Goal: Task Accomplishment & Management: Use online tool/utility

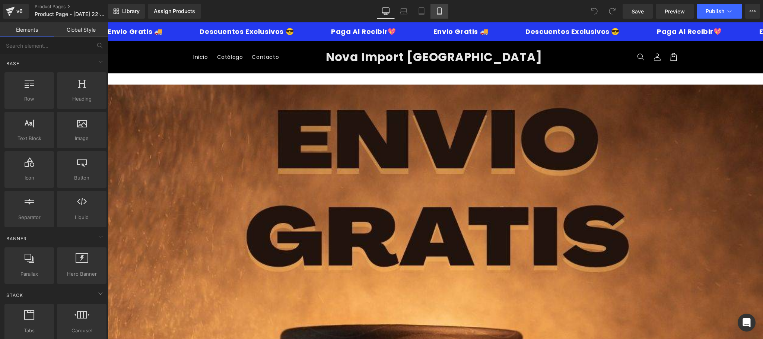
click at [445, 17] on link "Mobile" at bounding box center [440, 11] width 18 height 15
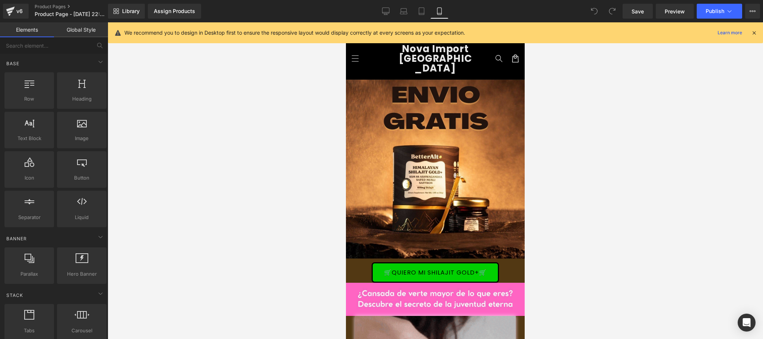
click at [753, 32] on icon at bounding box center [754, 32] width 7 height 7
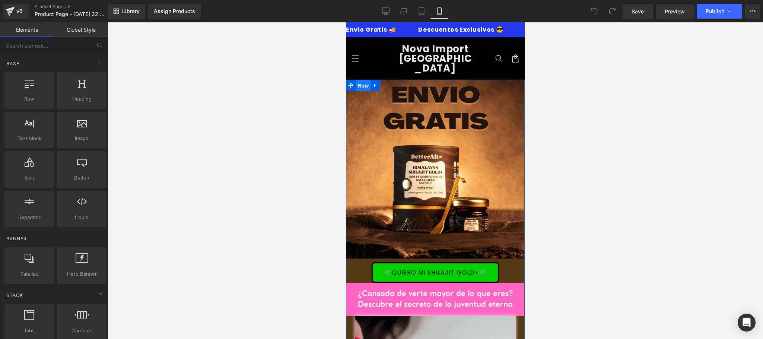
click at [361, 80] on span "Row" at bounding box center [363, 85] width 15 height 11
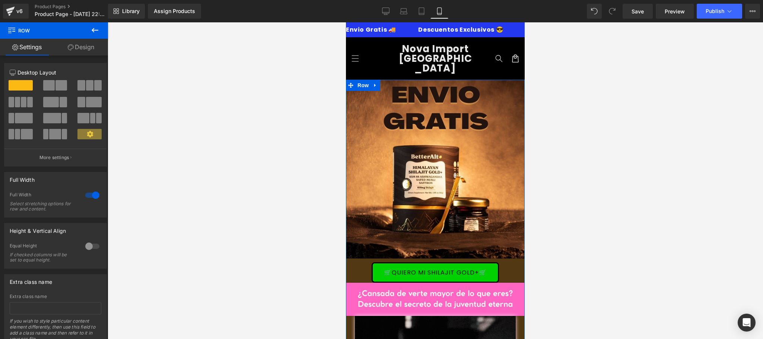
click at [74, 44] on link "Design" at bounding box center [81, 47] width 54 height 17
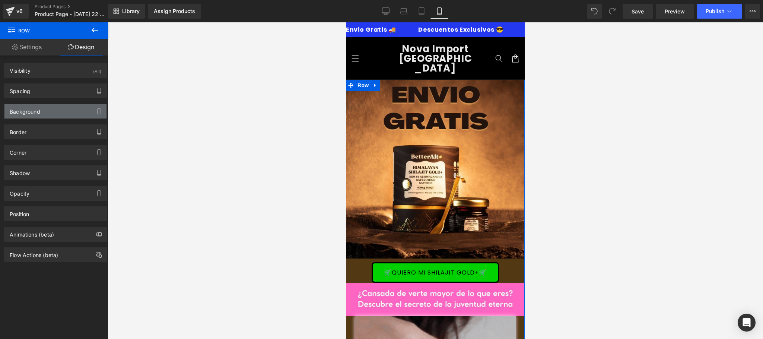
click at [78, 112] on div "Background" at bounding box center [55, 111] width 102 height 14
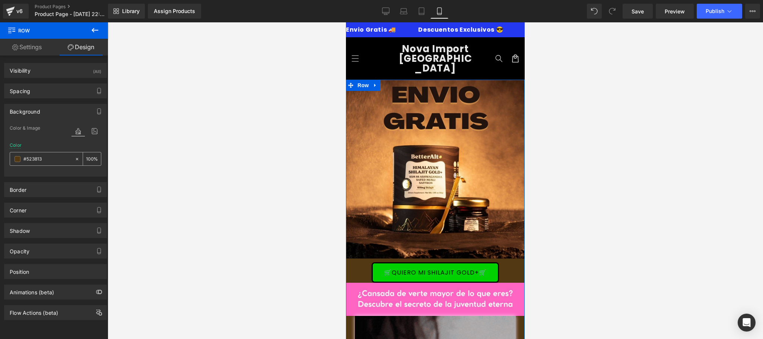
type input "#523813"
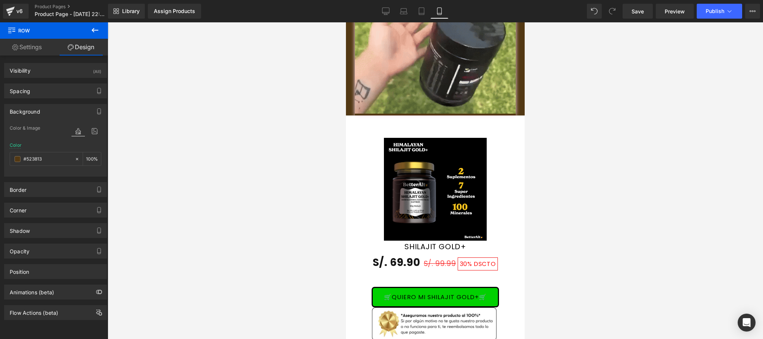
scroll to position [1635, 0]
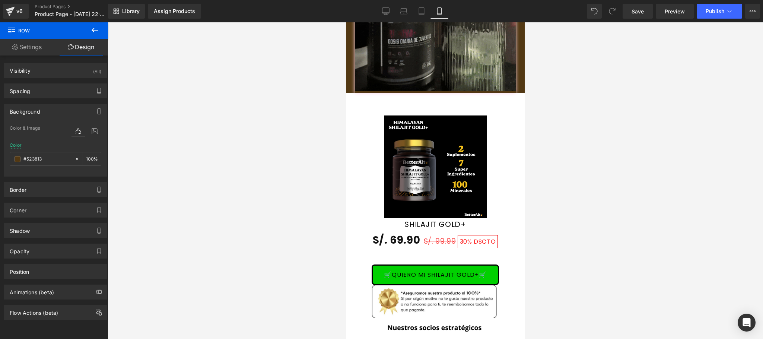
drag, startPoint x: 520, startPoint y: 50, endPoint x: 874, endPoint y: 246, distance: 404.4
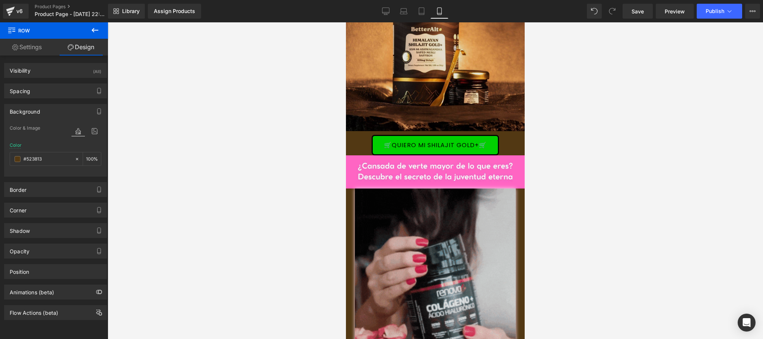
scroll to position [149, 0]
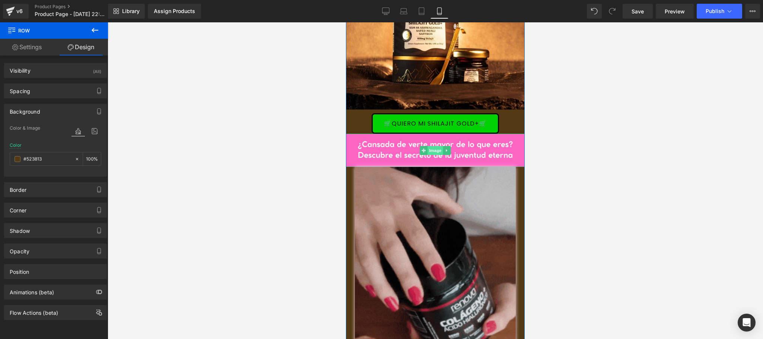
click at [435, 146] on span "Image" at bounding box center [436, 150] width 16 height 9
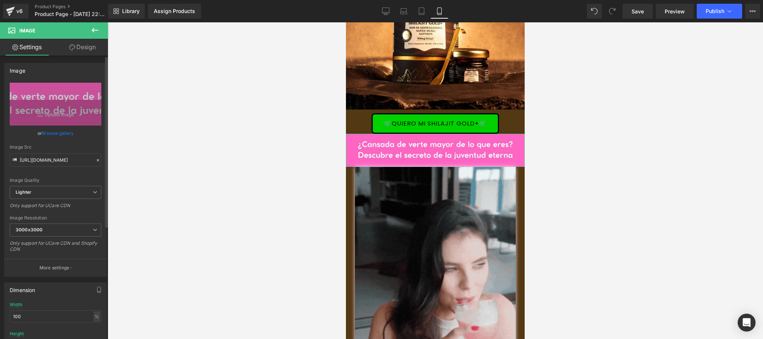
click at [57, 132] on link "Browse gallery" at bounding box center [58, 133] width 32 height 13
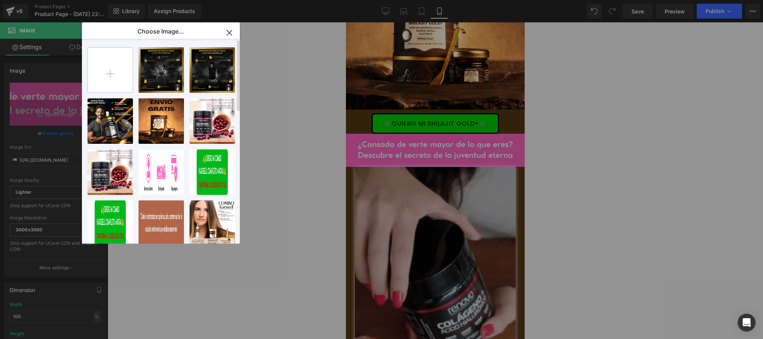
click at [113, 74] on input "file" at bounding box center [110, 70] width 45 height 45
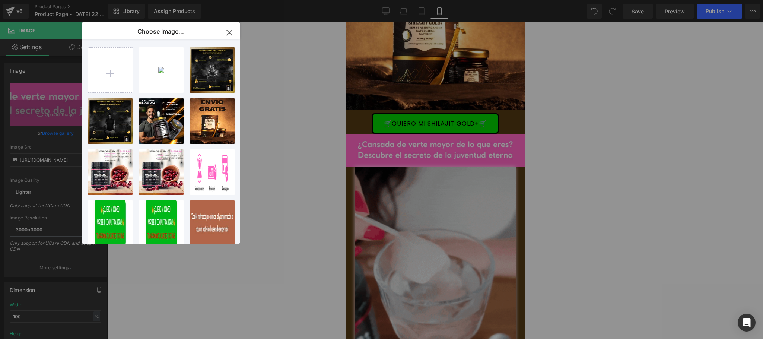
click at [0, 0] on div "BENEFIC...JIT1.jpg 73.77 KB" at bounding box center [0, 0] width 0 height 0
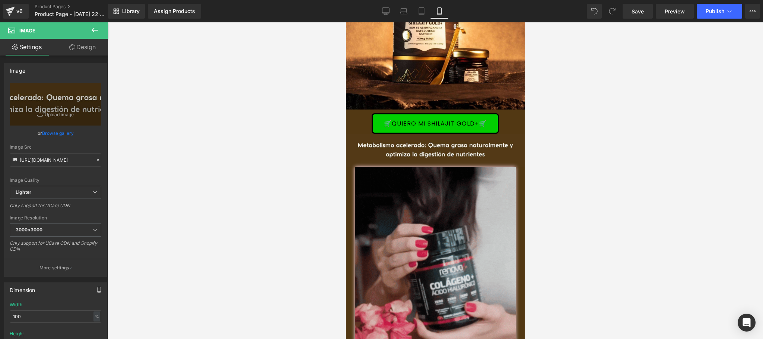
click at [595, 123] on div at bounding box center [436, 180] width 656 height 317
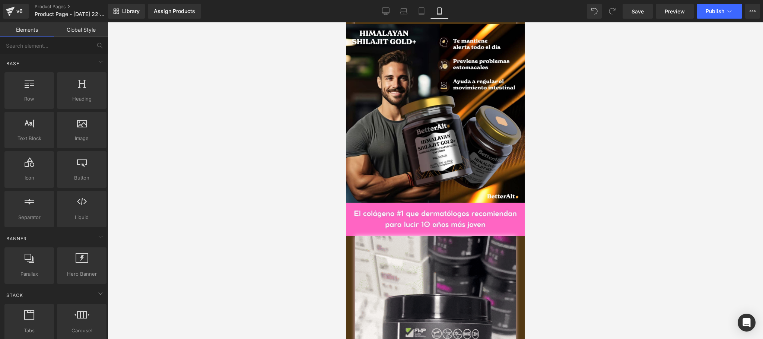
scroll to position [661, 0]
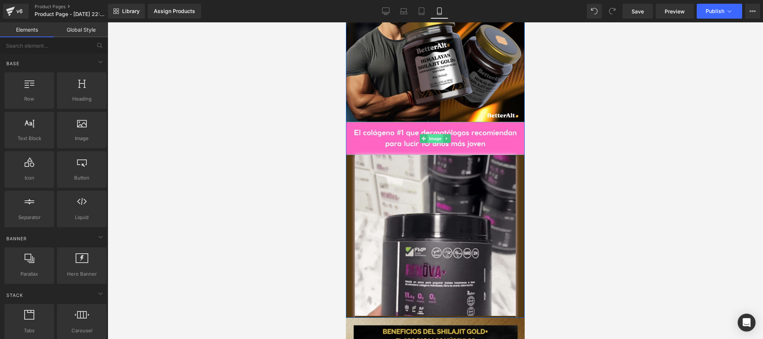
click at [428, 134] on span "Image" at bounding box center [436, 138] width 16 height 9
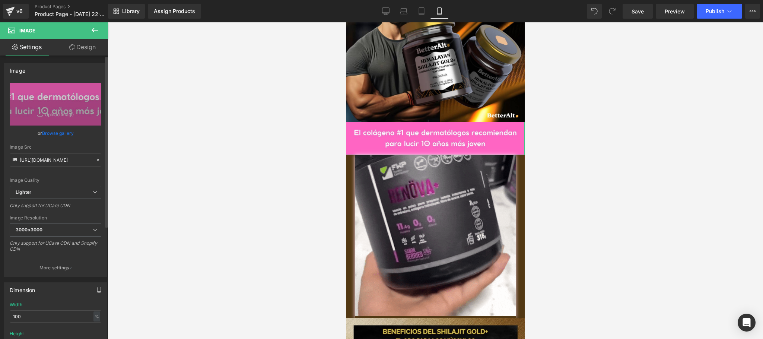
click at [70, 134] on link "Browse gallery" at bounding box center [58, 133] width 32 height 13
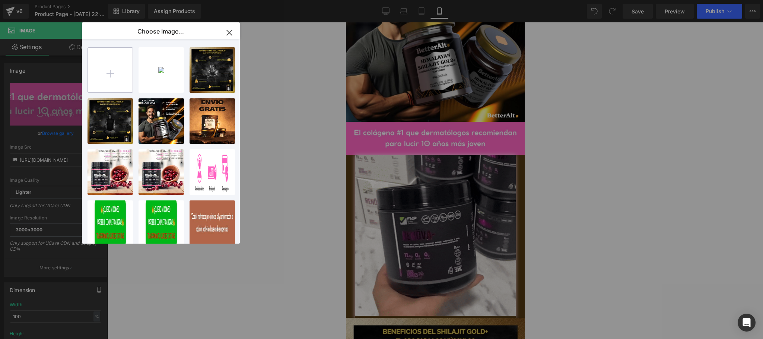
click at [113, 75] on input "file" at bounding box center [110, 70] width 45 height 45
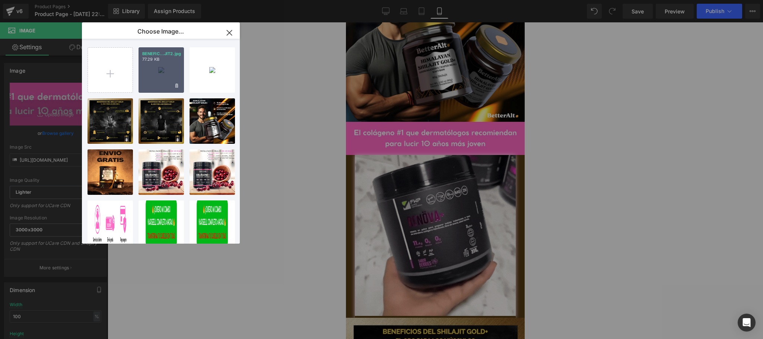
click at [161, 62] on p "77.29 KB" at bounding box center [161, 60] width 38 height 6
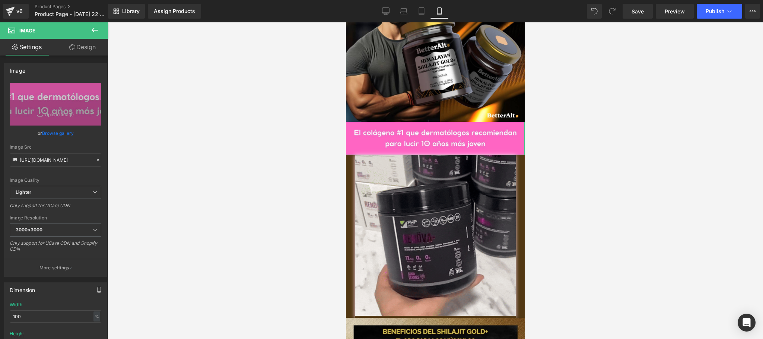
click at [45, 136] on link "Browse gallery" at bounding box center [58, 133] width 32 height 13
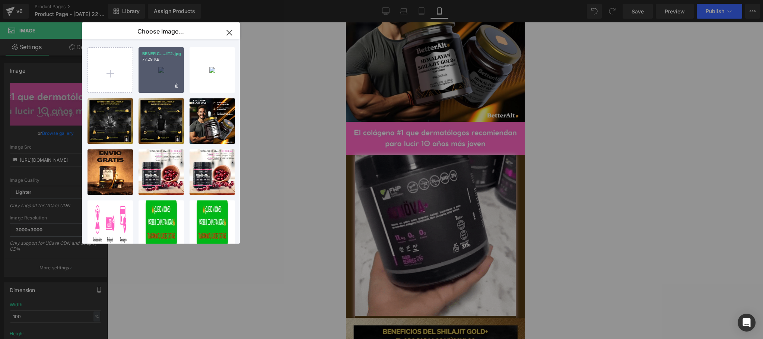
click at [155, 83] on div "BENEFIC...JIT2.jpg 77.29 KB" at bounding box center [161, 69] width 45 height 45
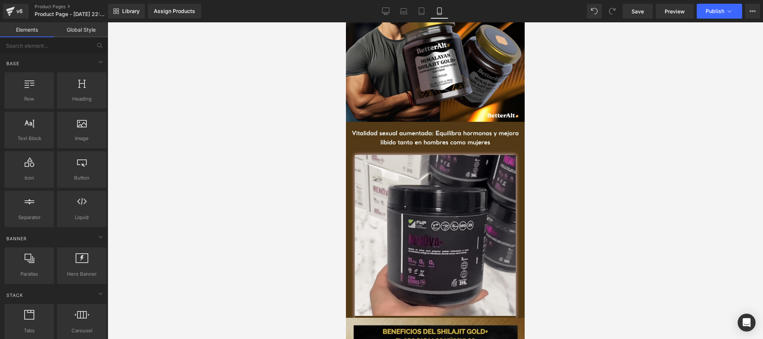
click at [265, 140] on div at bounding box center [436, 180] width 656 height 317
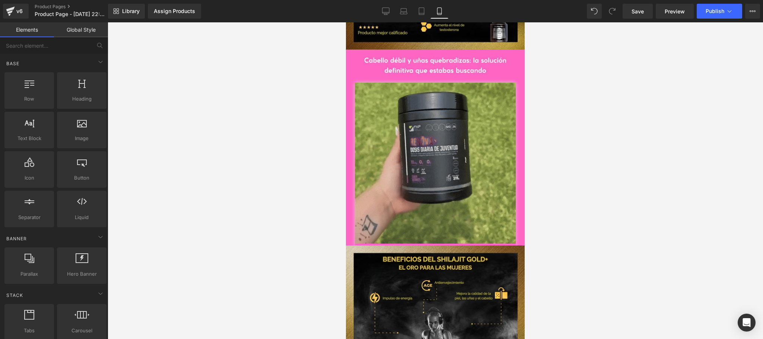
scroll to position [959, 0]
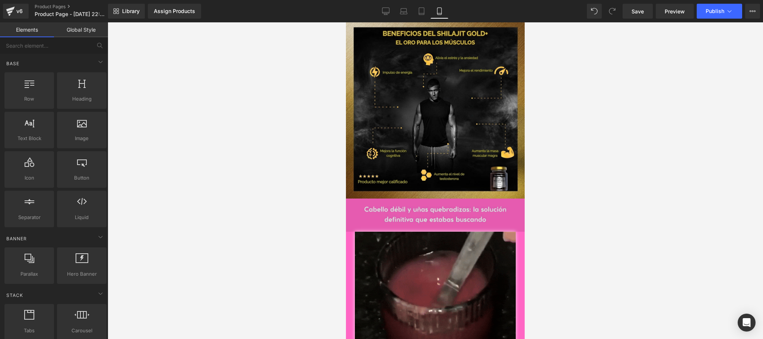
click at [360, 210] on img at bounding box center [435, 215] width 179 height 33
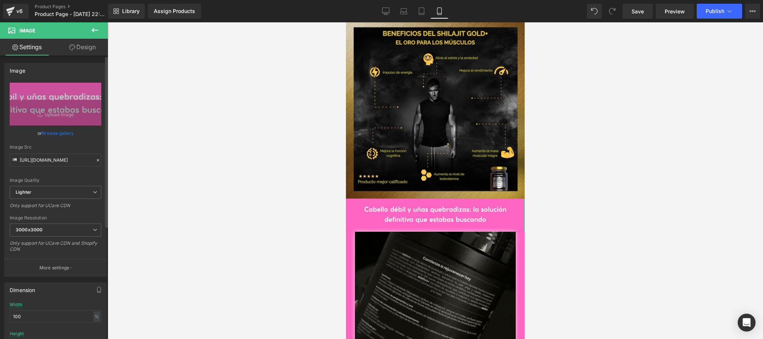
click at [65, 133] on link "Browse gallery" at bounding box center [58, 133] width 32 height 13
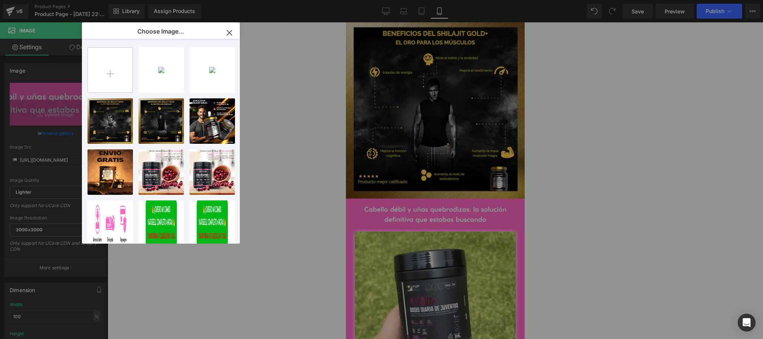
click at [111, 72] on input "file" at bounding box center [110, 70] width 45 height 45
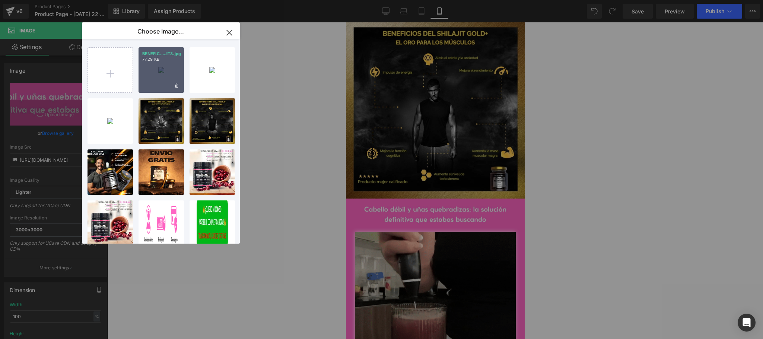
click at [158, 79] on div "BENEFIC...JIT3.jpg 77.29 KB" at bounding box center [161, 69] width 45 height 45
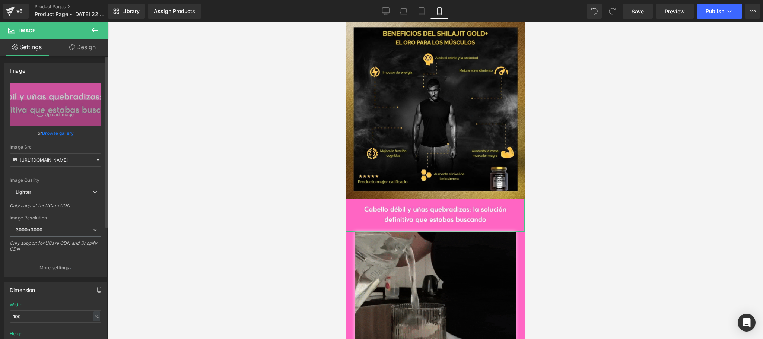
click at [55, 133] on link "Browse gallery" at bounding box center [58, 133] width 32 height 13
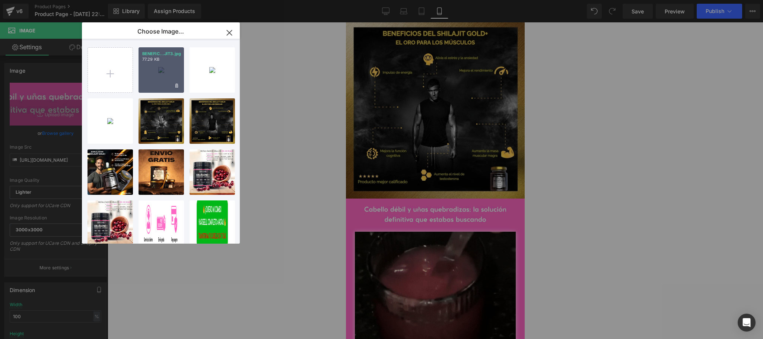
click at [159, 79] on div "BENEFIC...JIT3.jpg 77.29 KB" at bounding box center [161, 69] width 45 height 45
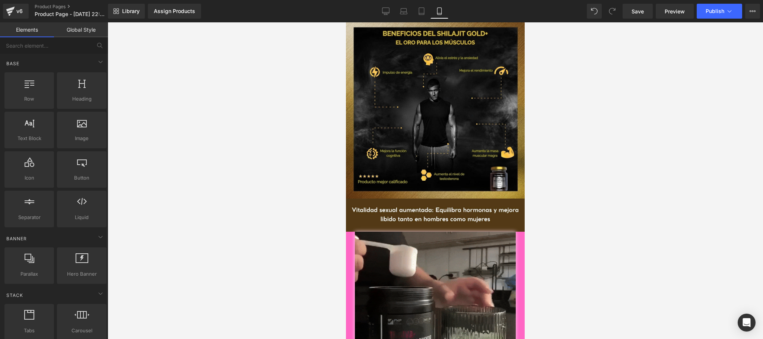
click at [284, 188] on div at bounding box center [436, 180] width 656 height 317
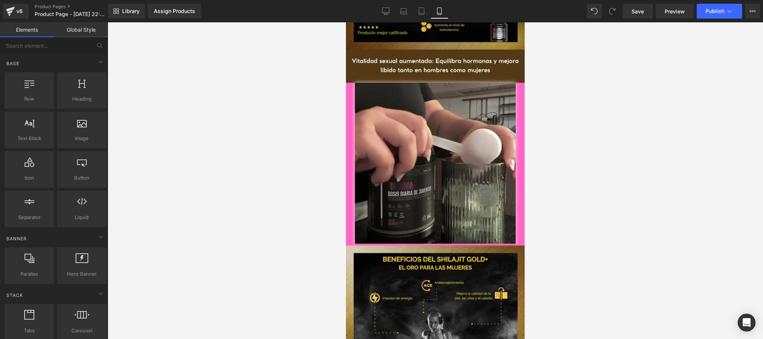
scroll to position [1406, 0]
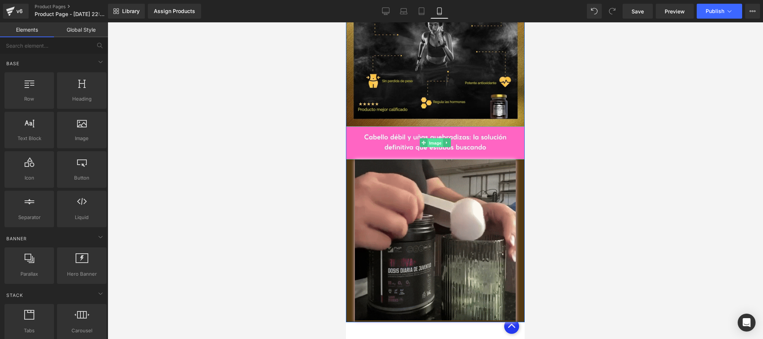
click at [431, 139] on span "Image" at bounding box center [436, 143] width 16 height 9
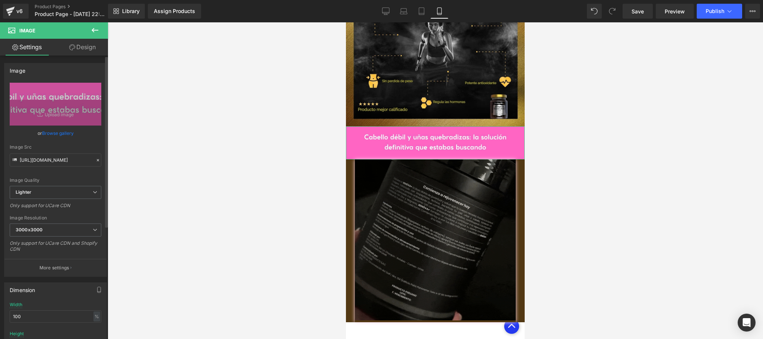
click at [58, 134] on link "Browse gallery" at bounding box center [58, 133] width 32 height 13
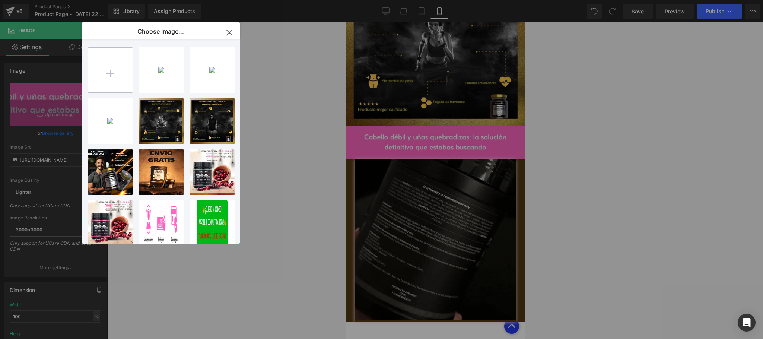
click at [112, 75] on input "file" at bounding box center [110, 70] width 45 height 45
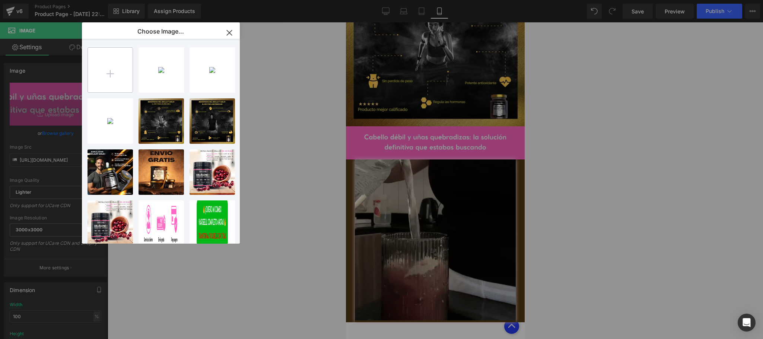
type input "C:\fakepath\BENEFICIOS SHILAJIT4.jpg"
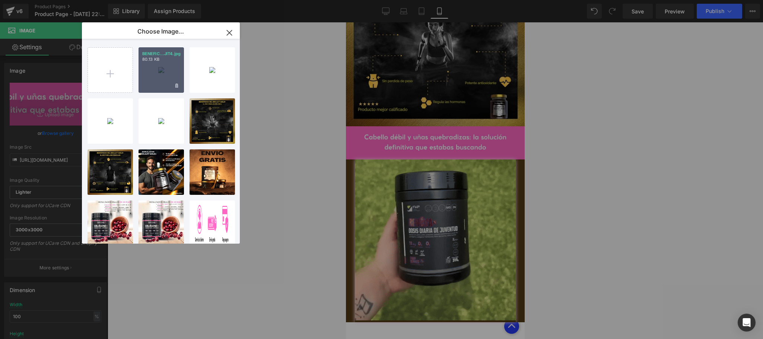
click at [158, 88] on div "BENEFIC...JIT4.jpg 80.13 KB" at bounding box center [161, 69] width 45 height 45
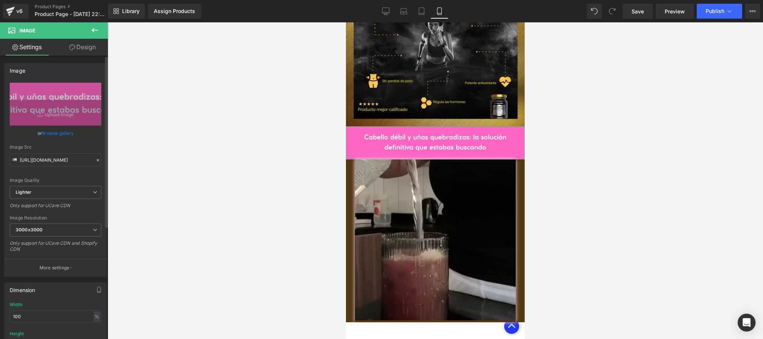
click at [59, 133] on link "Browse gallery" at bounding box center [58, 133] width 32 height 13
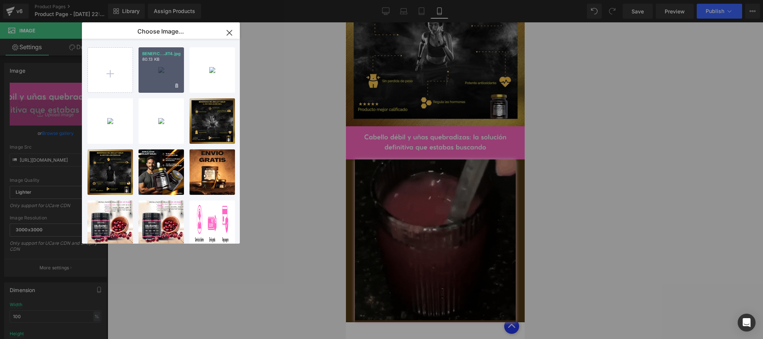
click at [149, 81] on div "BENEFIC...JIT4.jpg 80.13 KB" at bounding box center [161, 69] width 45 height 45
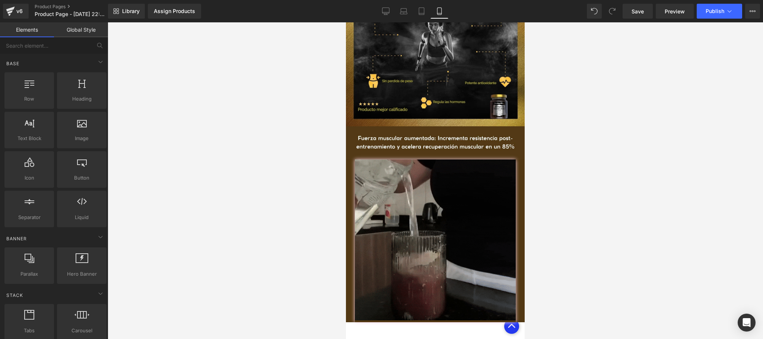
drag, startPoint x: 620, startPoint y: 127, endPoint x: 624, endPoint y: 126, distance: 4.2
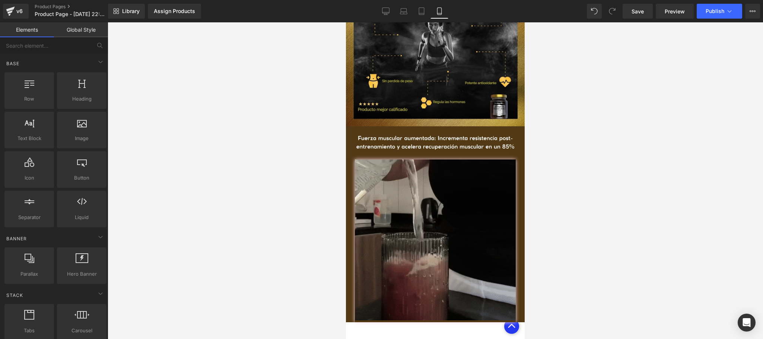
click at [624, 126] on div at bounding box center [436, 180] width 656 height 317
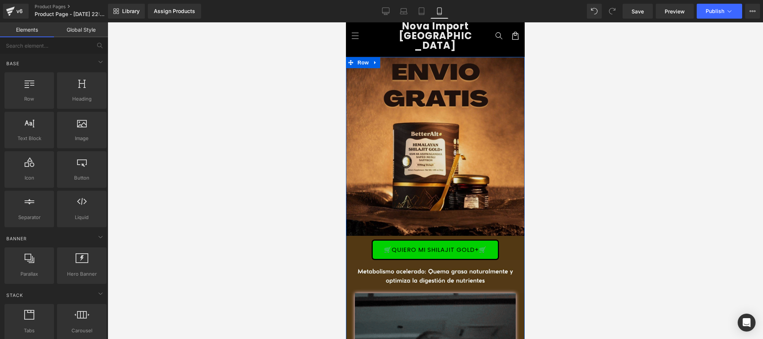
scroll to position [0, 0]
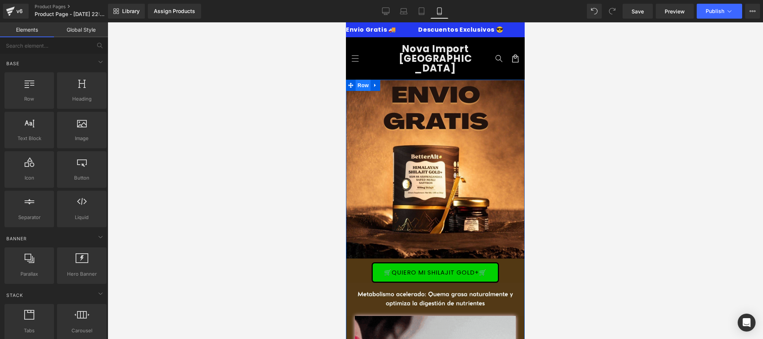
click at [361, 80] on span "Row" at bounding box center [363, 85] width 15 height 11
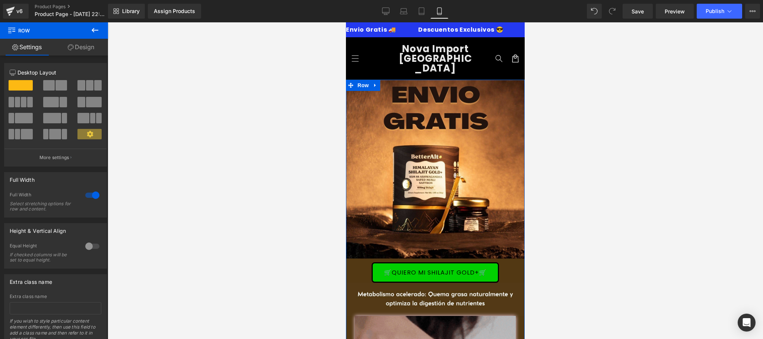
click at [89, 50] on link "Design" at bounding box center [81, 47] width 54 height 17
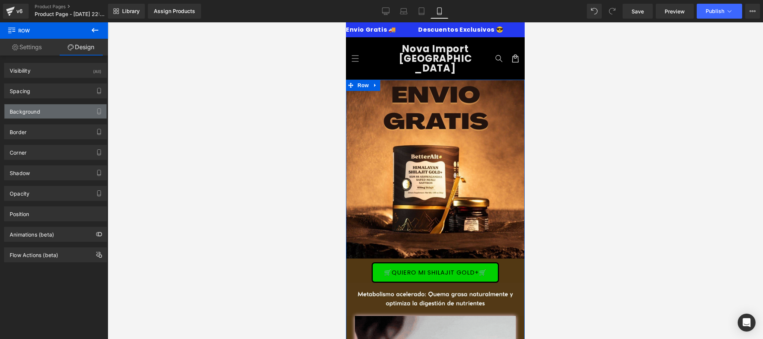
click at [47, 113] on div "Background" at bounding box center [55, 111] width 102 height 14
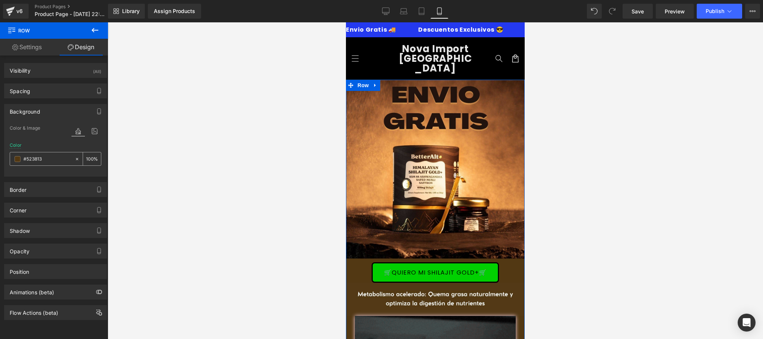
click at [47, 159] on input "text" at bounding box center [47, 159] width 48 height 8
click at [192, 197] on div at bounding box center [436, 180] width 656 height 317
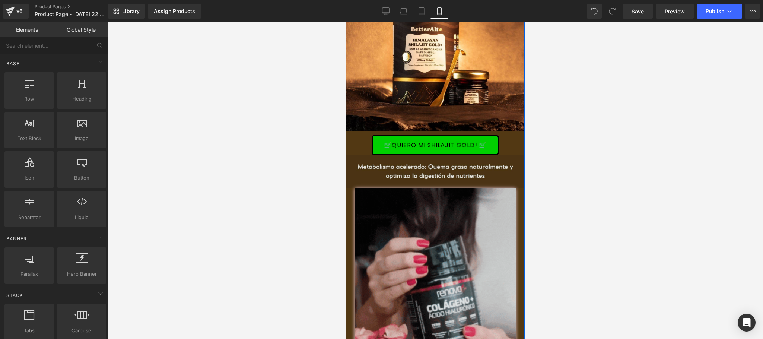
scroll to position [149, 0]
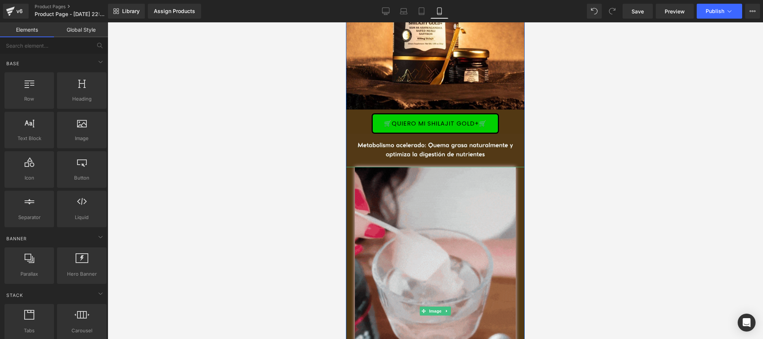
click at [349, 186] on div at bounding box center [435, 311] width 179 height 288
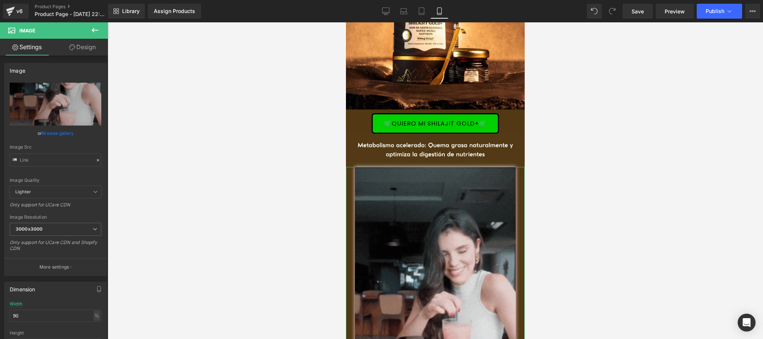
click at [86, 51] on link "Design" at bounding box center [83, 47] width 54 height 17
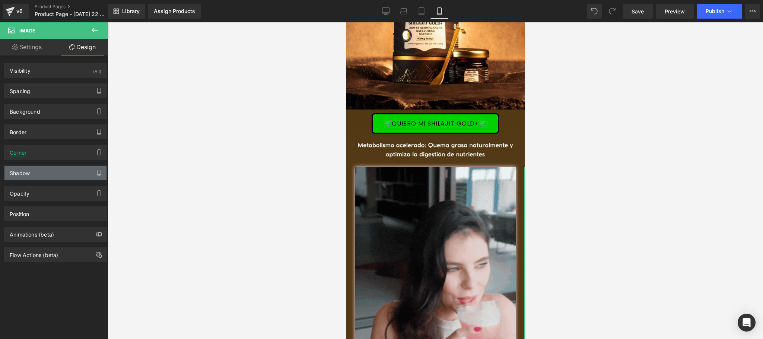
click at [37, 179] on div "Shadow" at bounding box center [55, 173] width 102 height 14
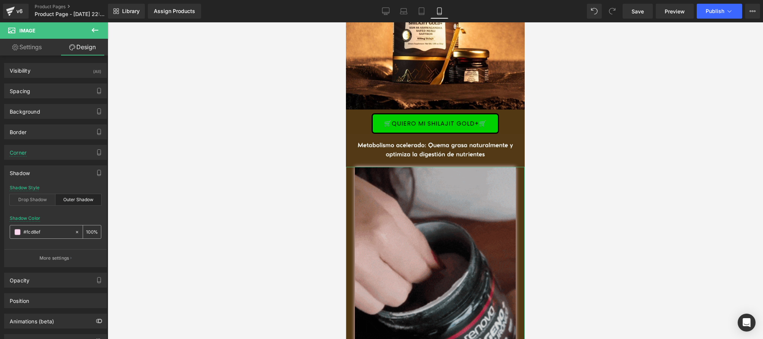
click at [58, 236] on input "text" at bounding box center [47, 232] width 48 height 8
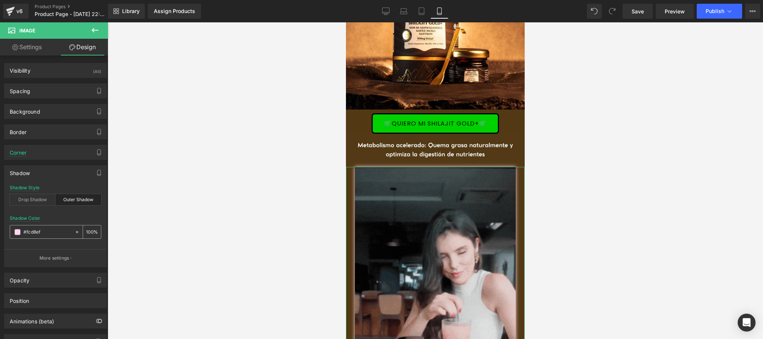
click at [19, 235] on span at bounding box center [18, 232] width 6 height 6
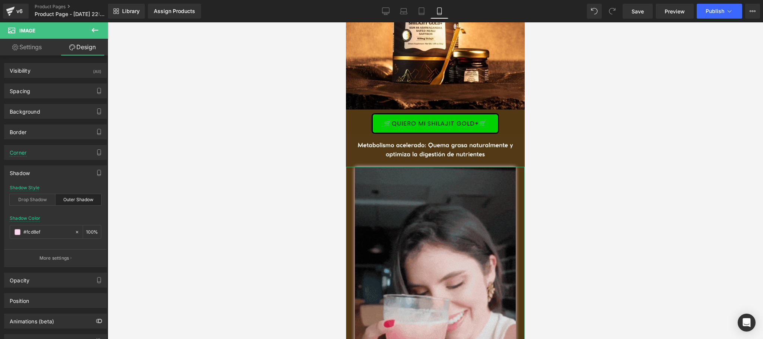
click at [48, 232] on input "text" at bounding box center [47, 232] width 48 height 8
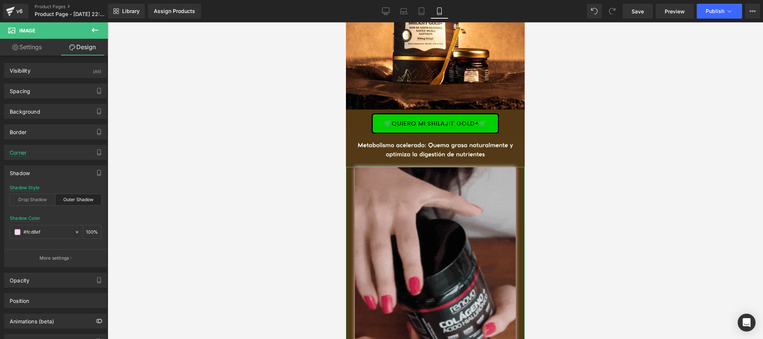
paste input "Fuerza muscular aumentada: Incrementa resistencia post-entrenamiento y acelera …"
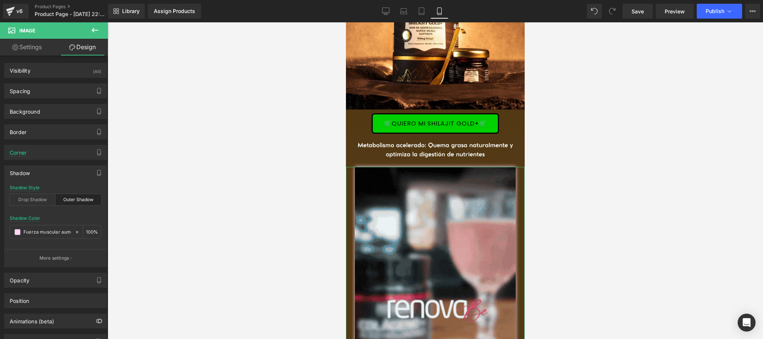
scroll to position [0, 210]
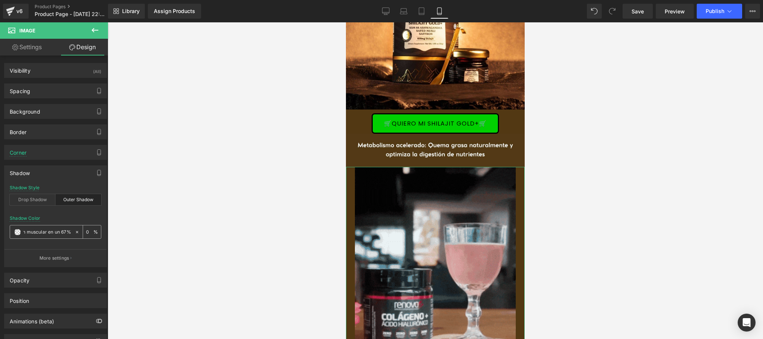
type input "Fuerza muscular aumentada: Incrementa resistencia post-entrenamiento y acelera …"
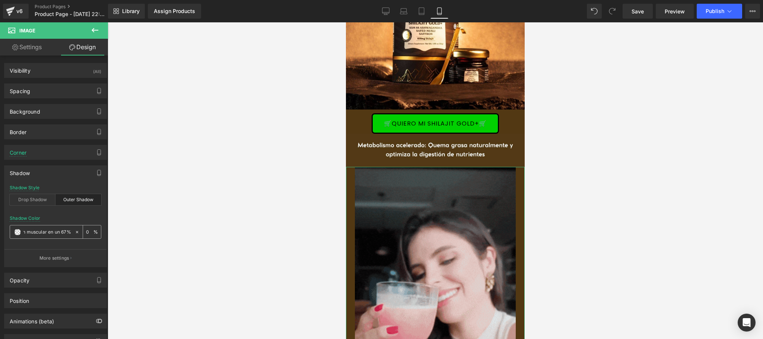
click at [75, 235] on icon at bounding box center [77, 231] width 5 height 5
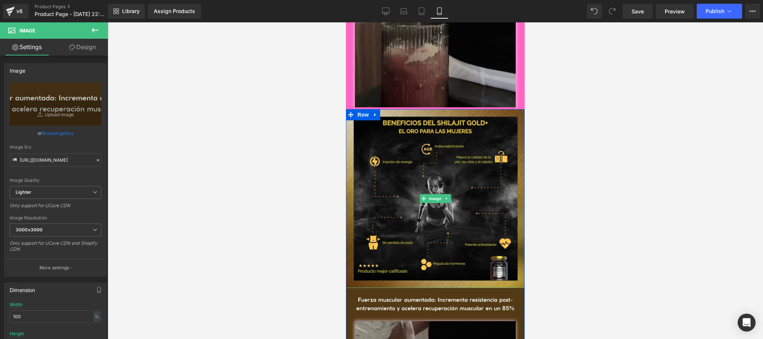
scroll to position [1096, 0]
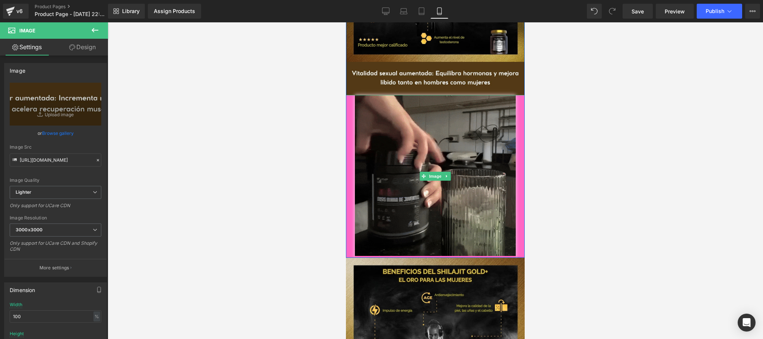
click at [348, 124] on div at bounding box center [435, 176] width 179 height 163
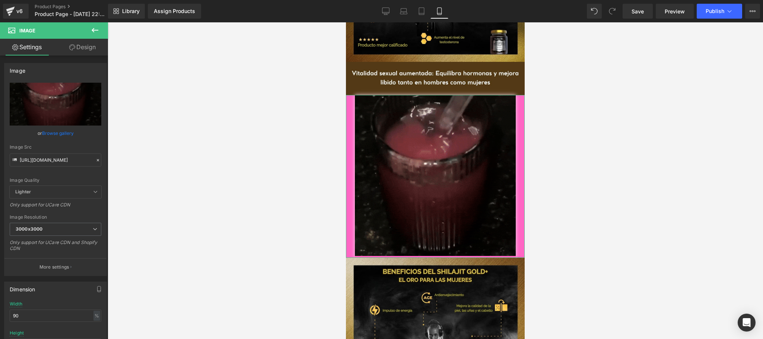
click at [82, 48] on link "Design" at bounding box center [83, 47] width 54 height 17
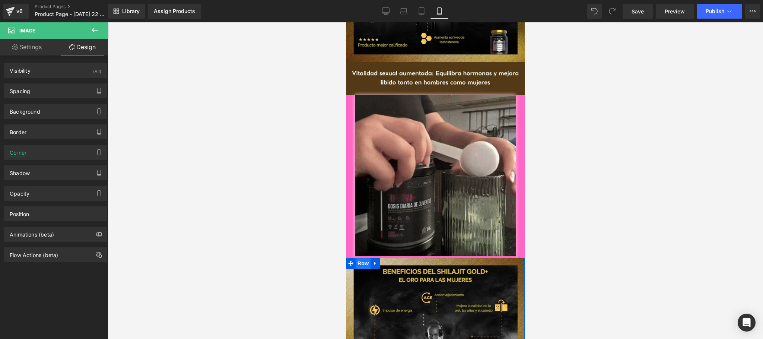
click at [360, 258] on span "Row" at bounding box center [363, 263] width 15 height 11
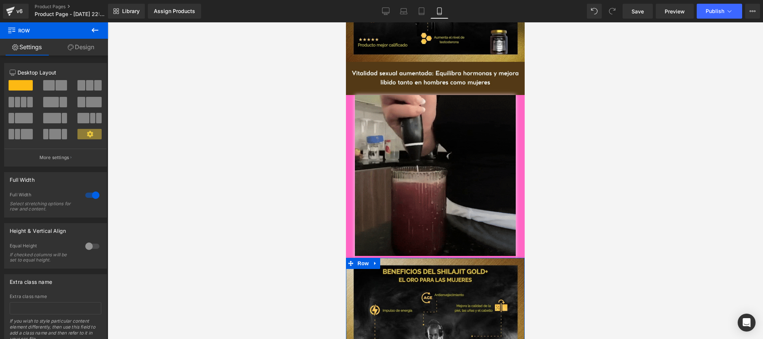
click at [88, 44] on link "Design" at bounding box center [81, 47] width 54 height 17
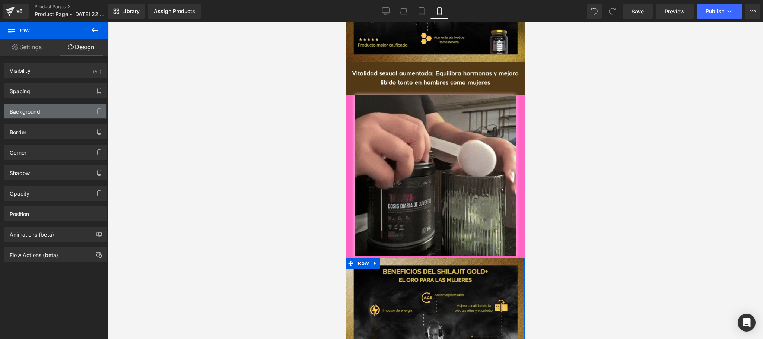
click at [74, 117] on div "Background" at bounding box center [55, 111] width 102 height 14
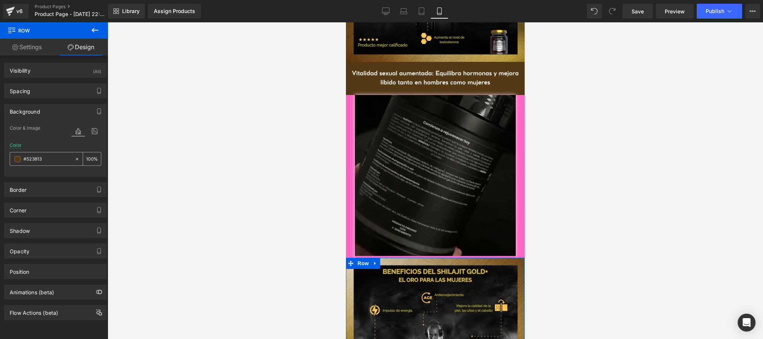
type input "#523813"
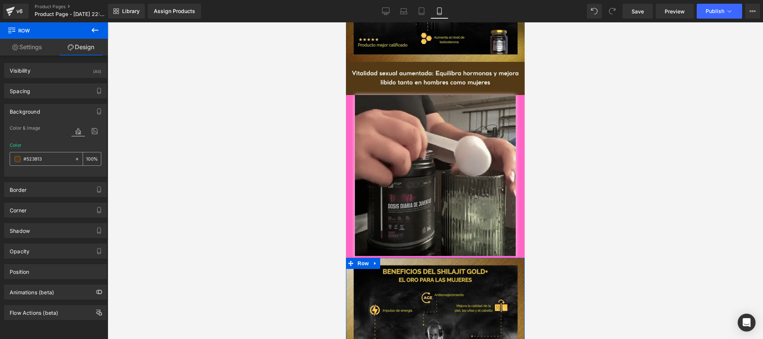
click at [56, 156] on input "#523813" at bounding box center [47, 159] width 48 height 8
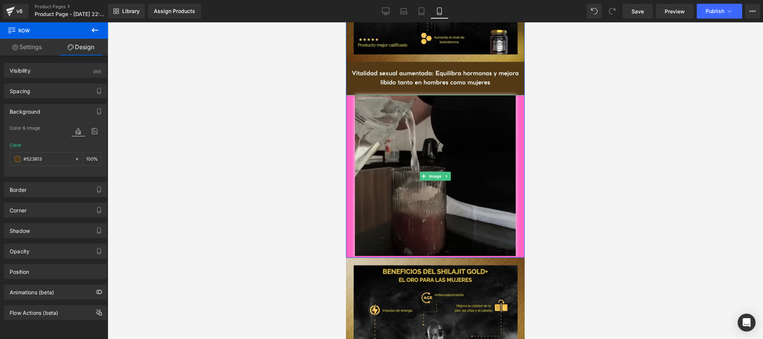
click at [348, 115] on div at bounding box center [435, 176] width 179 height 163
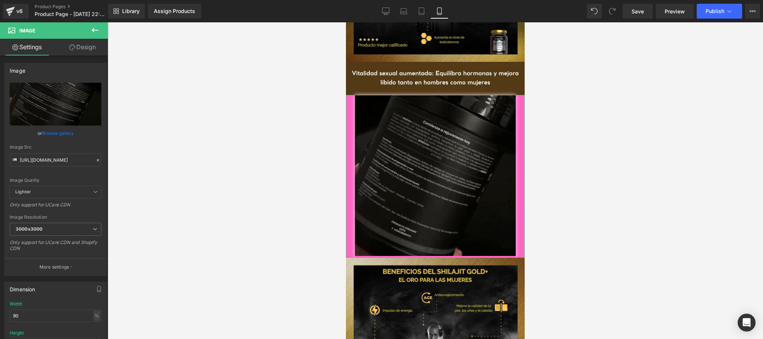
click at [93, 45] on link "Design" at bounding box center [83, 47] width 54 height 17
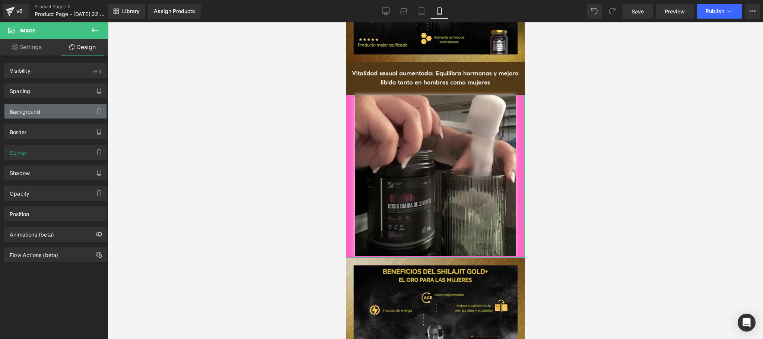
click at [60, 113] on div "Background" at bounding box center [55, 111] width 102 height 14
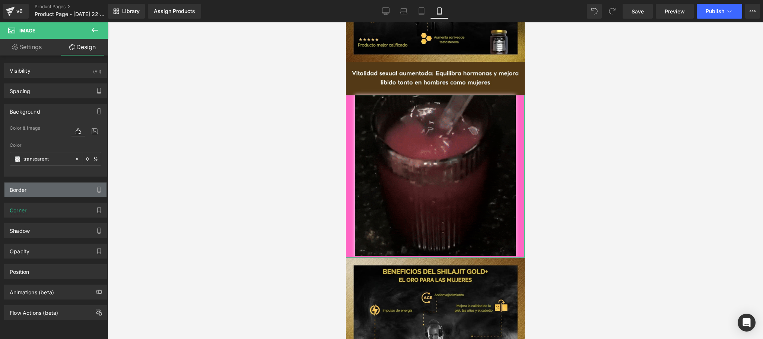
click at [47, 197] on div "Border" at bounding box center [55, 190] width 102 height 14
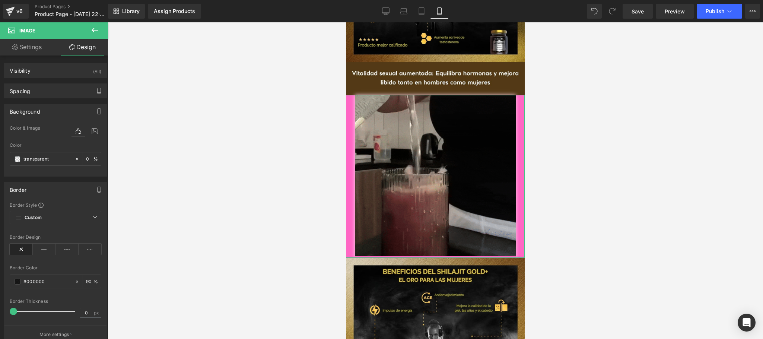
click at [47, 196] on div "Border" at bounding box center [55, 190] width 102 height 14
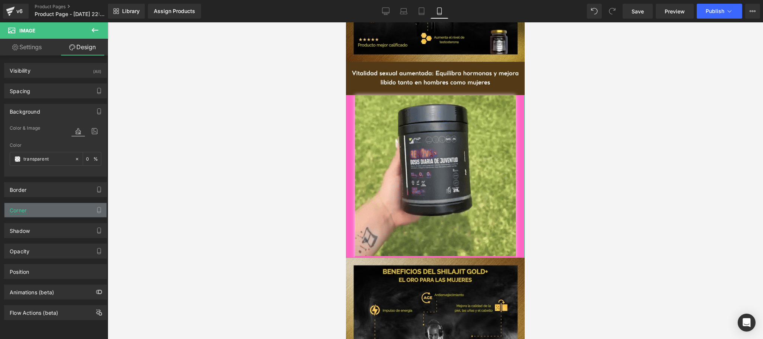
click at [46, 211] on div "Corner" at bounding box center [55, 210] width 102 height 14
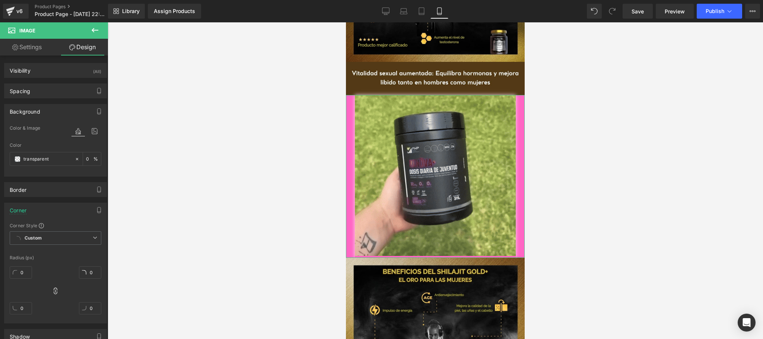
click at [46, 211] on div "Corner" at bounding box center [55, 210] width 102 height 14
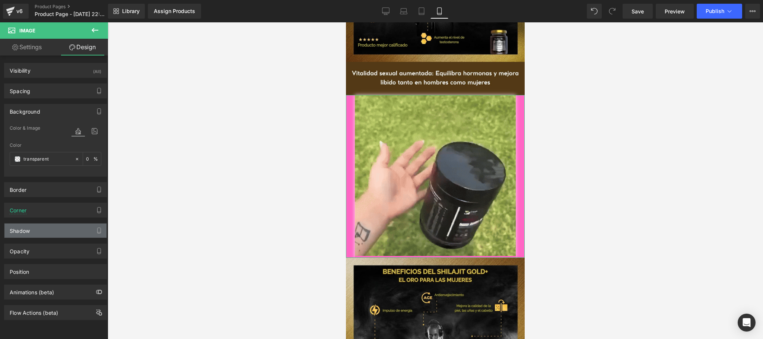
click at [47, 233] on div "Shadow" at bounding box center [55, 231] width 102 height 14
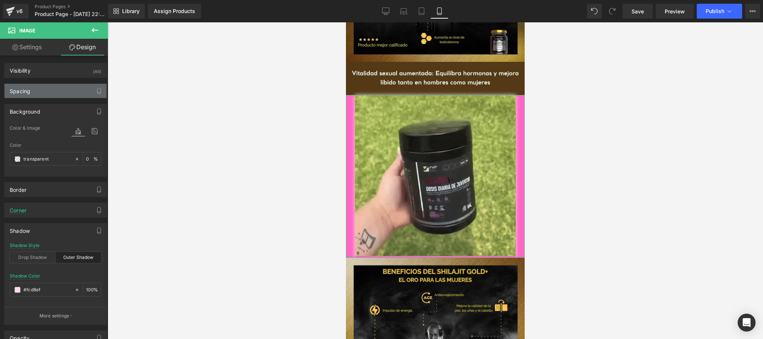
click at [72, 96] on div "Spacing" at bounding box center [55, 91] width 102 height 14
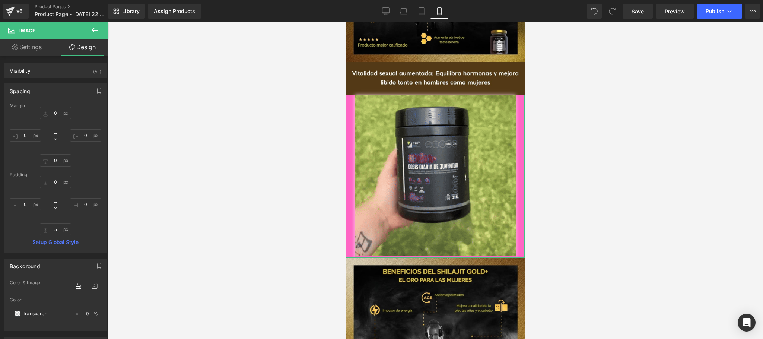
click at [72, 94] on div "Spacing" at bounding box center [55, 91] width 102 height 14
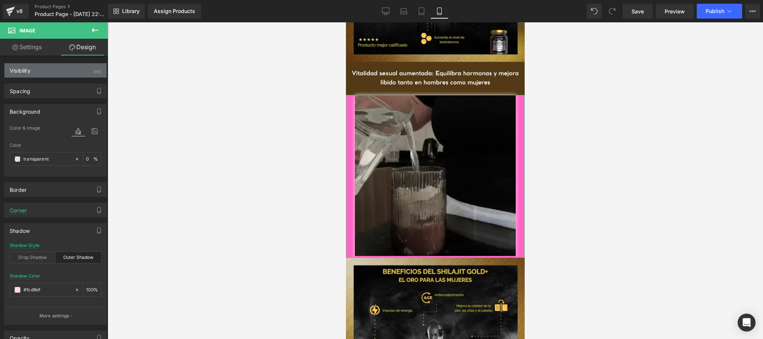
click at [66, 73] on div "Visibility (All)" at bounding box center [55, 70] width 102 height 14
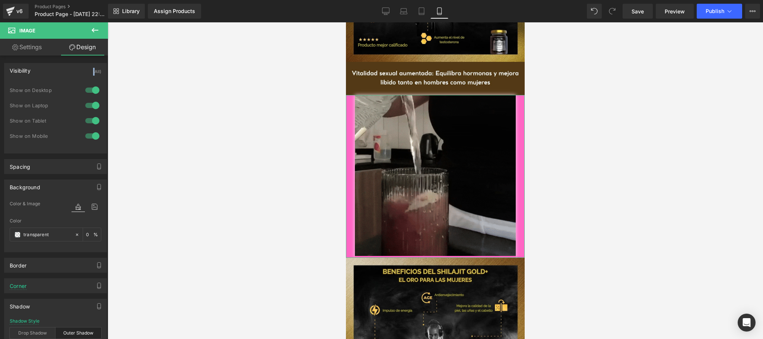
click at [66, 73] on div "Visibility (All)" at bounding box center [55, 70] width 102 height 14
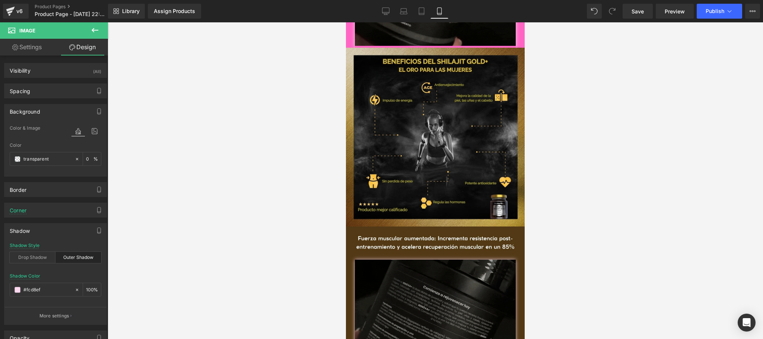
scroll to position [1192, 0]
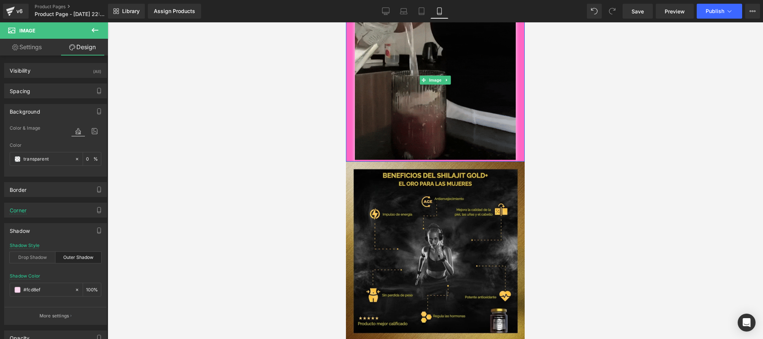
click at [348, 115] on div at bounding box center [435, 80] width 179 height 163
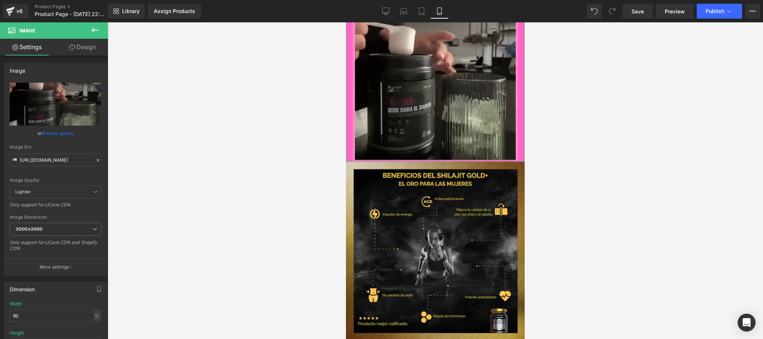
click at [66, 47] on link "Design" at bounding box center [83, 47] width 54 height 17
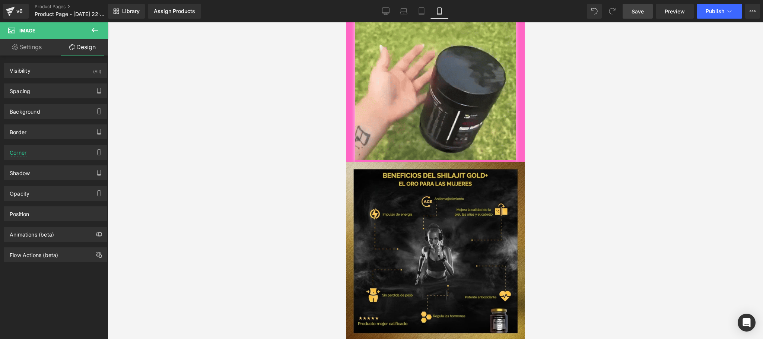
click at [638, 13] on span "Save" at bounding box center [638, 11] width 12 height 8
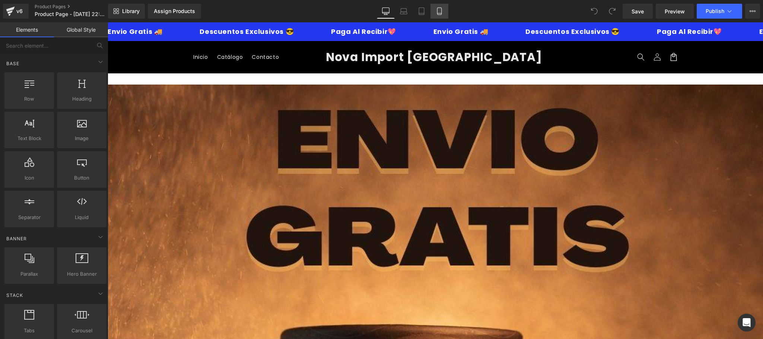
click at [436, 7] on icon at bounding box center [439, 10] width 7 height 7
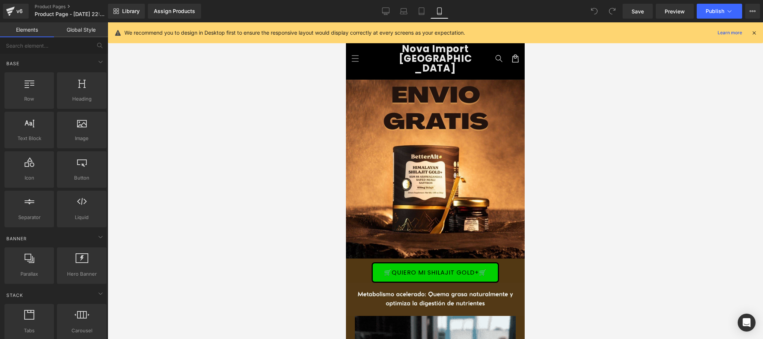
click at [753, 33] on icon at bounding box center [754, 32] width 7 height 7
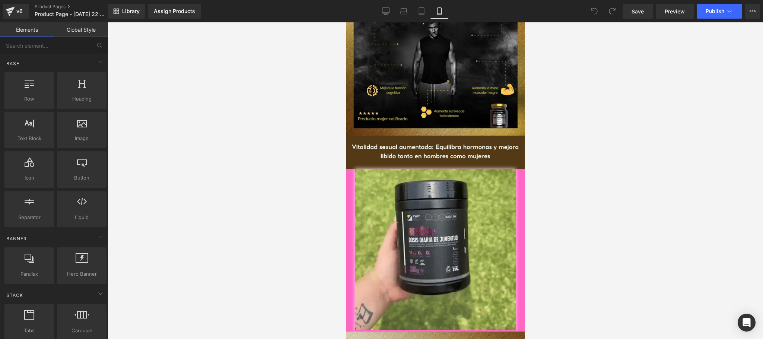
scroll to position [1043, 0]
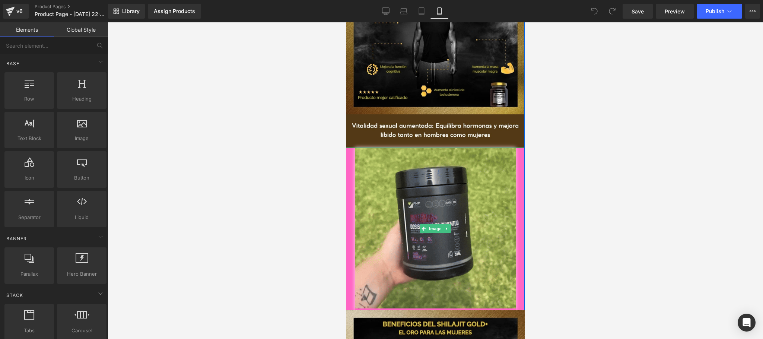
click at [347, 187] on div at bounding box center [435, 229] width 179 height 163
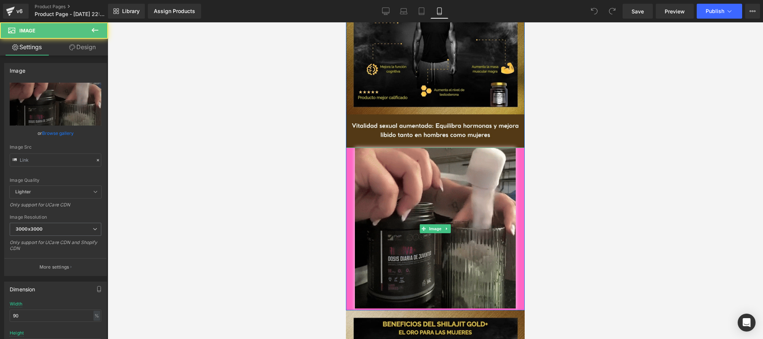
type input "[URL][DOMAIN_NAME]"
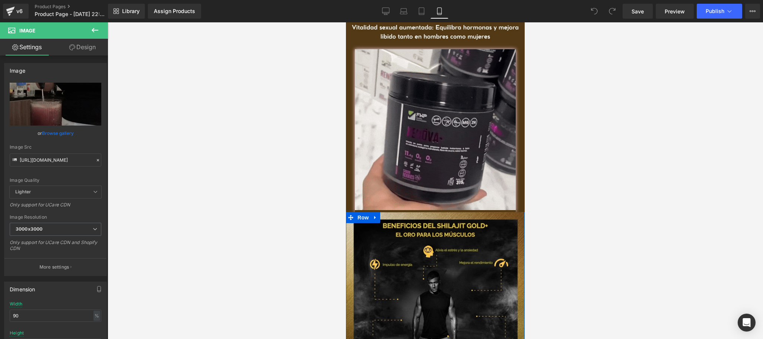
scroll to position [745, 0]
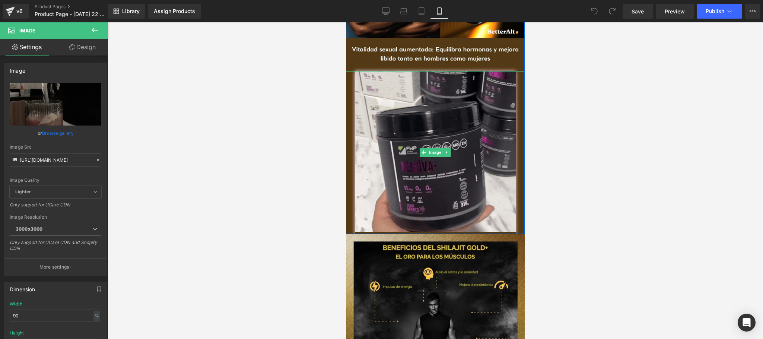
click at [347, 147] on div at bounding box center [435, 152] width 179 height 163
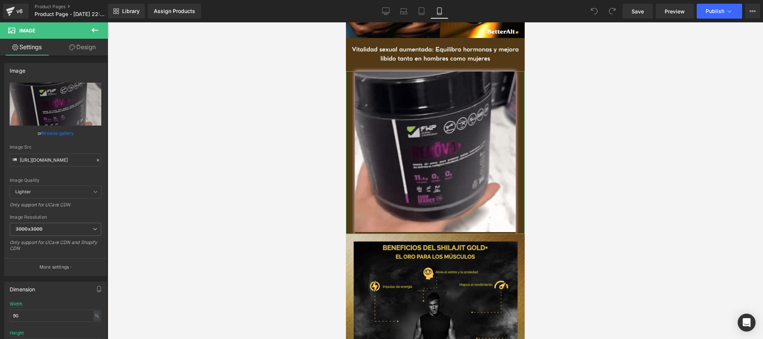
click at [86, 47] on link "Design" at bounding box center [83, 47] width 54 height 17
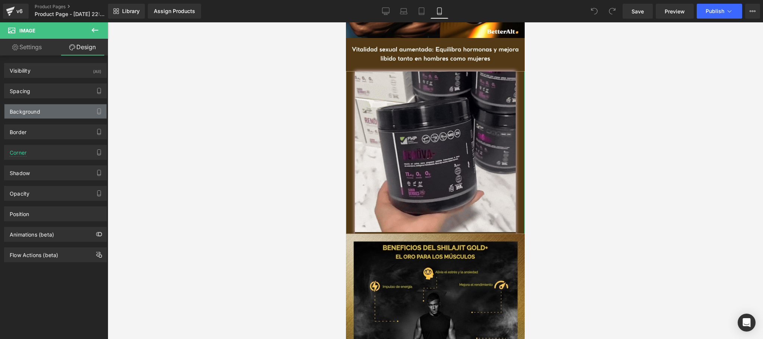
click at [65, 111] on div "Background" at bounding box center [55, 111] width 102 height 14
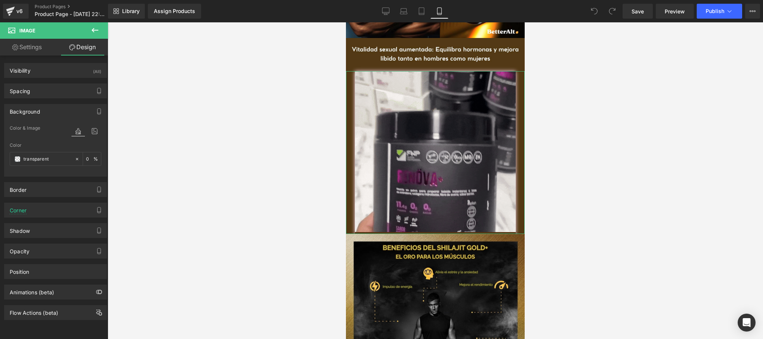
click at [65, 111] on div "Background" at bounding box center [55, 111] width 102 height 14
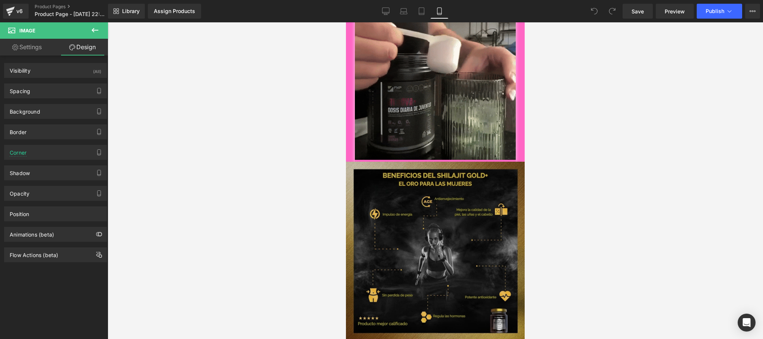
scroll to position [1043, 0]
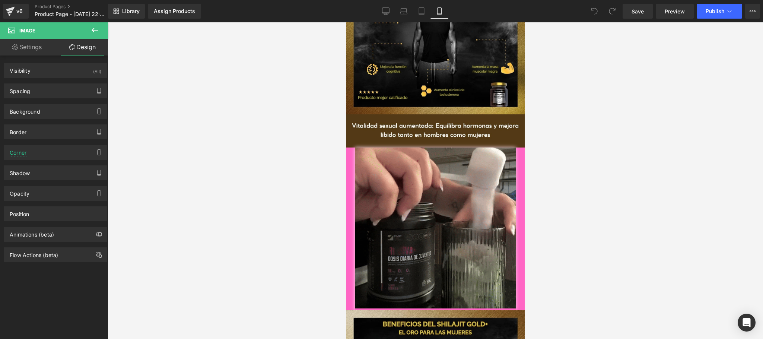
click at [32, 48] on link "Settings" at bounding box center [27, 47] width 54 height 17
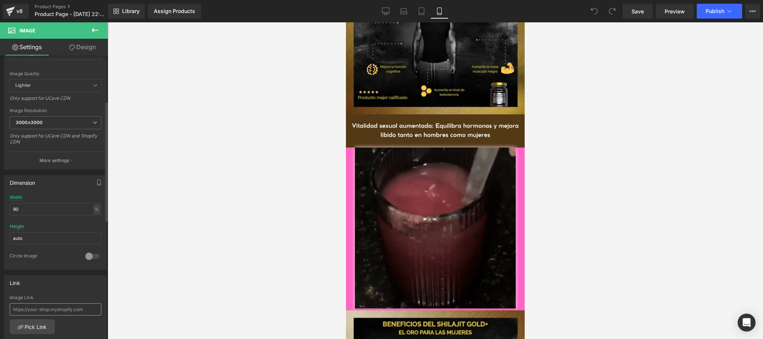
scroll to position [87, 0]
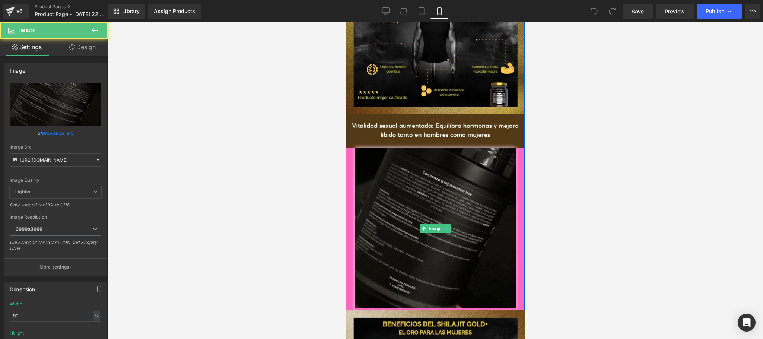
click at [348, 178] on div at bounding box center [435, 229] width 179 height 163
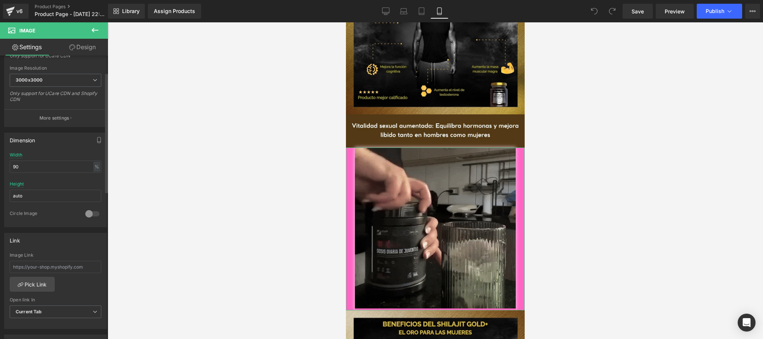
scroll to position [0, 0]
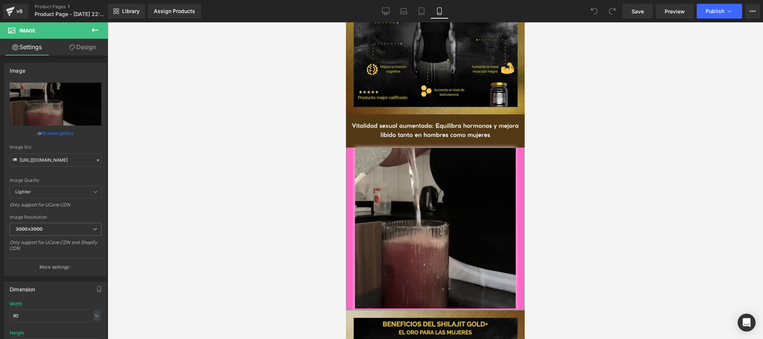
click at [79, 45] on link "Design" at bounding box center [83, 47] width 54 height 17
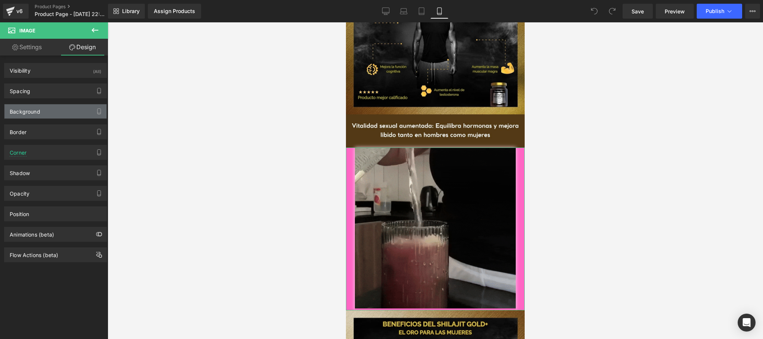
click at [56, 115] on div "Background" at bounding box center [55, 111] width 102 height 14
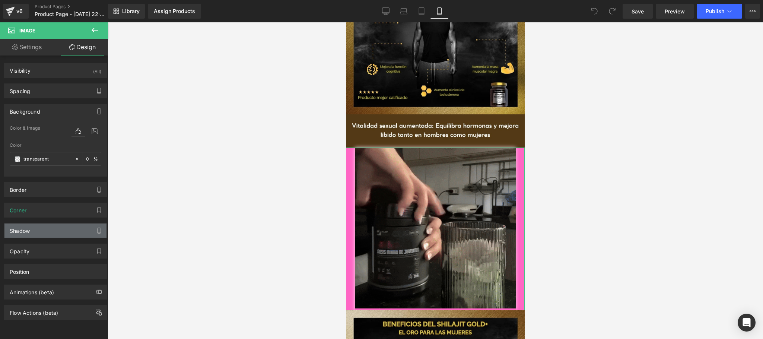
click at [38, 238] on div "Shadow" at bounding box center [55, 231] width 102 height 14
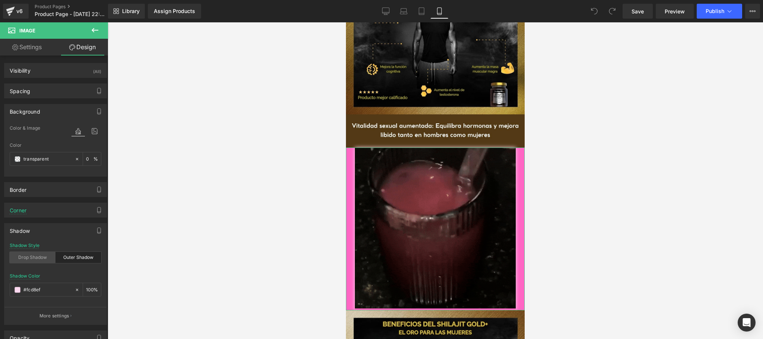
scroll to position [95, 0]
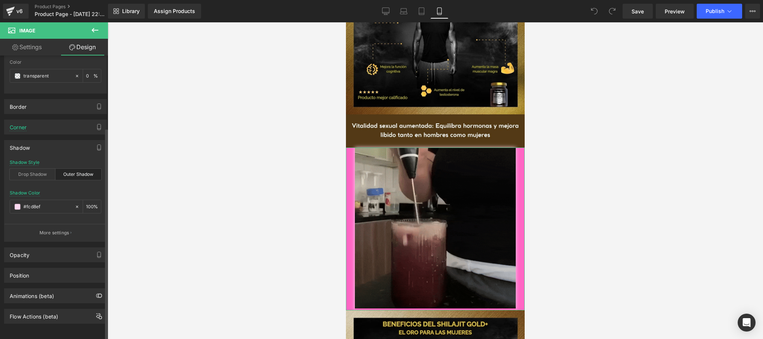
paste input "523813"
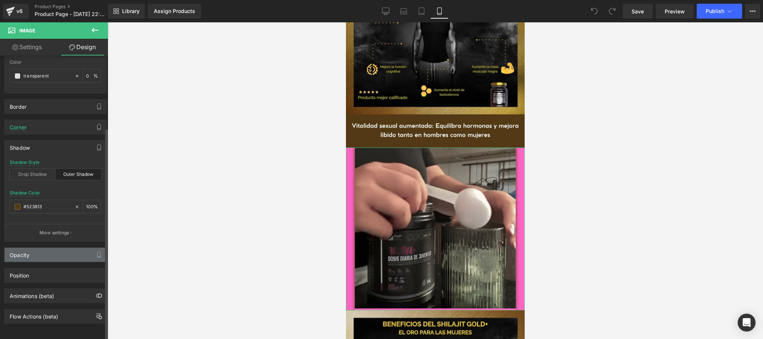
type input "#523813"
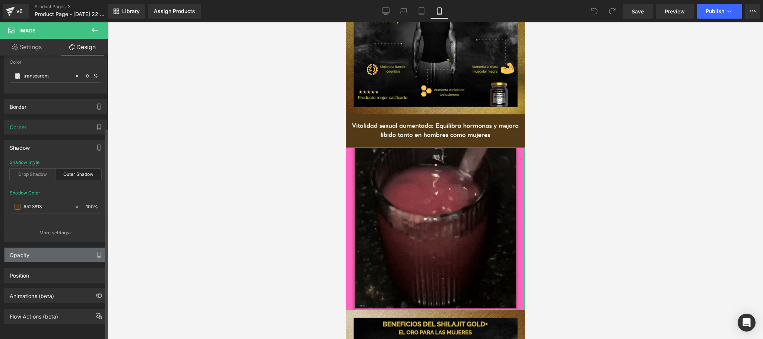
click at [38, 251] on div "Opacity" at bounding box center [55, 255] width 102 height 14
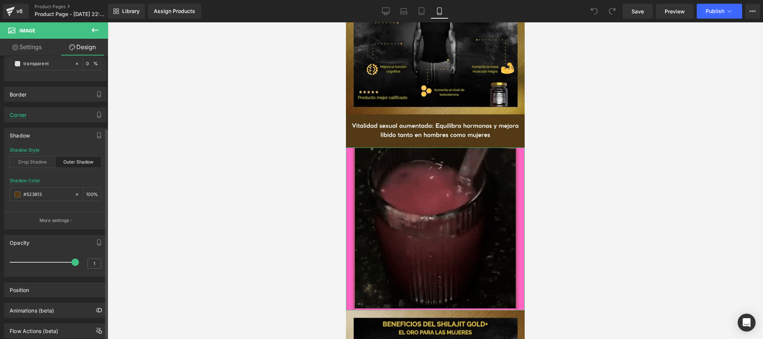
click at [39, 248] on div "Opacity" at bounding box center [55, 242] width 102 height 14
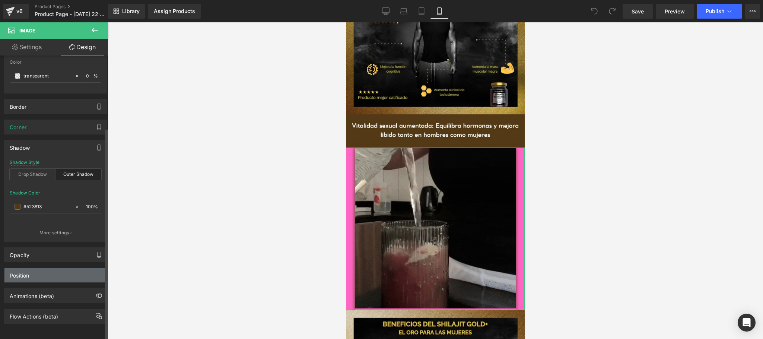
click at [42, 269] on div "Position" at bounding box center [55, 275] width 102 height 14
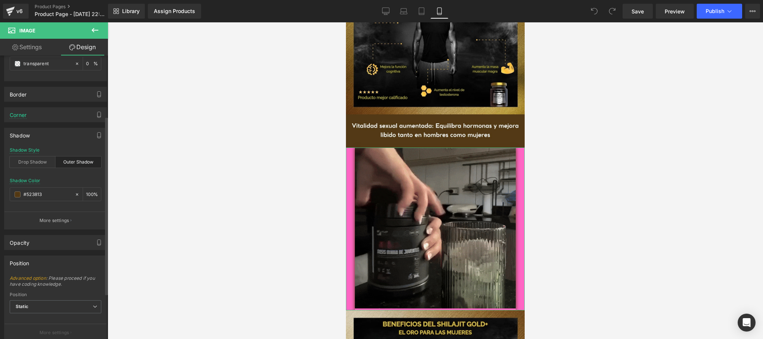
click at [42, 269] on div "Position" at bounding box center [55, 263] width 102 height 14
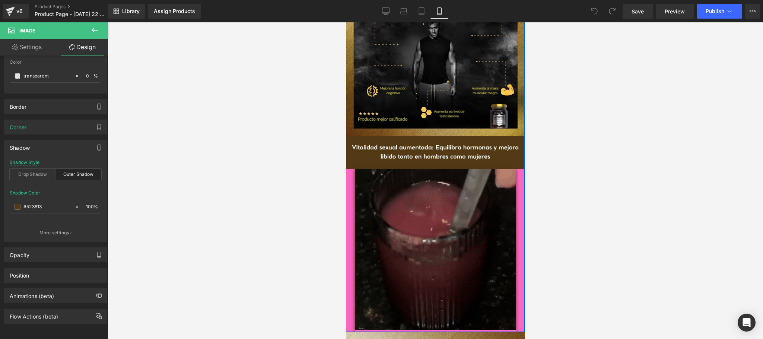
scroll to position [1043, 0]
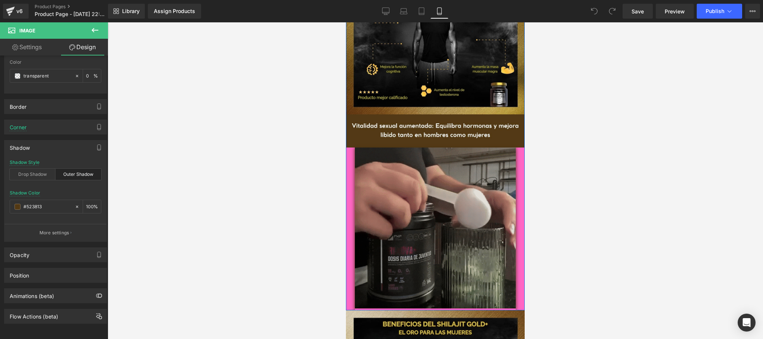
click at [398, 175] on img at bounding box center [435, 229] width 161 height 163
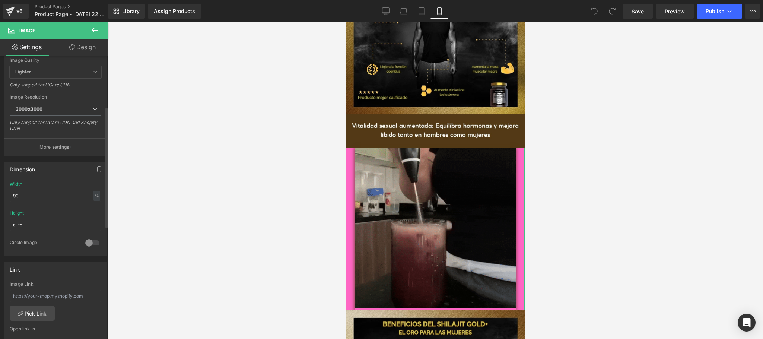
scroll to position [149, 0]
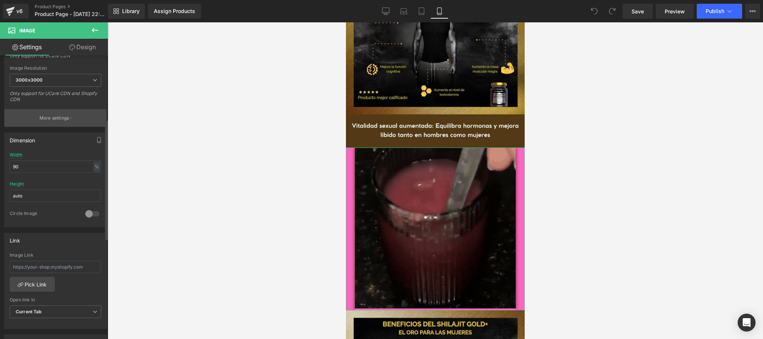
click at [51, 120] on p "More settings" at bounding box center [54, 118] width 30 height 7
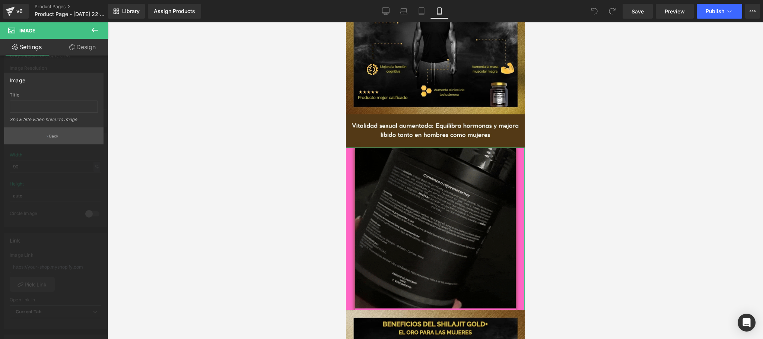
click at [57, 142] on button "Back" at bounding box center [53, 135] width 99 height 17
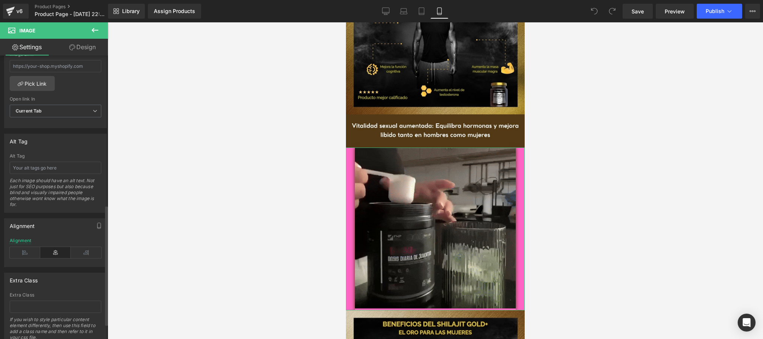
scroll to position [385, 0]
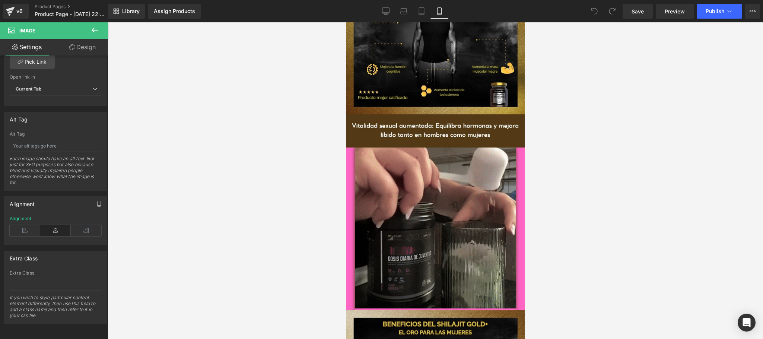
click at [98, 34] on icon at bounding box center [95, 30] width 9 height 9
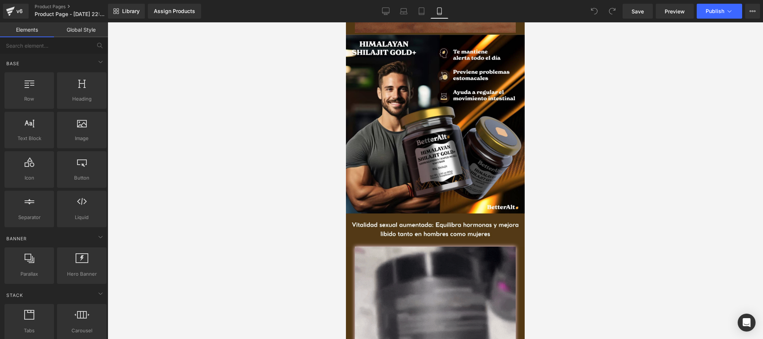
scroll to position [548, 0]
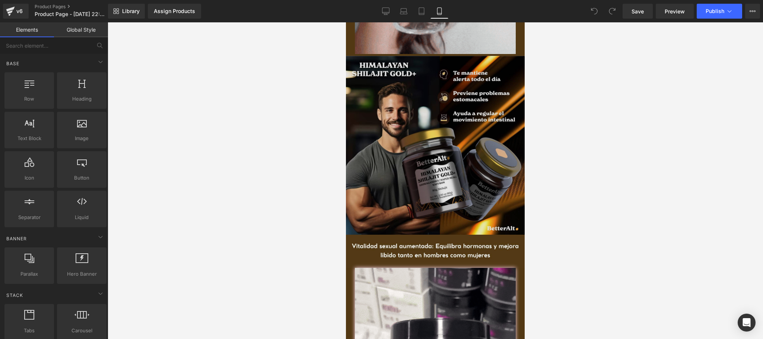
click at [411, 124] on img at bounding box center [435, 145] width 179 height 179
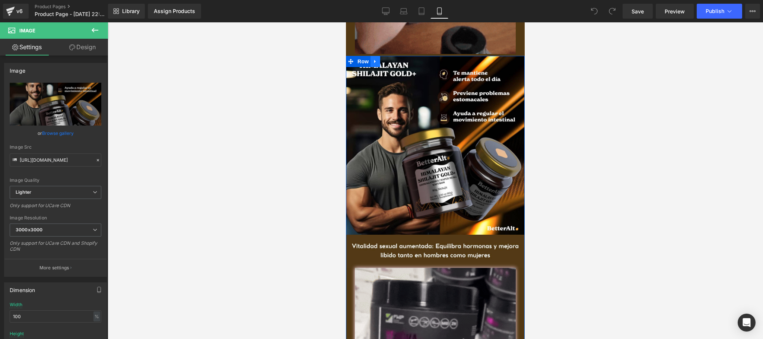
click at [373, 56] on link at bounding box center [376, 61] width 10 height 11
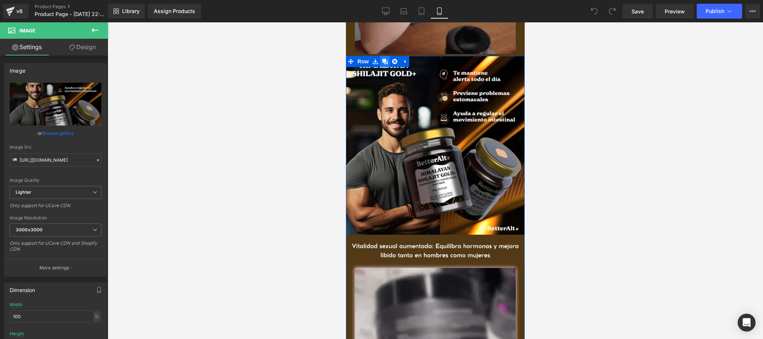
click at [383, 59] on icon at bounding box center [385, 61] width 5 height 5
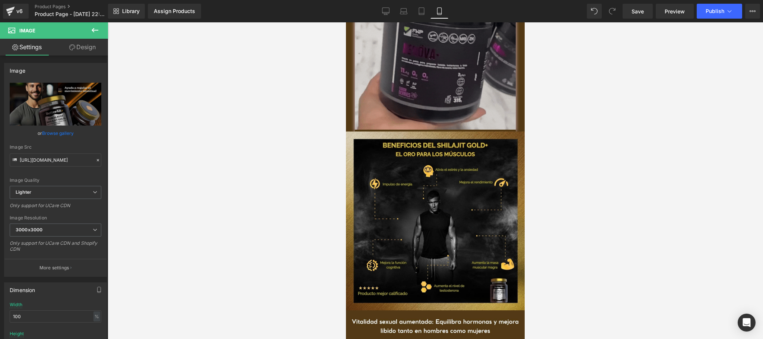
scroll to position [1201, 0]
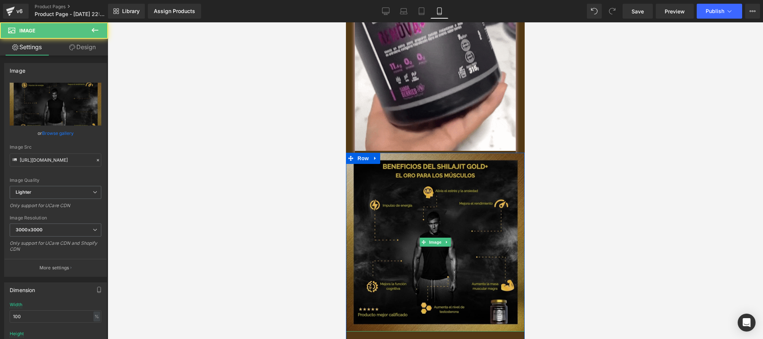
drag, startPoint x: 367, startPoint y: 169, endPoint x: 362, endPoint y: 159, distance: 11.0
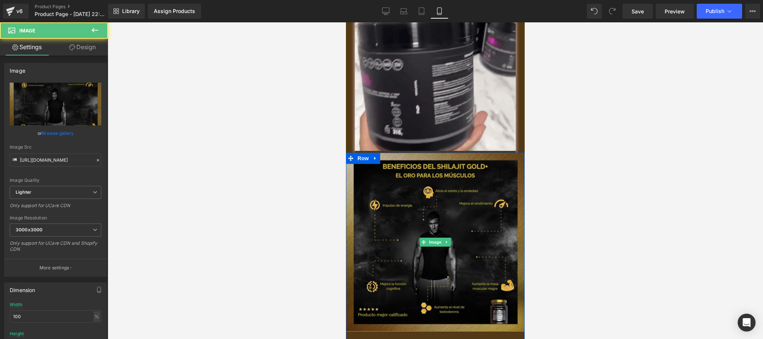
click at [366, 169] on img at bounding box center [435, 242] width 179 height 179
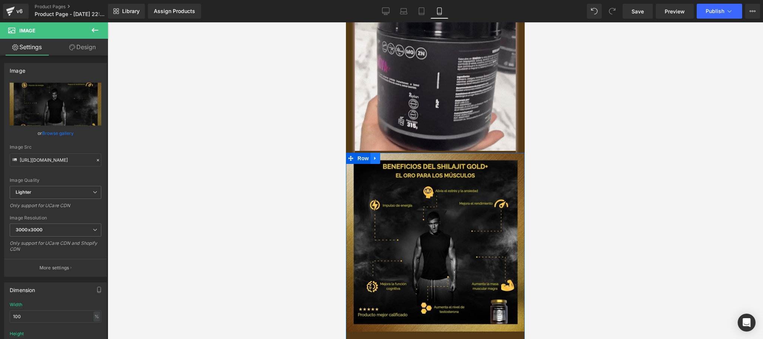
click at [371, 153] on link at bounding box center [376, 158] width 10 height 11
click at [392, 155] on icon at bounding box center [394, 158] width 5 height 6
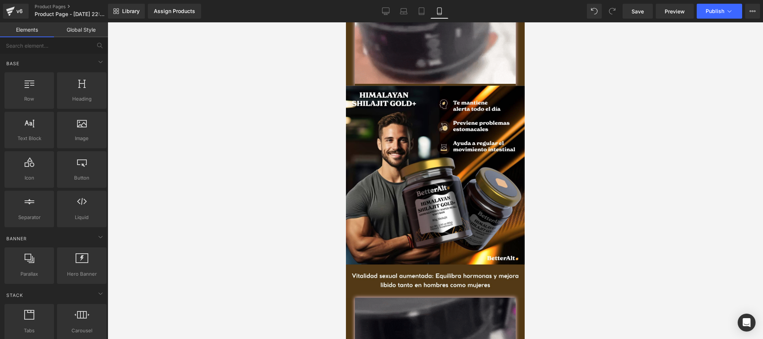
scroll to position [906, 0]
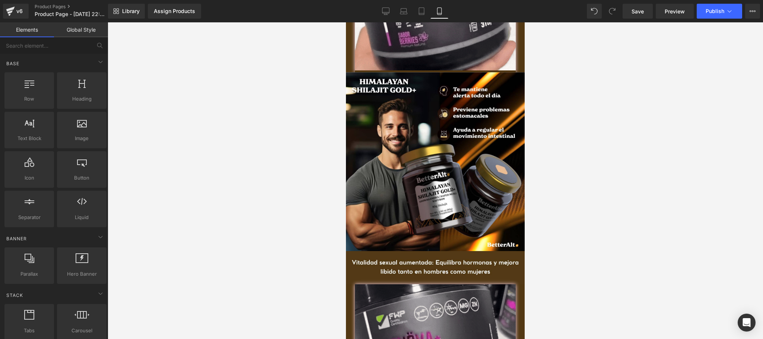
drag, startPoint x: 519, startPoint y: 139, endPoint x: 886, endPoint y: 180, distance: 369.7
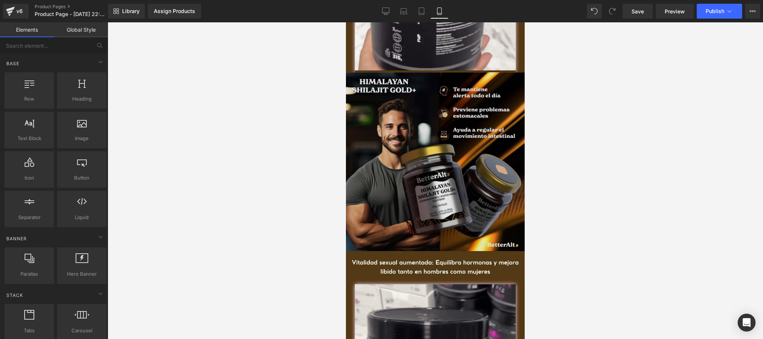
click at [455, 171] on img at bounding box center [435, 161] width 179 height 179
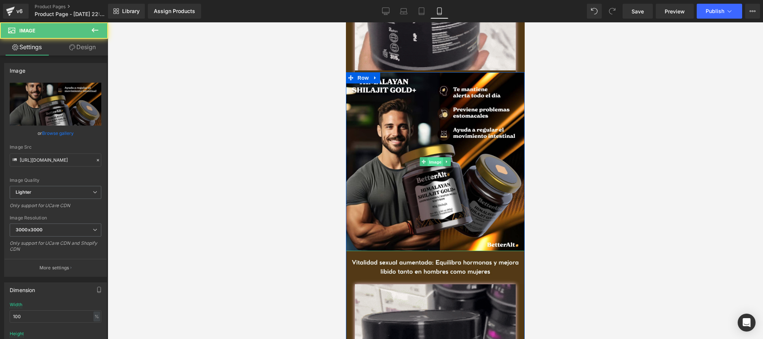
click at [434, 158] on span "Image" at bounding box center [436, 162] width 16 height 9
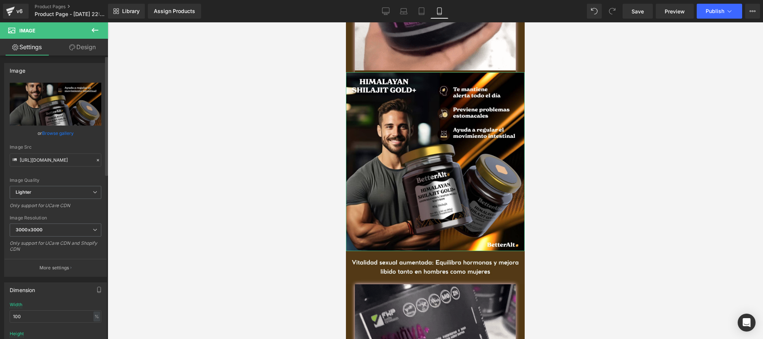
click at [56, 132] on link "Browse gallery" at bounding box center [58, 133] width 32 height 13
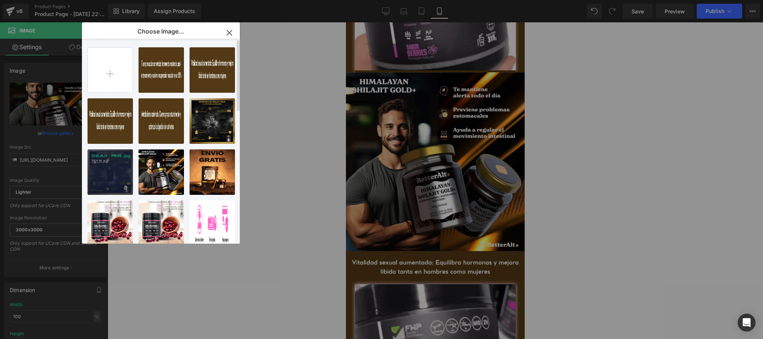
click at [115, 169] on div "SHILAJI...PAGE.jpg 751.11 KB" at bounding box center [110, 171] width 45 height 45
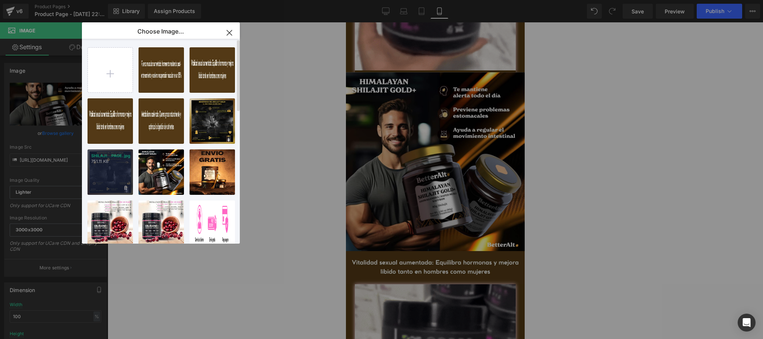
type input "https://ucarecdn.com/28926ec1-0b31-4ce0-9972-2620923b3d09/-/format/auto/-/previ…"
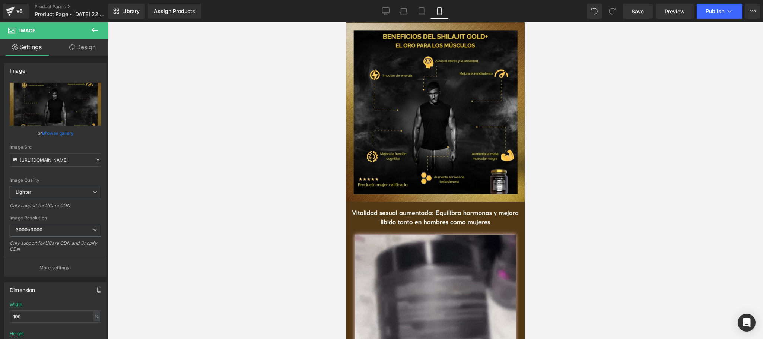
scroll to position [960, 0]
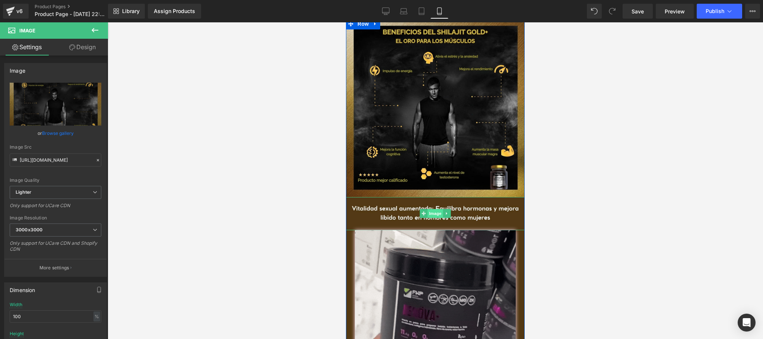
click at [428, 209] on span "Image" at bounding box center [436, 213] width 16 height 9
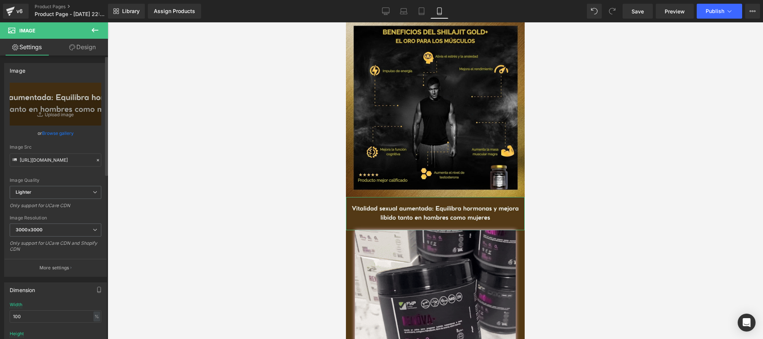
click at [59, 134] on link "Browse gallery" at bounding box center [58, 133] width 32 height 13
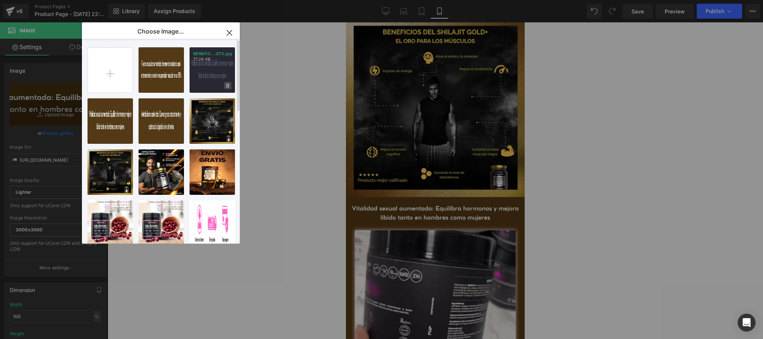
click at [227, 86] on icon at bounding box center [228, 85] width 3 height 5
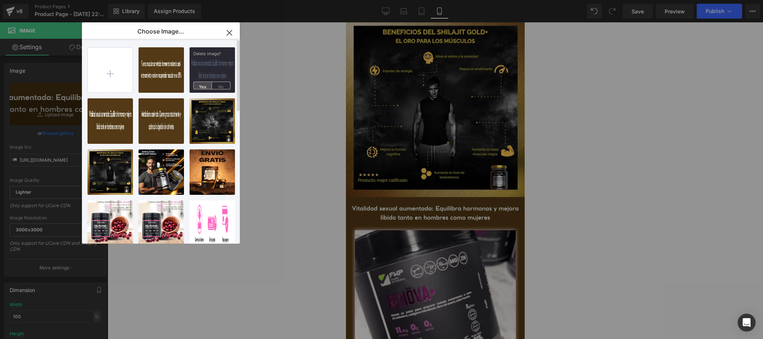
click at [200, 85] on span "Yes" at bounding box center [202, 86] width 19 height 8
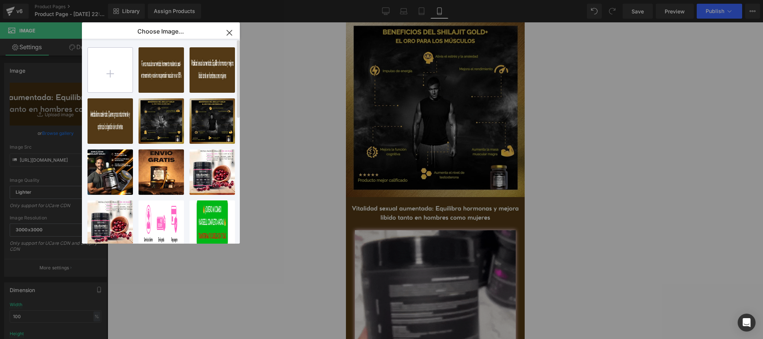
click at [118, 77] on input "file" at bounding box center [110, 70] width 45 height 45
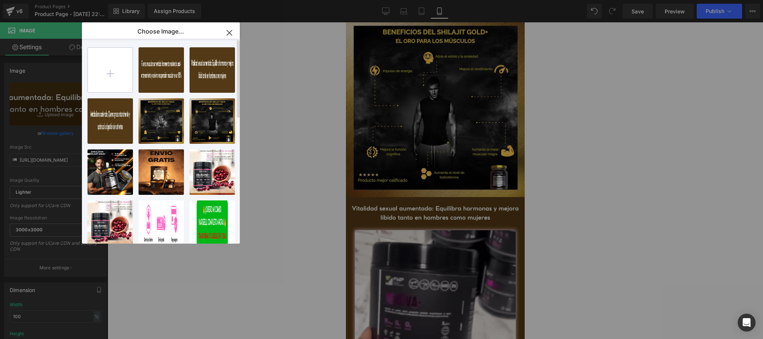
type input "C:\fakepath\BENEFICIOS SHILAJIT3.jpg"
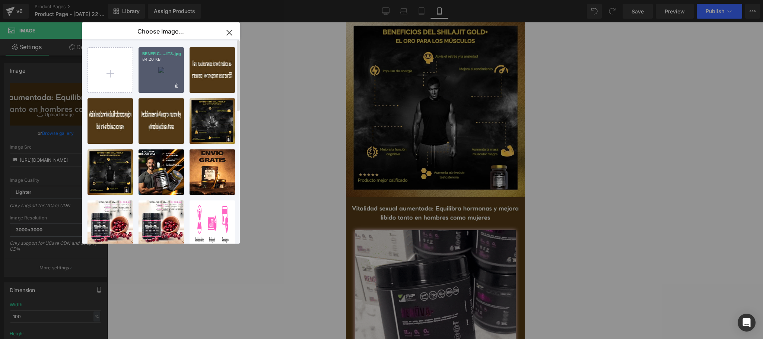
click at [165, 81] on div "BENEFIC...JIT3.jpg 84.20 KB" at bounding box center [161, 69] width 45 height 45
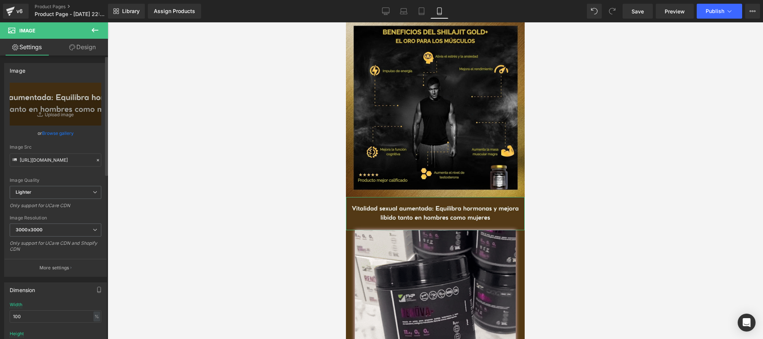
click at [57, 132] on link "Browse gallery" at bounding box center [58, 133] width 32 height 13
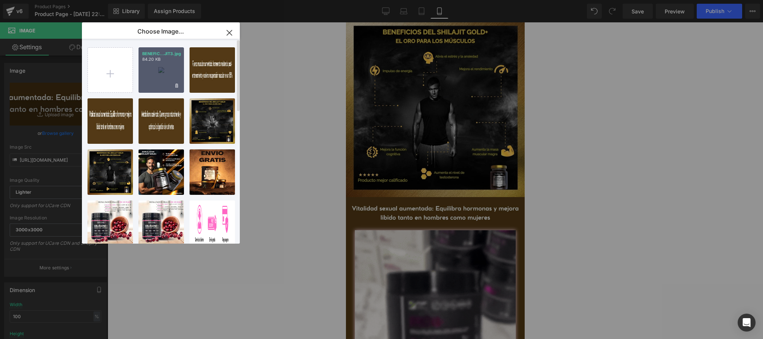
click at [159, 80] on div "BENEFIC...JIT3.jpg 84.20 KB" at bounding box center [161, 69] width 45 height 45
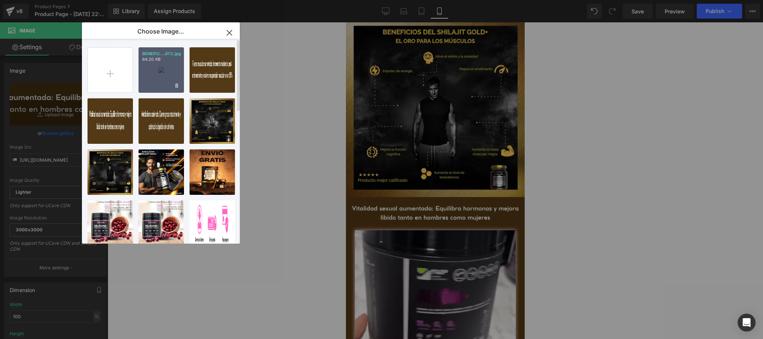
type input "https://ucarecdn.com/5a67551e-a985-45f1-b6a3-e4a1832521a1/-/format/auto/-/previ…"
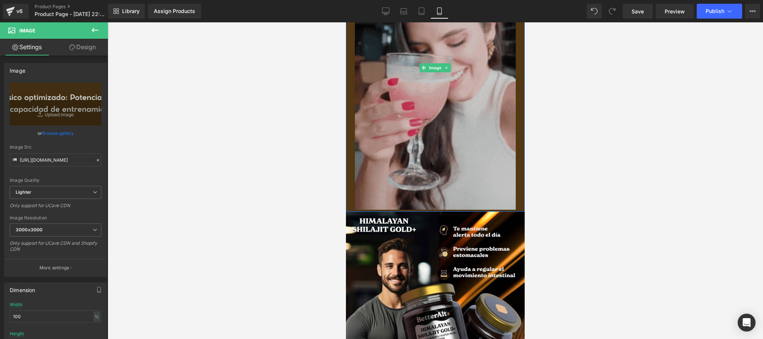
scroll to position [413, 0]
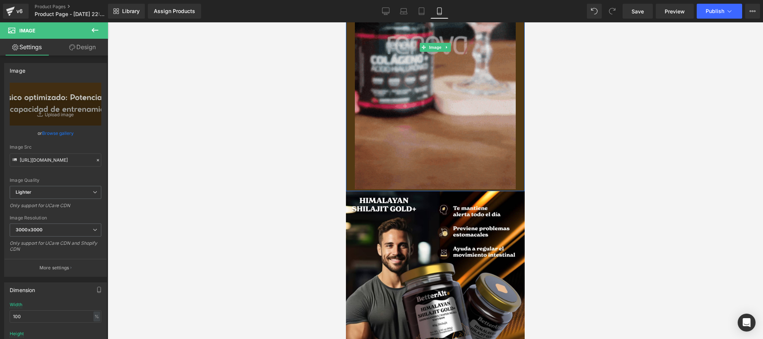
click at [349, 129] on div at bounding box center [435, 47] width 179 height 288
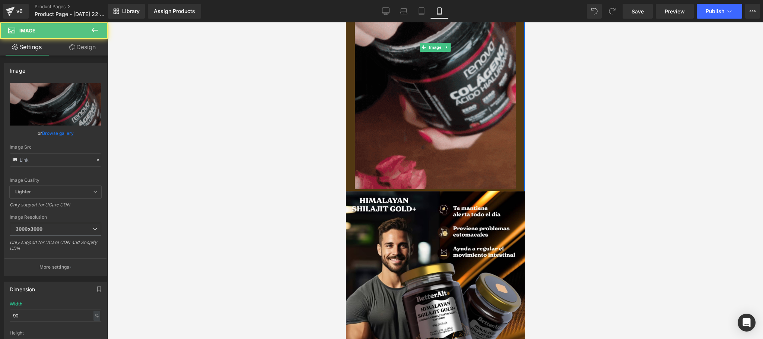
type input "[URL][DOMAIN_NAME]"
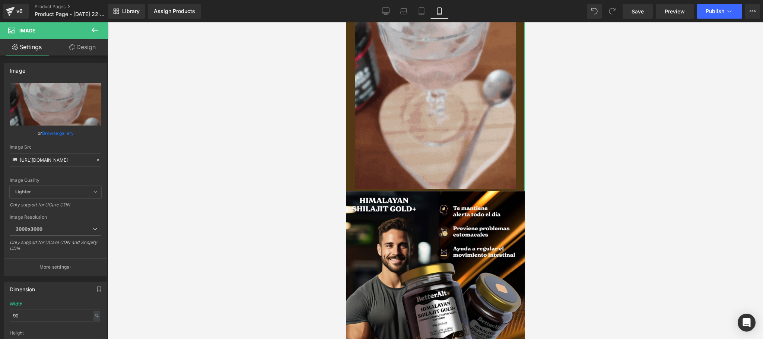
click at [82, 45] on link "Design" at bounding box center [83, 47] width 54 height 17
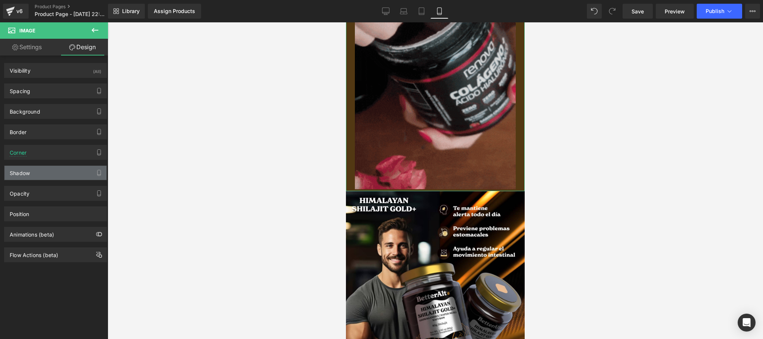
click at [38, 178] on div "Shadow" at bounding box center [55, 173] width 102 height 14
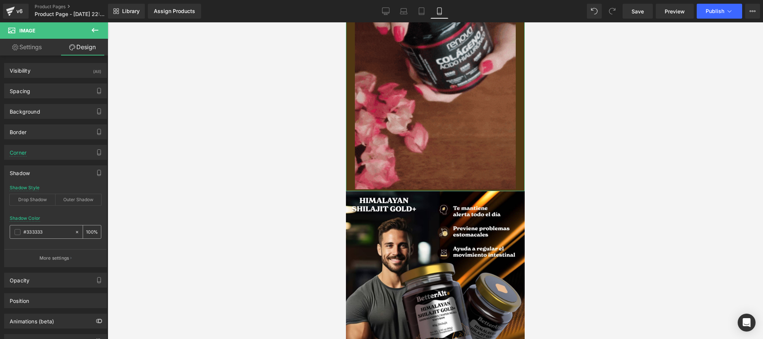
paste input "52381"
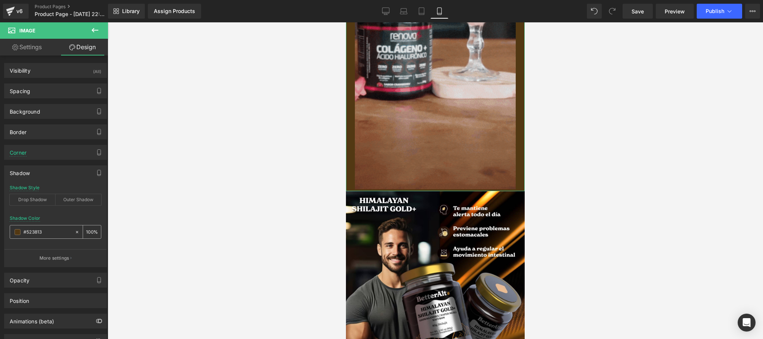
click at [21, 237] on div "#523813" at bounding box center [42, 231] width 64 height 13
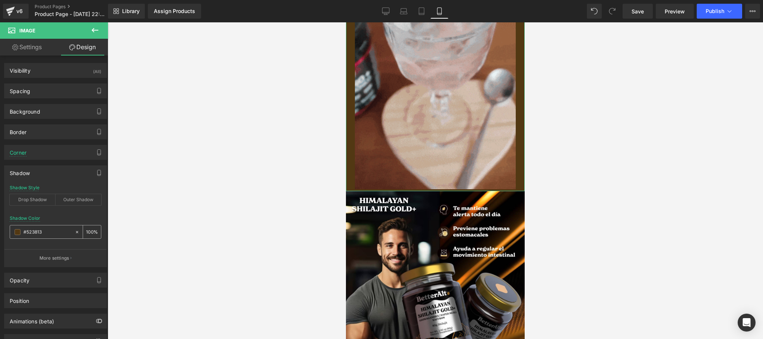
click at [19, 235] on span at bounding box center [18, 232] width 6 height 6
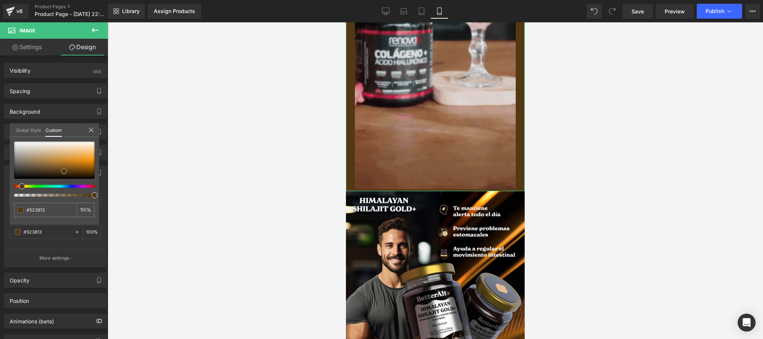
type input "#563b14"
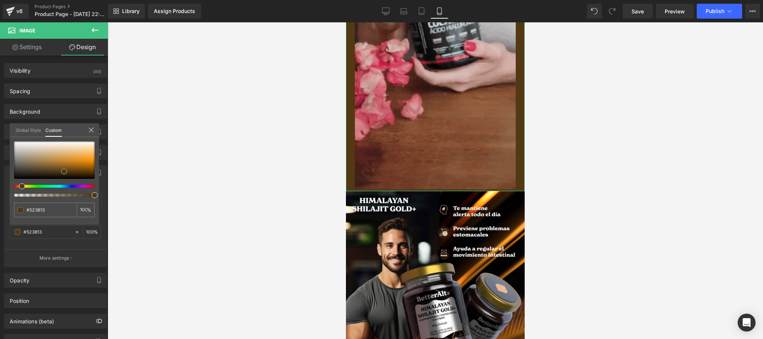
type input "#563b14"
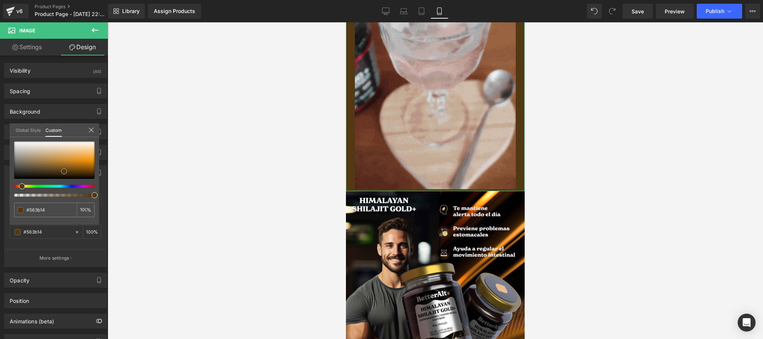
type input "#956521"
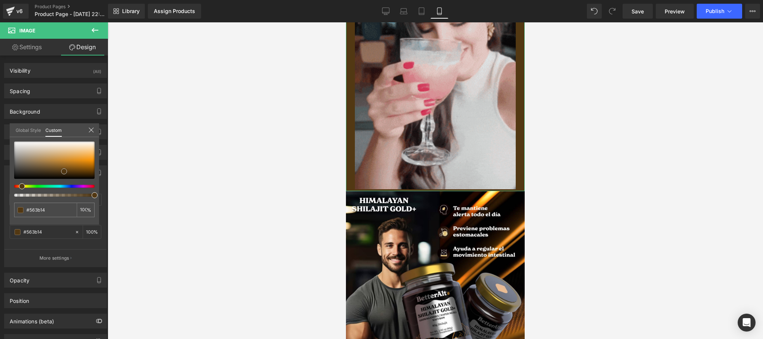
type input "#956521"
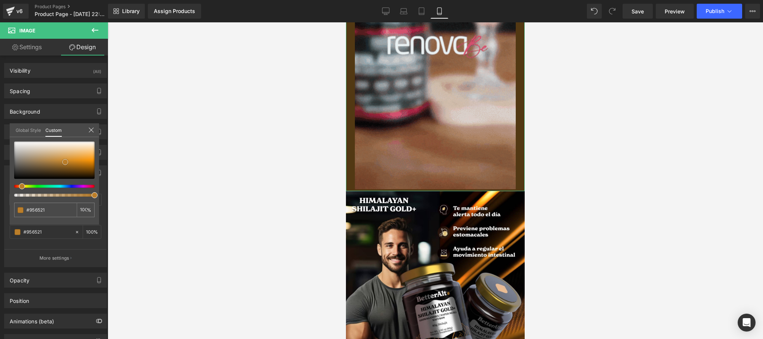
type input "#ae7627"
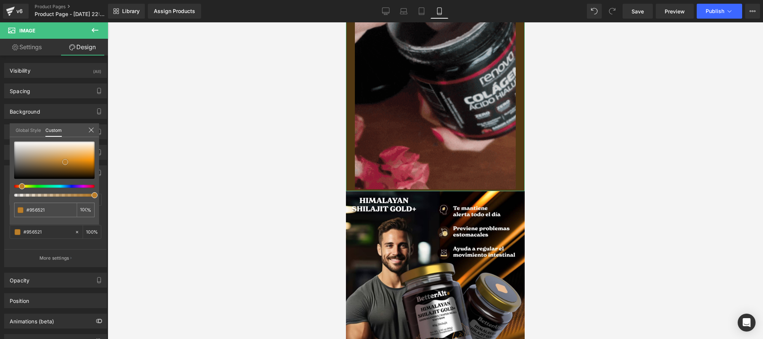
type input "#ae7627"
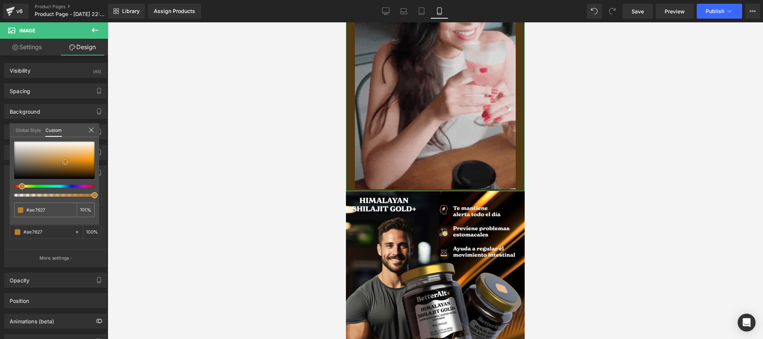
type input "#bb7e2a"
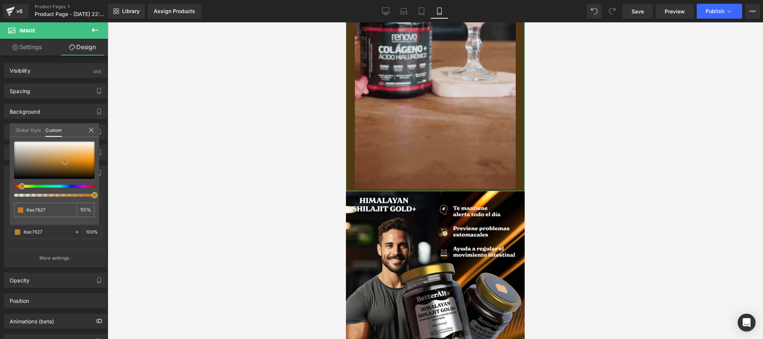
type input "#bb7e2a"
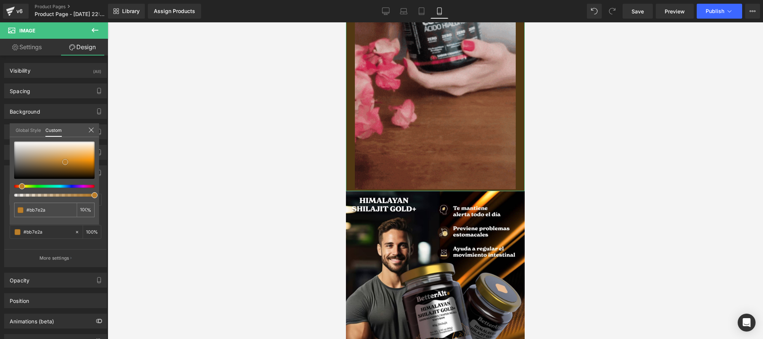
type input "#d18d2d"
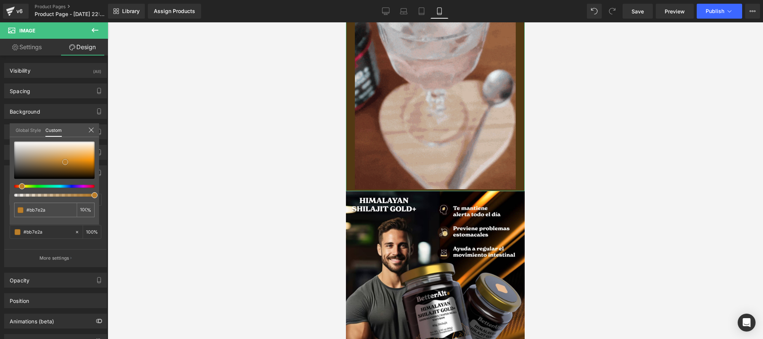
type input "#d18d2d"
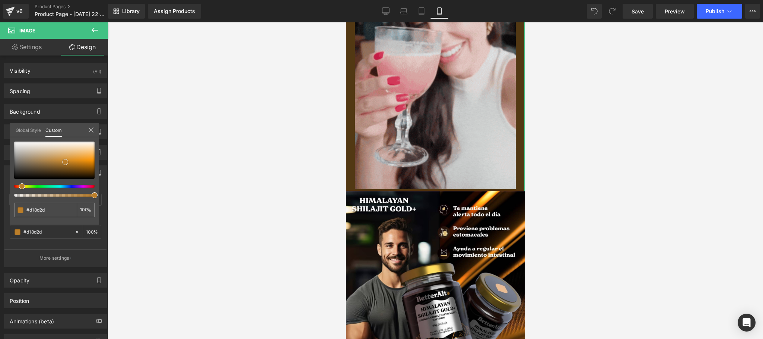
type input "#d38f30"
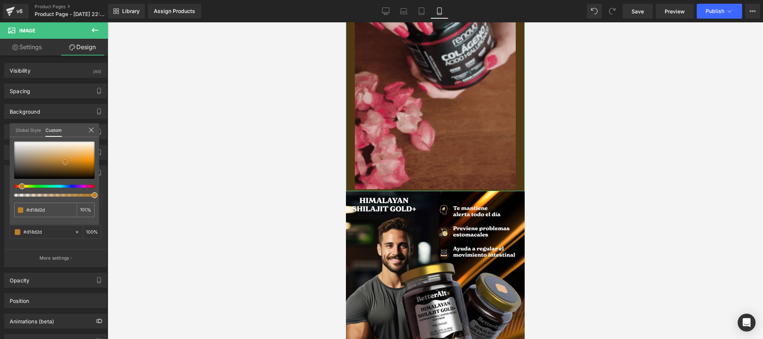
type input "#d38f30"
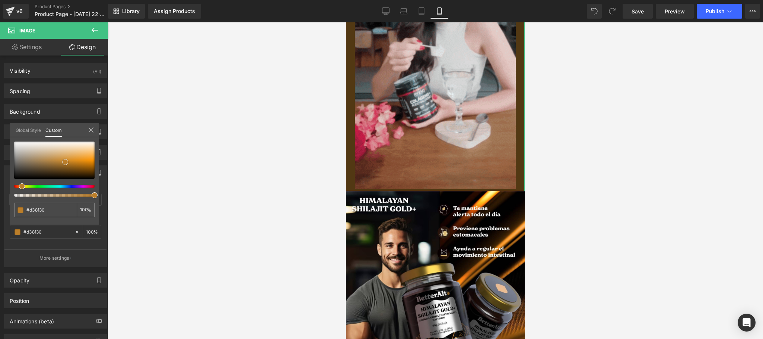
type input "#d79d4b"
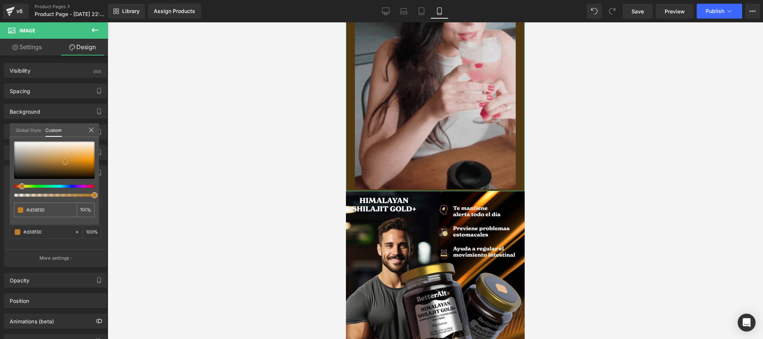
type input "#d79d4b"
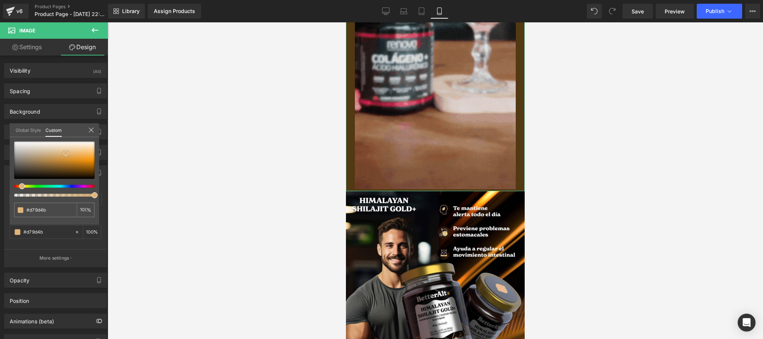
type input "#dba456"
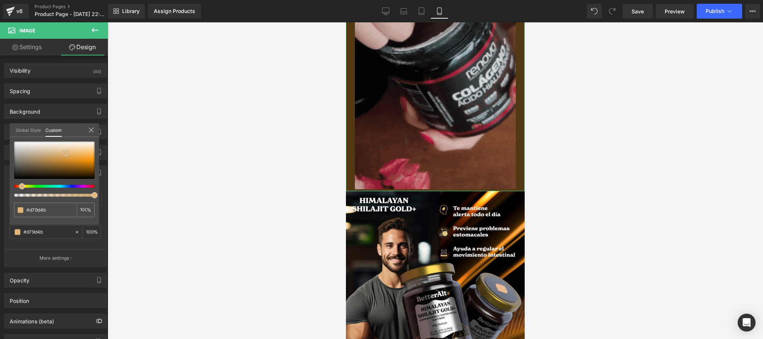
type input "#dba456"
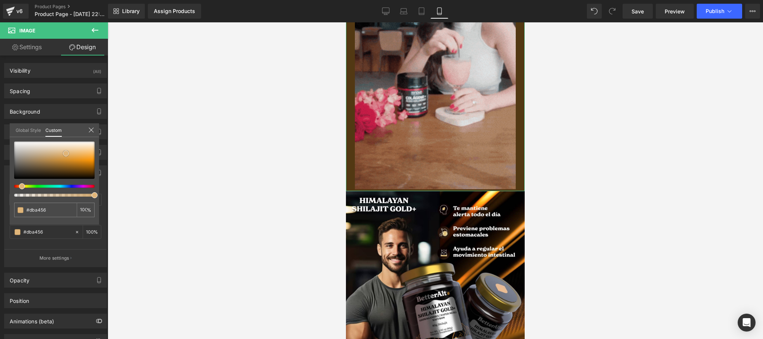
type input "#e1b87e"
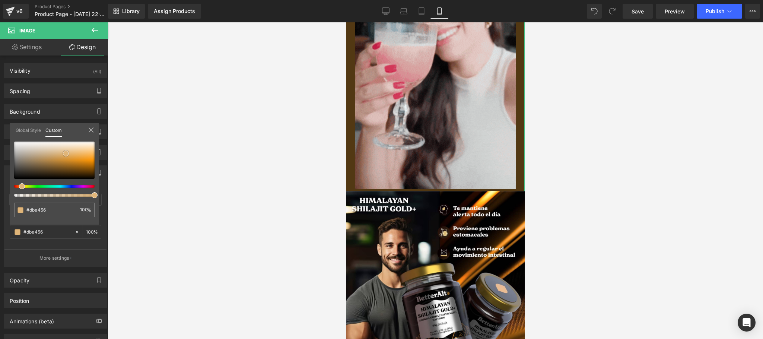
type input "#e1b87e"
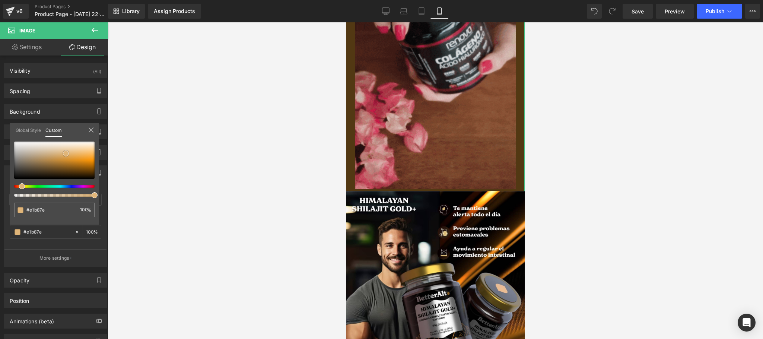
type input "#f1dec5"
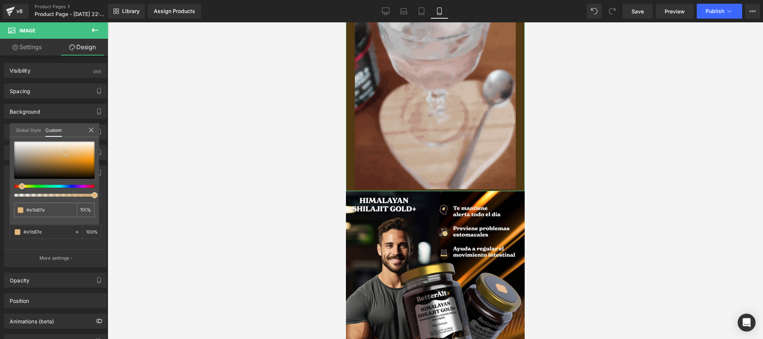
type input "#f1dec5"
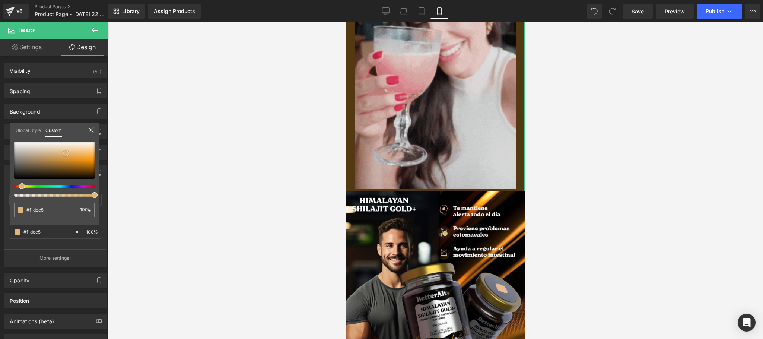
type input "#f5e7d5"
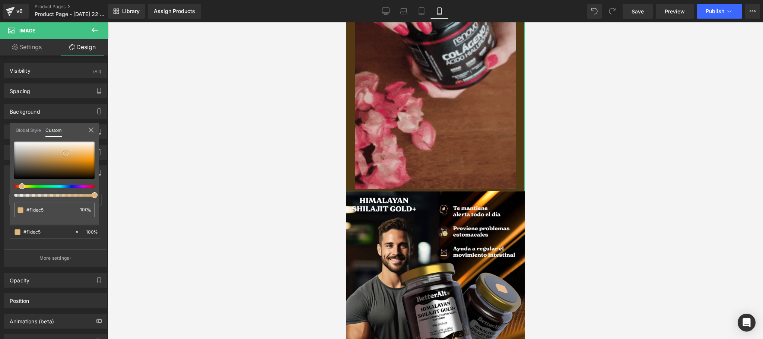
type input "#f5e7d5"
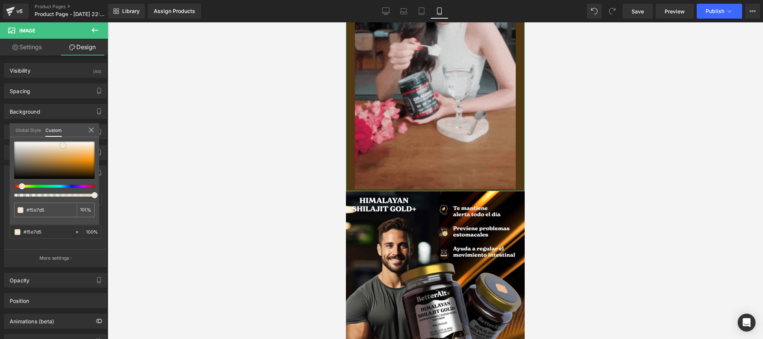
type input "#f4e7d6"
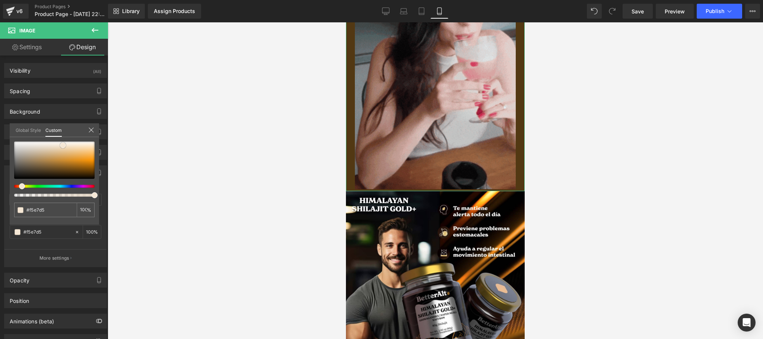
type input "#f4e7d6"
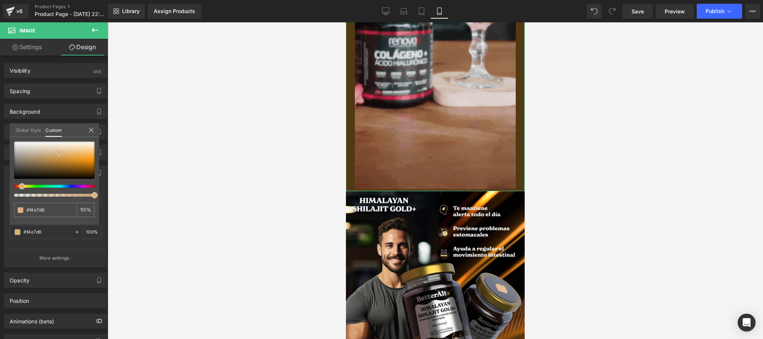
type input "#f1e0ca"
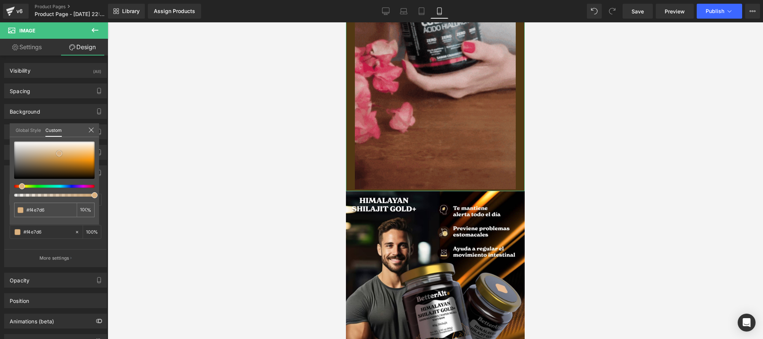
type input "#f1e0ca"
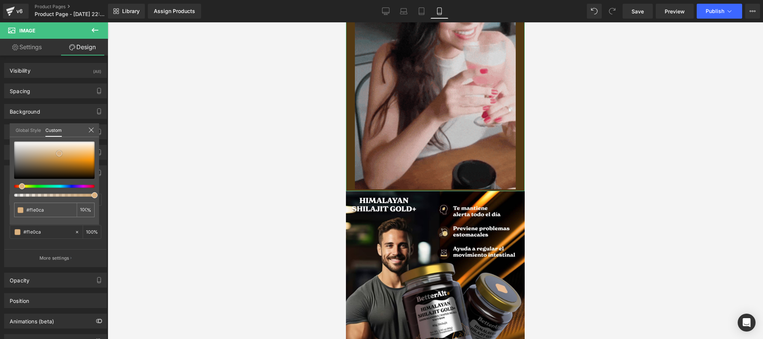
type input "#d4a56c"
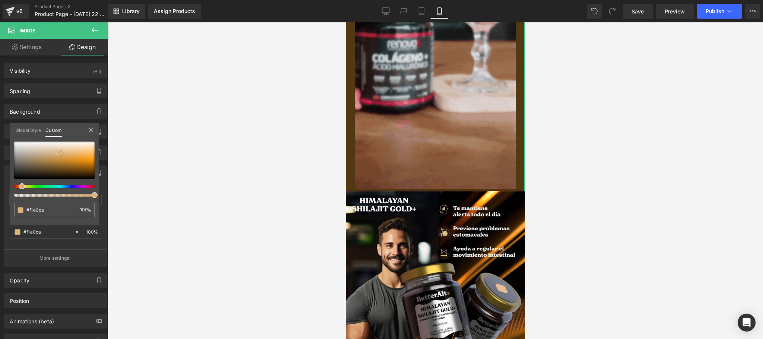
type input "#d4a56c"
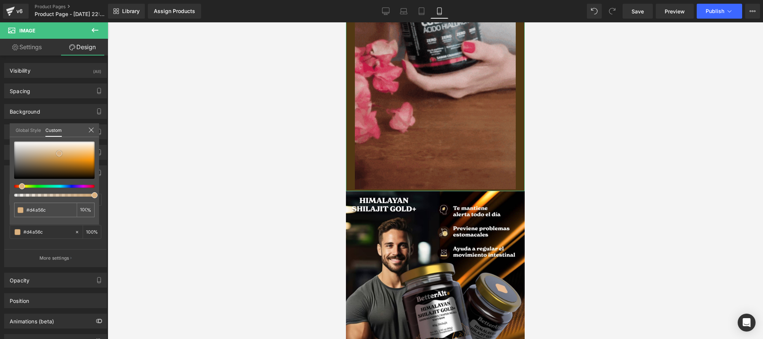
type input "#ce9e63"
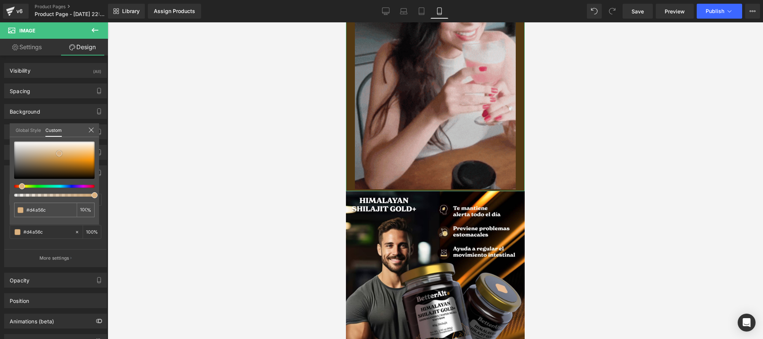
type input "#ce9e63"
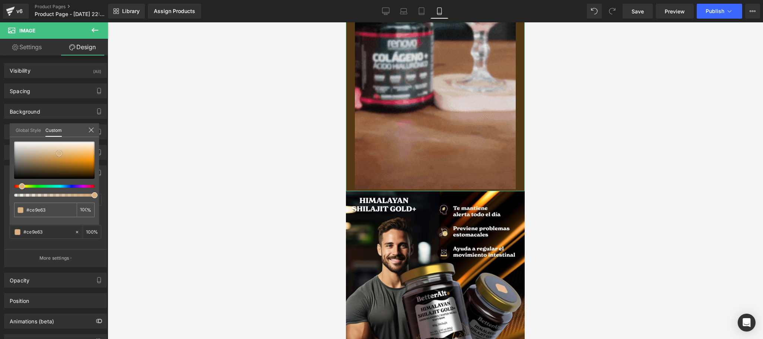
type input "#c59457"
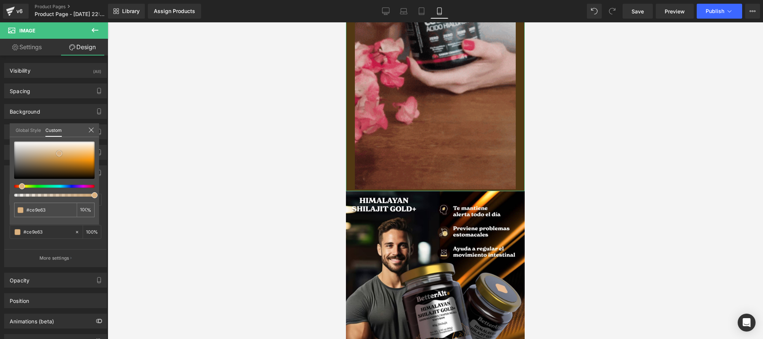
type input "#c59457"
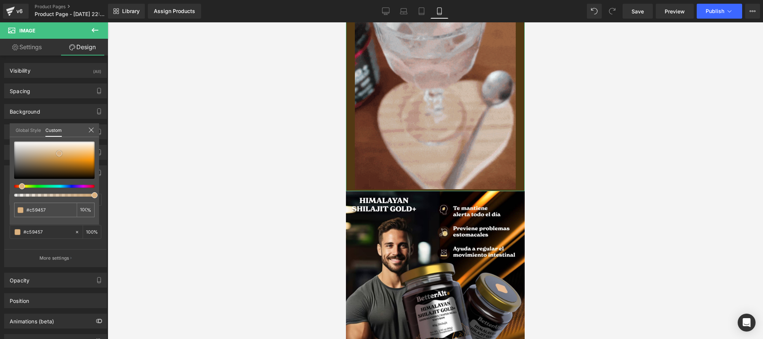
type input "#c28f51"
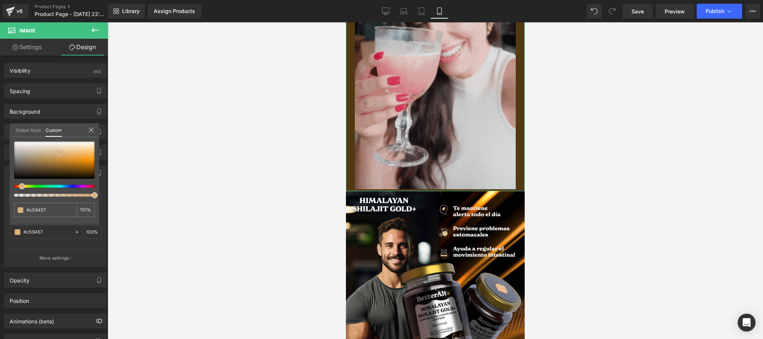
type input "#c28f51"
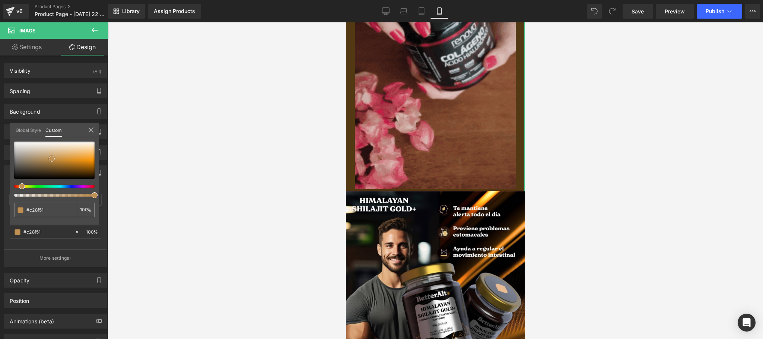
type input "#c08f52"
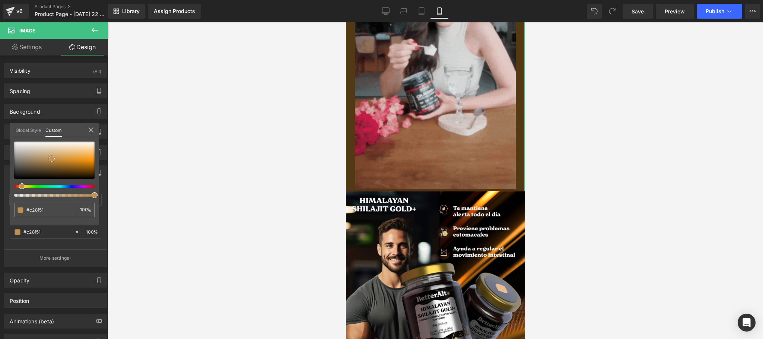
type input "#c08f52"
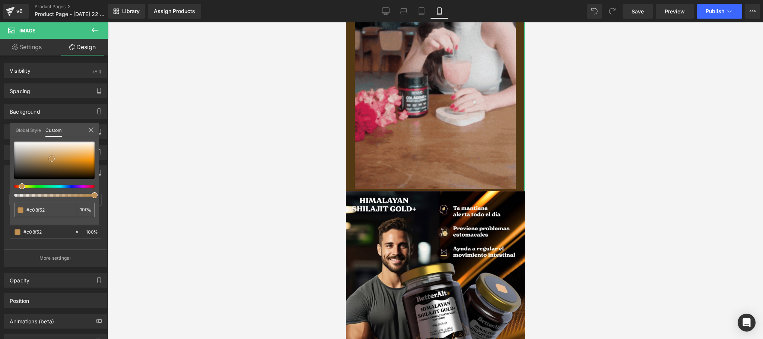
drag, startPoint x: 64, startPoint y: 171, endPoint x: 50, endPoint y: 161, distance: 17.9
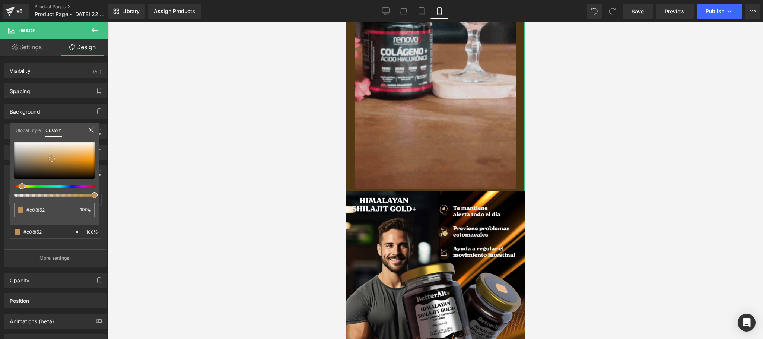
click at [50, 161] on span at bounding box center [52, 159] width 6 height 6
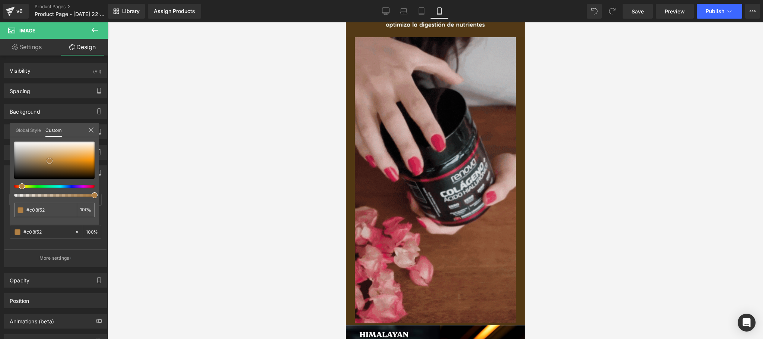
scroll to position [264, 0]
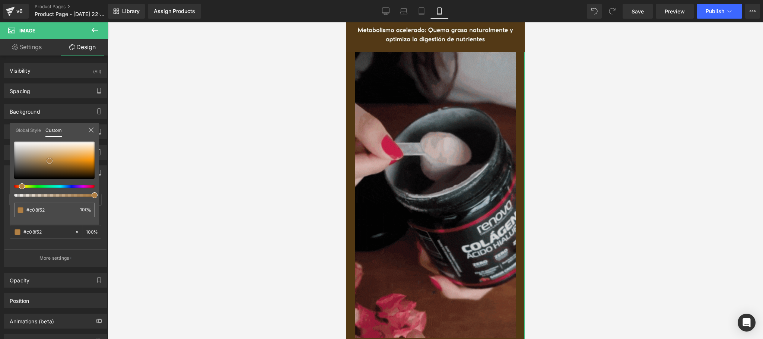
type input "#b17f43"
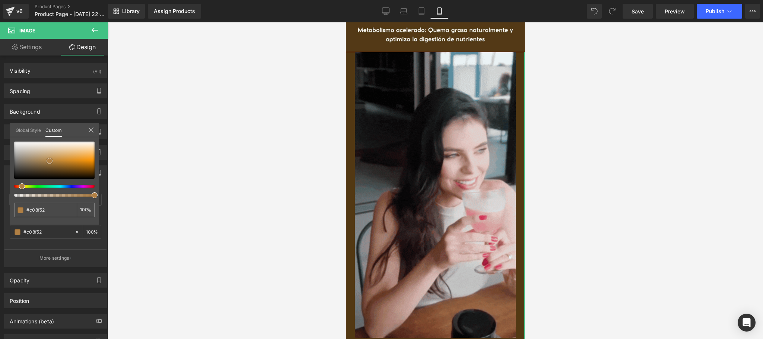
type input "#b17f43"
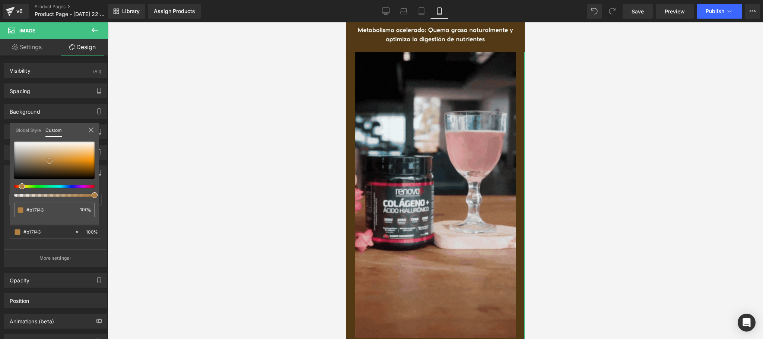
type input "#dbaf7a"
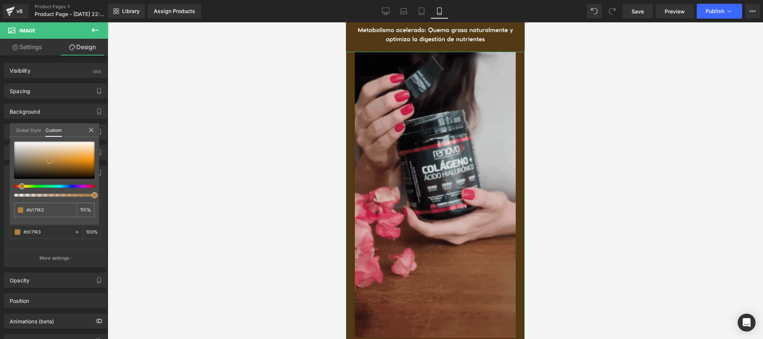
type input "#dbaf7a"
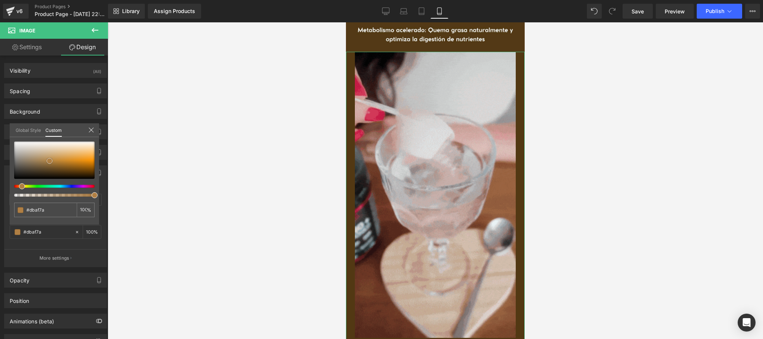
type input "#e4bc90"
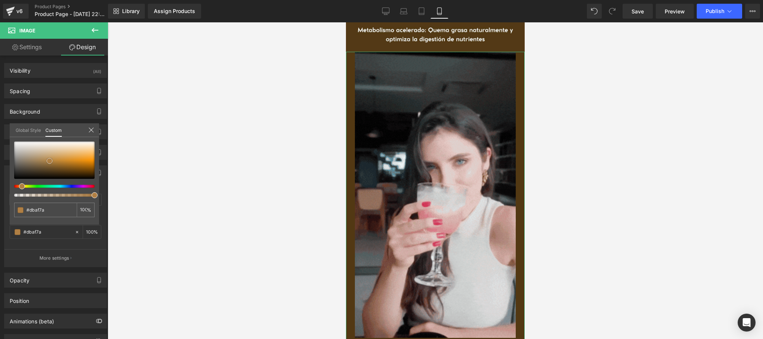
type input "#e4bc90"
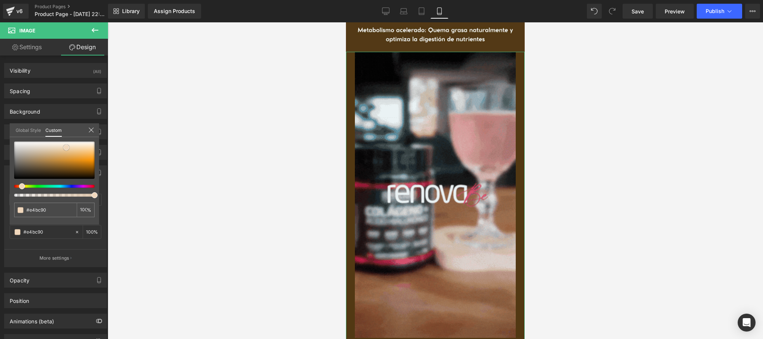
type input "#f0d7bc"
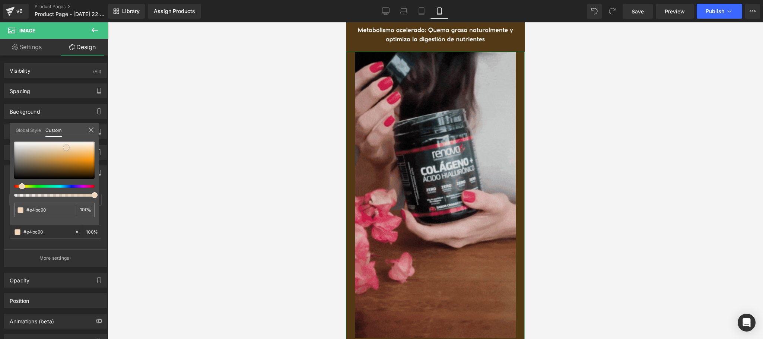
type input "#f0d7bc"
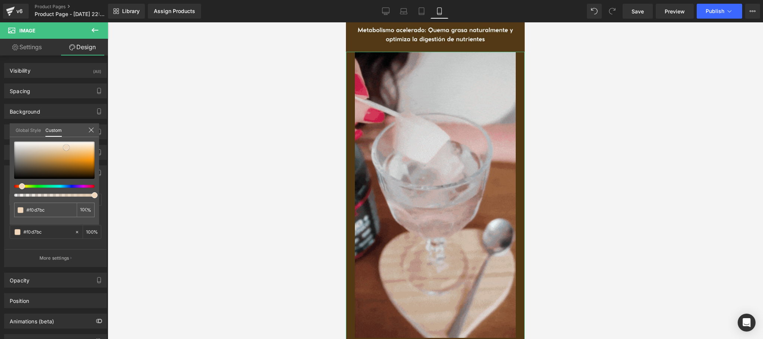
type input "#f7e8d8"
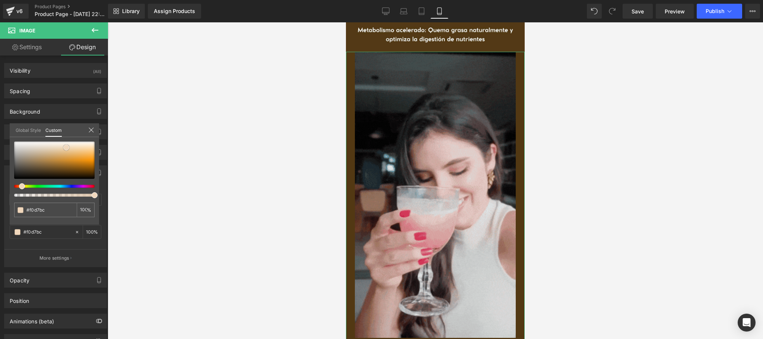
type input "#f7e8d8"
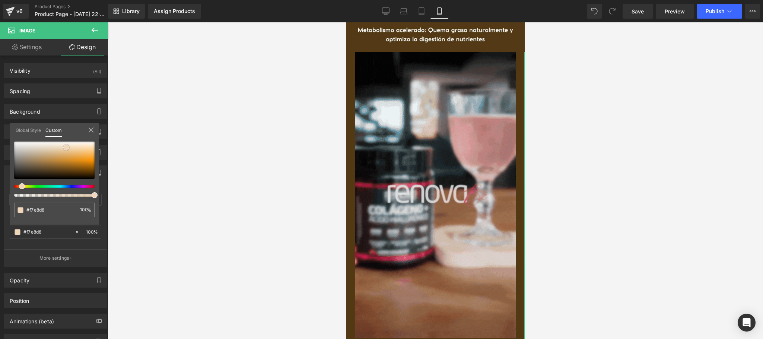
type input "#f9f0e6"
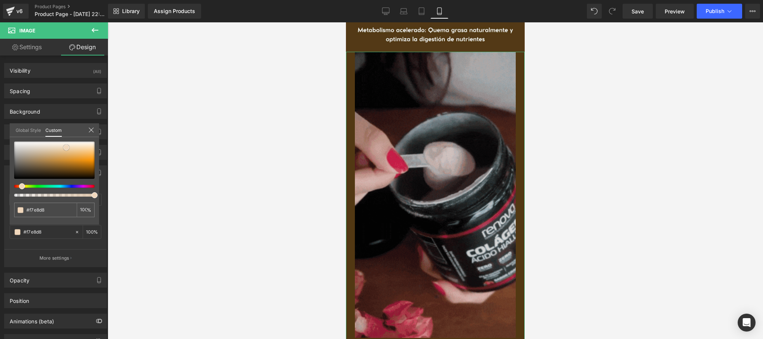
type input "#f9f0e6"
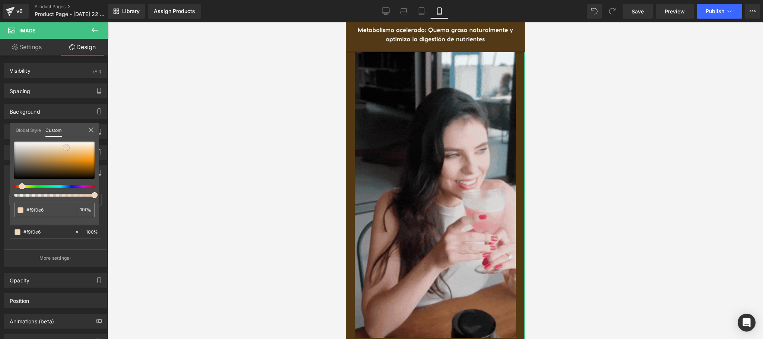
type input "#fbf5ee"
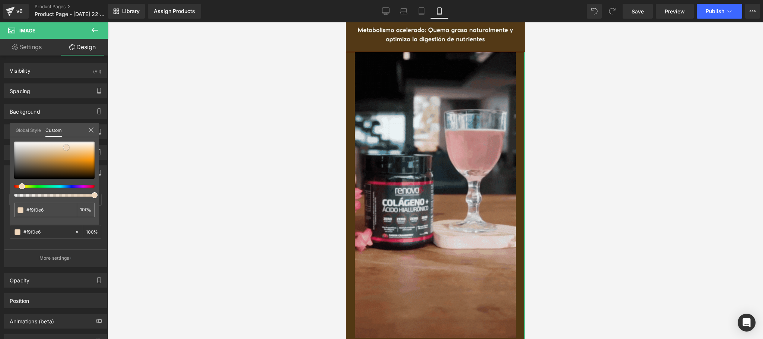
type input "#fbf5ee"
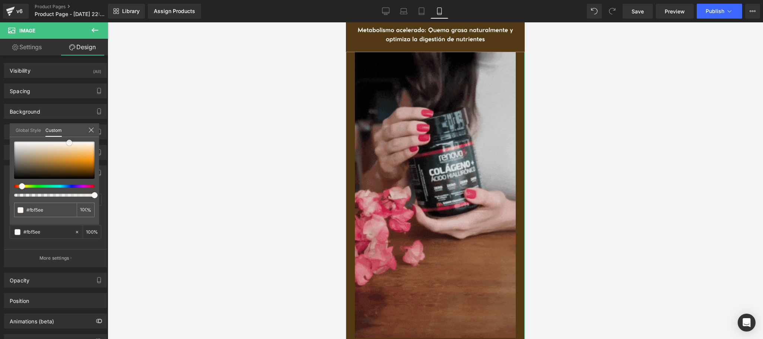
type input "#fcf7f2"
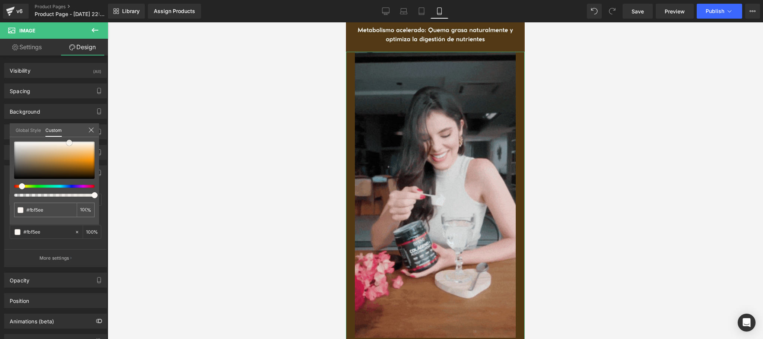
type input "#fcf7f2"
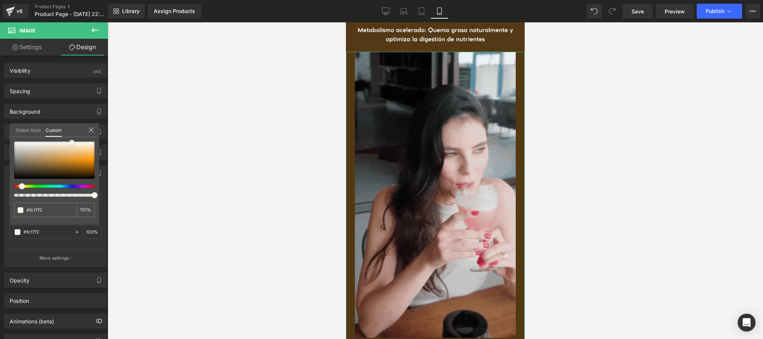
type input "#fdf7f1"
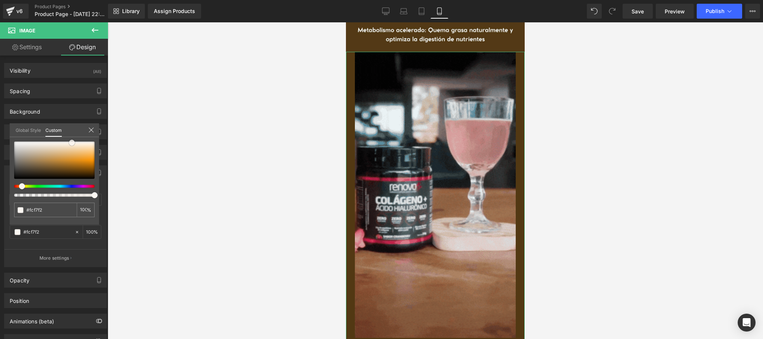
type input "#fdf7f1"
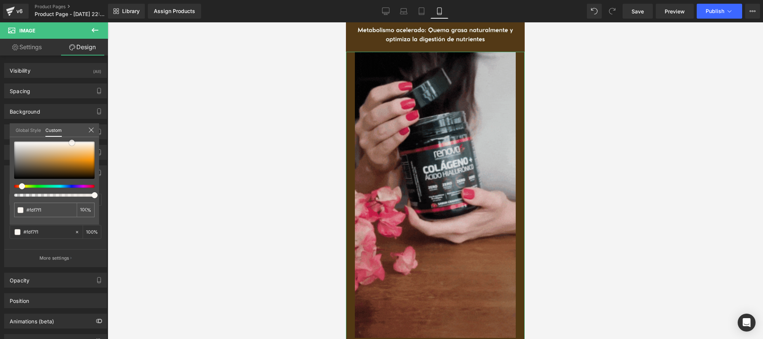
type input "#fceee3"
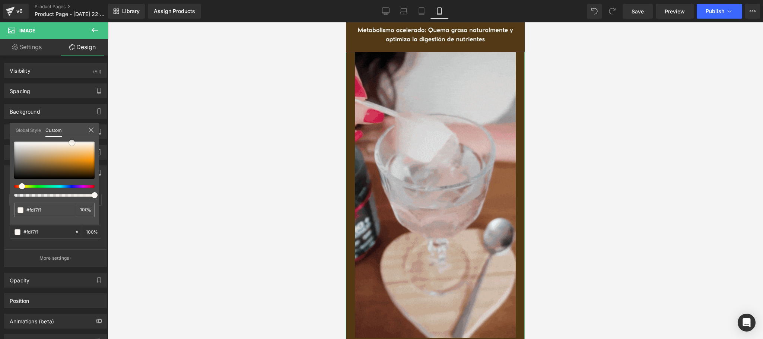
type input "#fceee3"
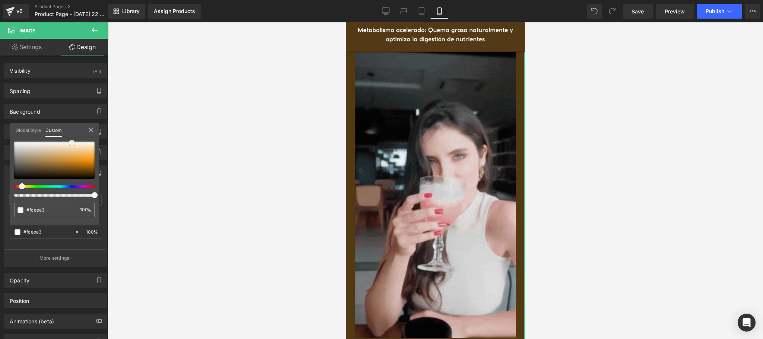
type input "#fbe5d5"
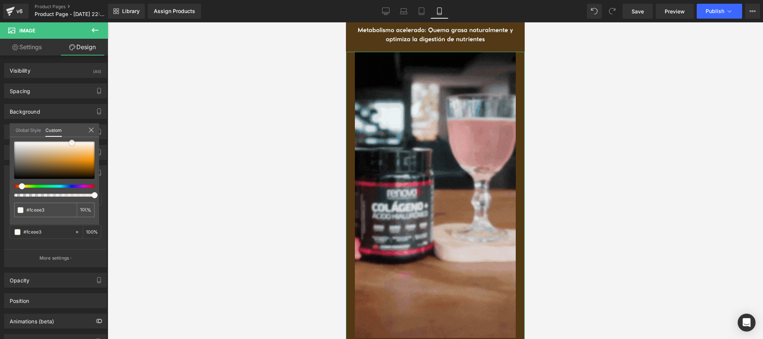
type input "#fbe5d5"
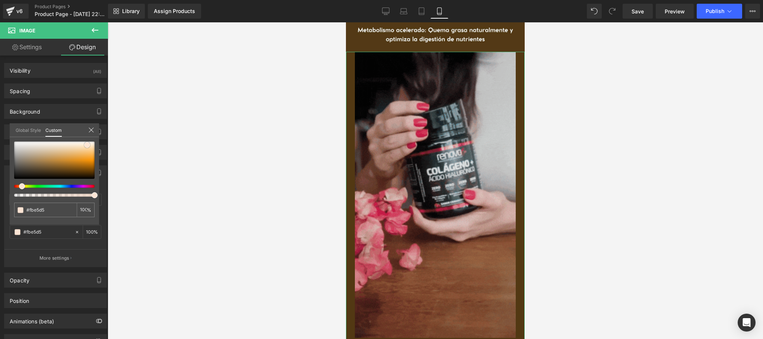
type input "#fce4d4"
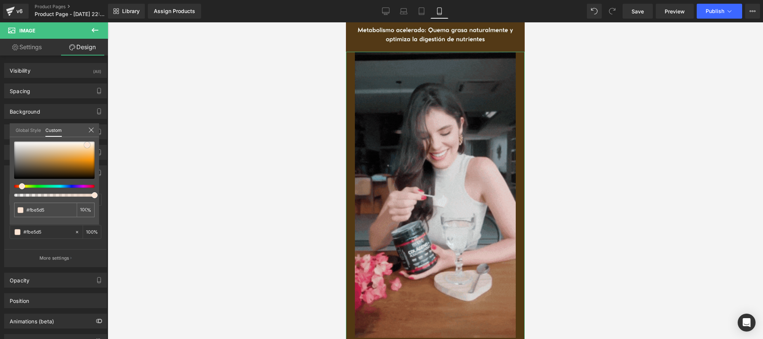
type input "#fce4d4"
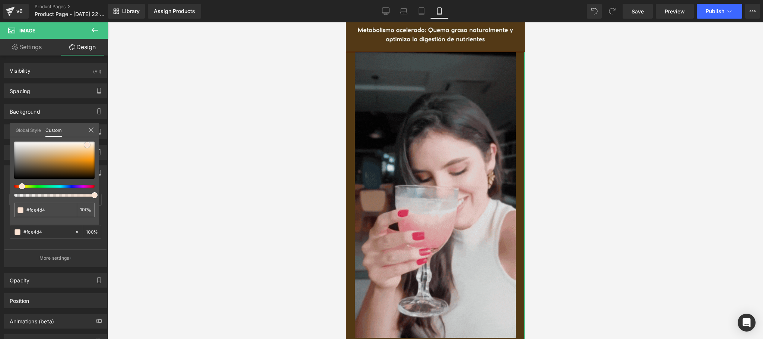
type input "#fbe1cf"
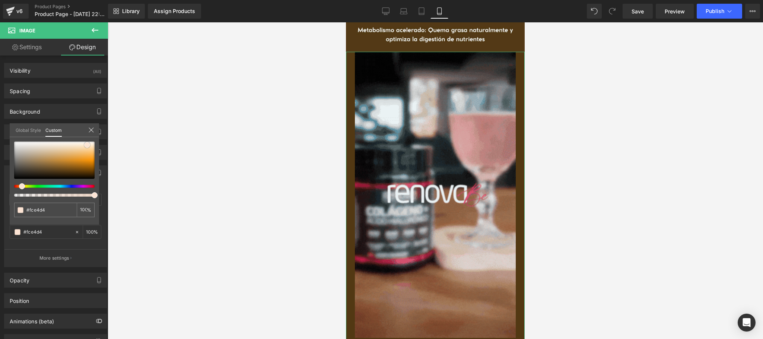
type input "#fbe1cf"
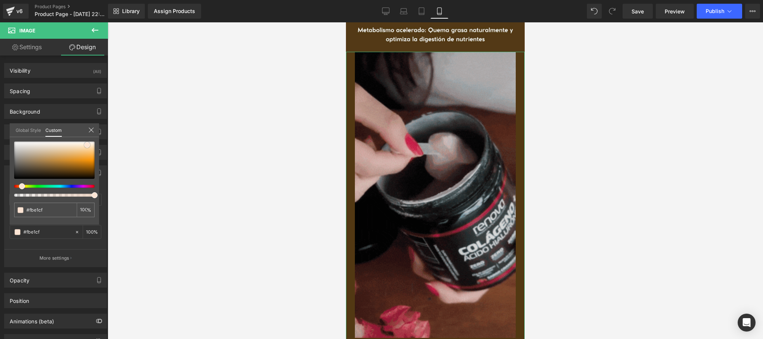
type input "#fde4d2"
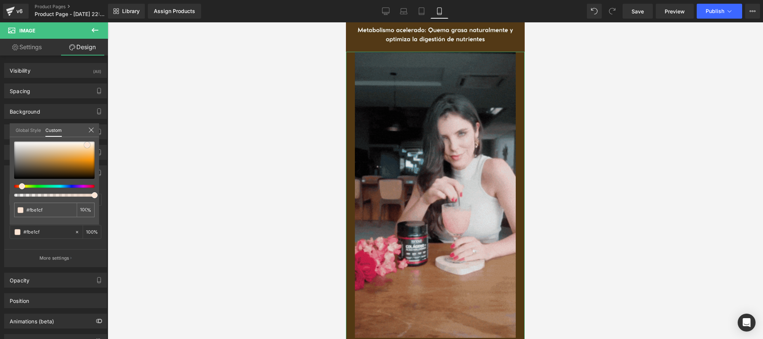
type input "#fde4d2"
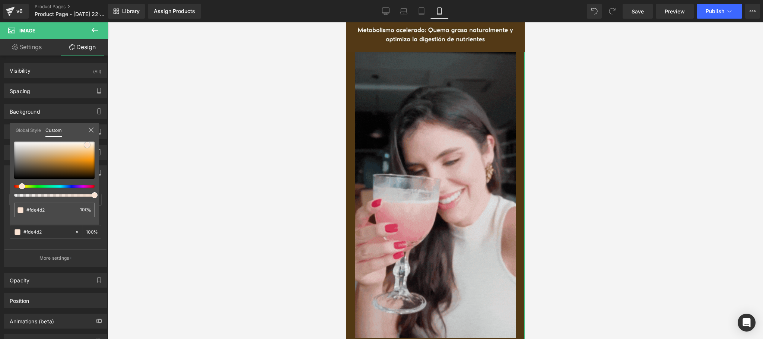
type input "#fce4d3"
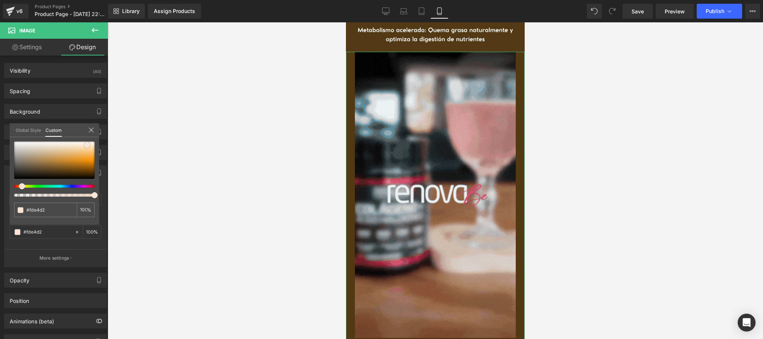
type input "#fce4d3"
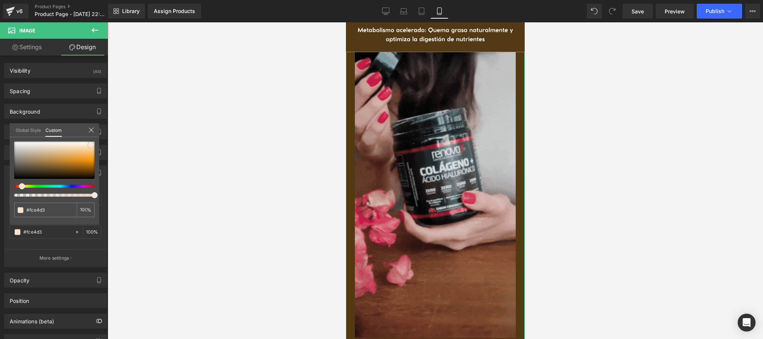
type input "#fee4d2"
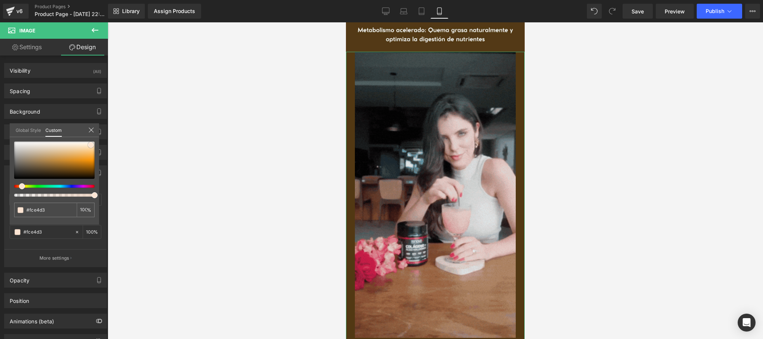
type input "#fee4d2"
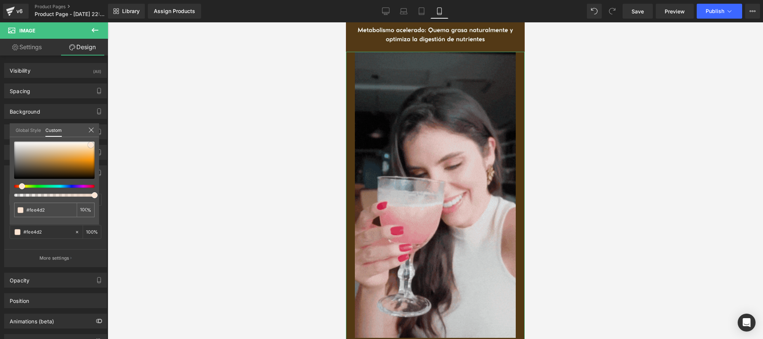
type input "#fdc095"
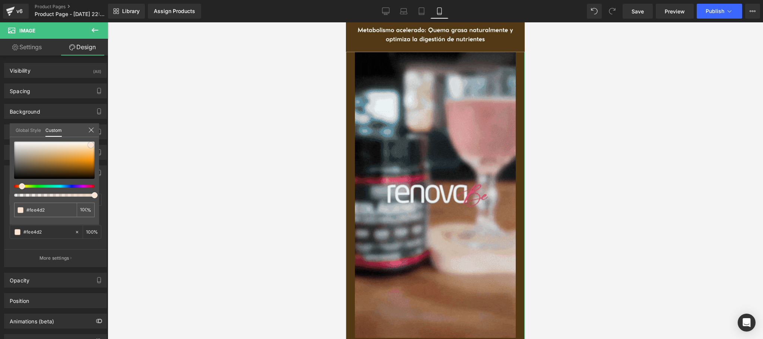
type input "#fdc095"
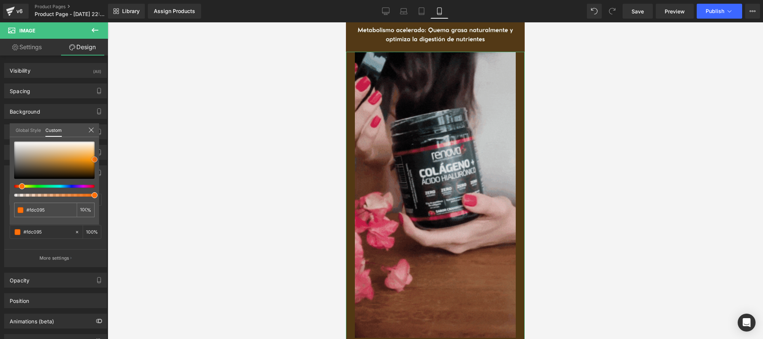
type input "#ffa260"
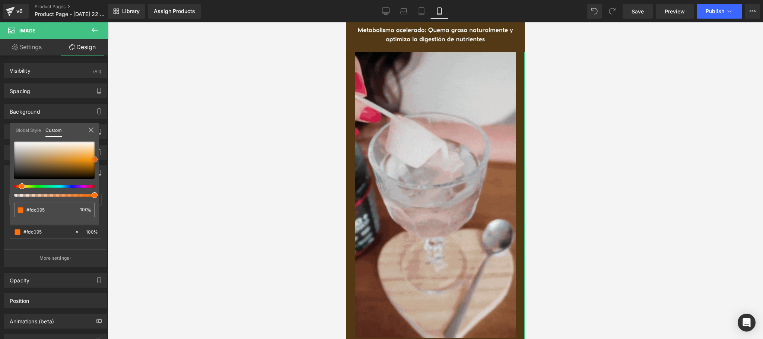
type input "#ffa260"
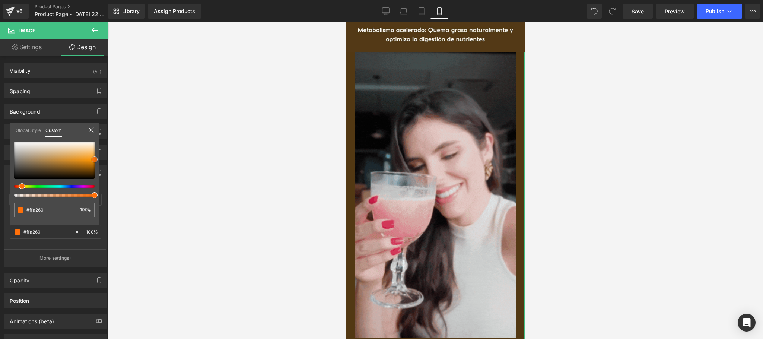
type input "#f96800"
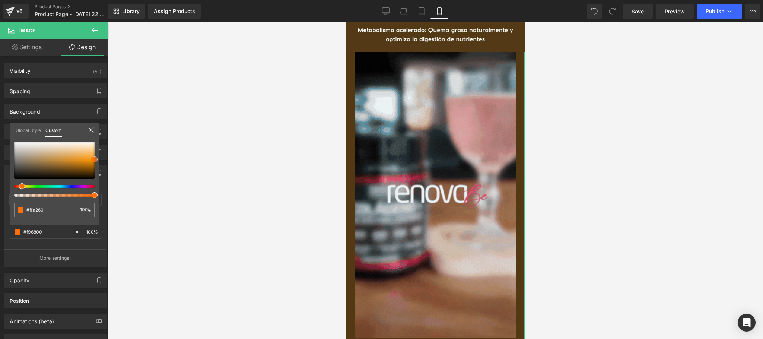
type input "#f96800"
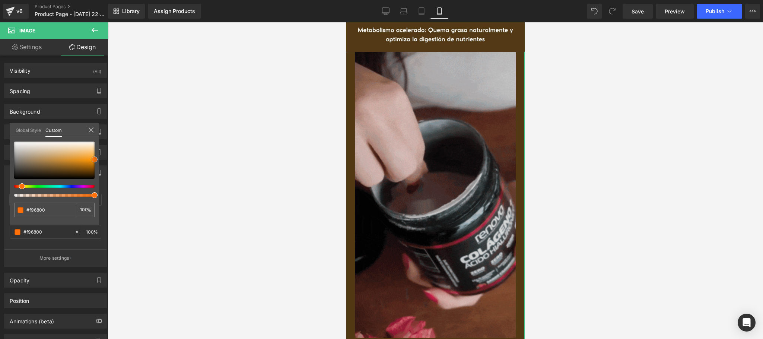
type input "#db5b00"
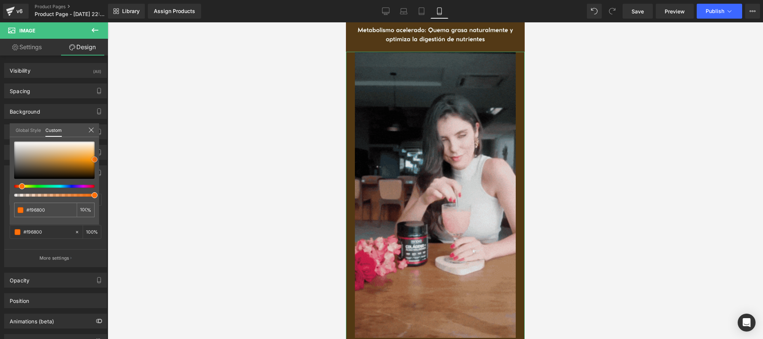
type input "#db5b00"
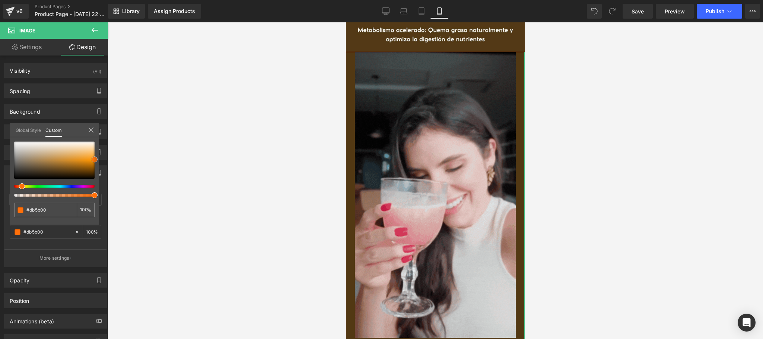
type input "#b74c00"
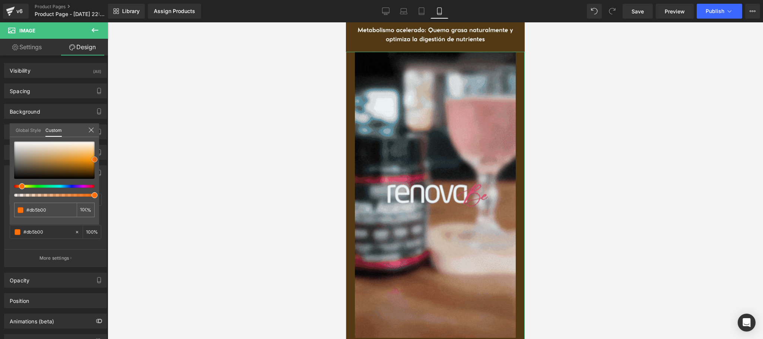
type input "#b74c00"
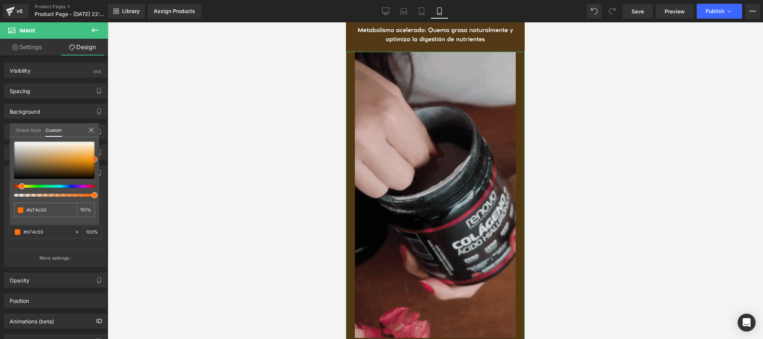
type input "#ad4800"
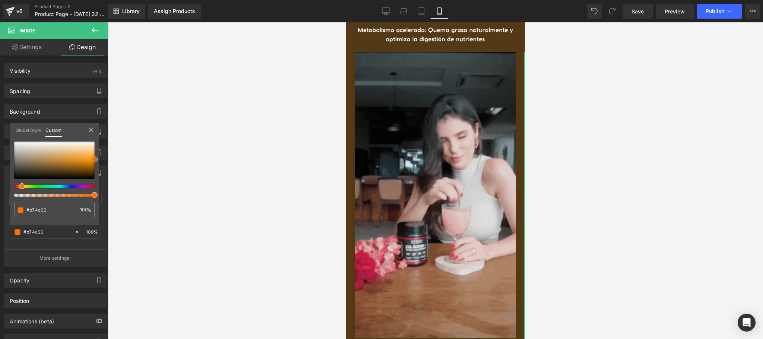
type input "#ad4800"
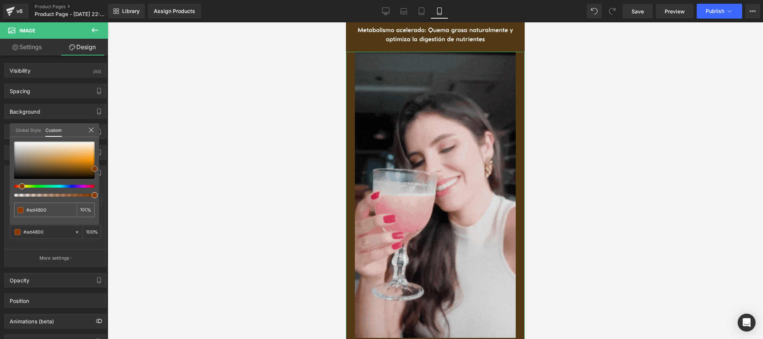
type input "#a84600"
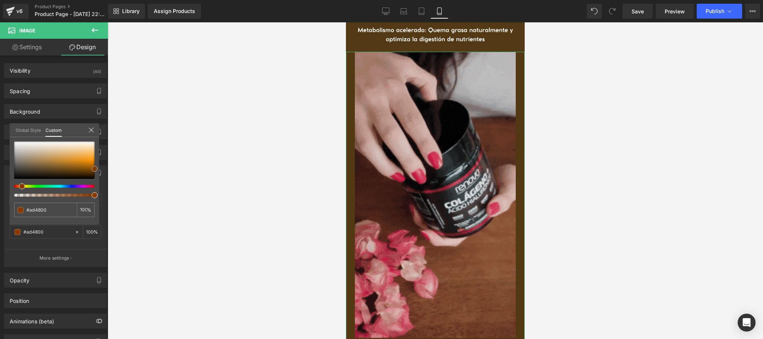
type input "#a84600"
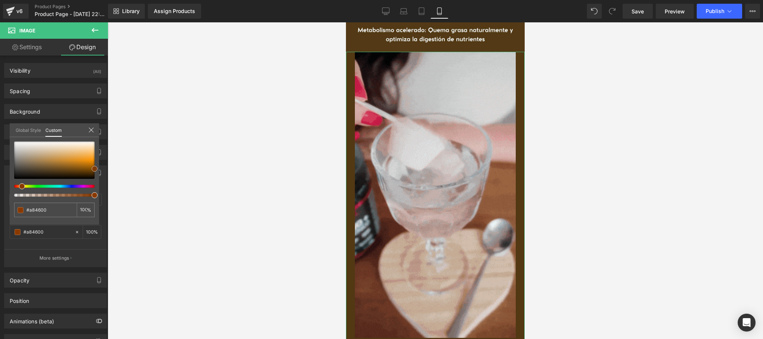
type input "#993f00"
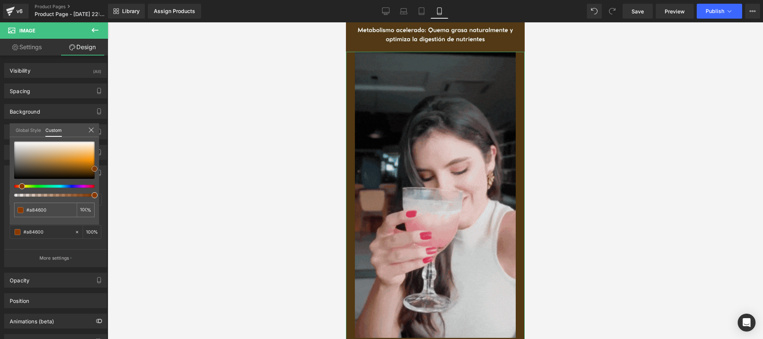
type input "#993f00"
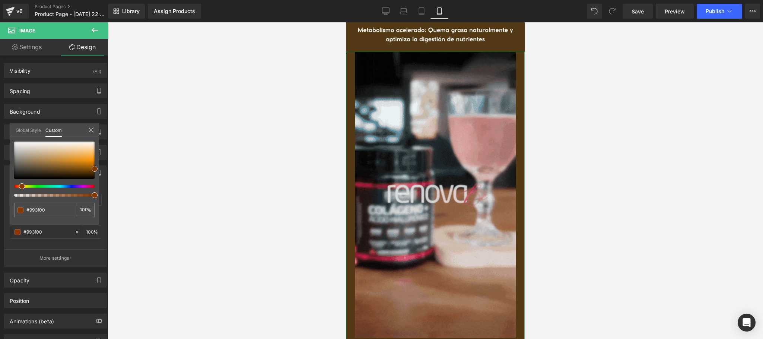
type input "#7a3300"
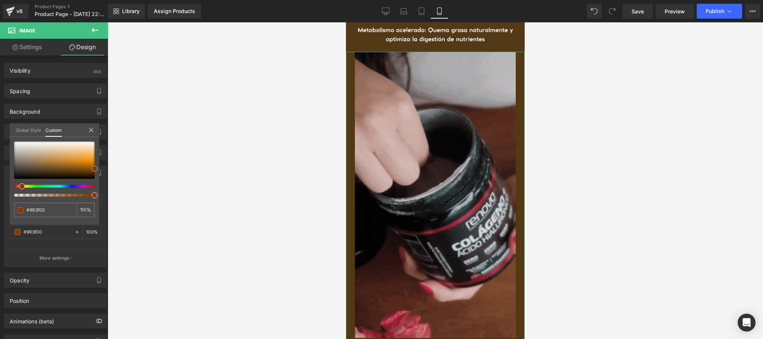
type input "#7a3300"
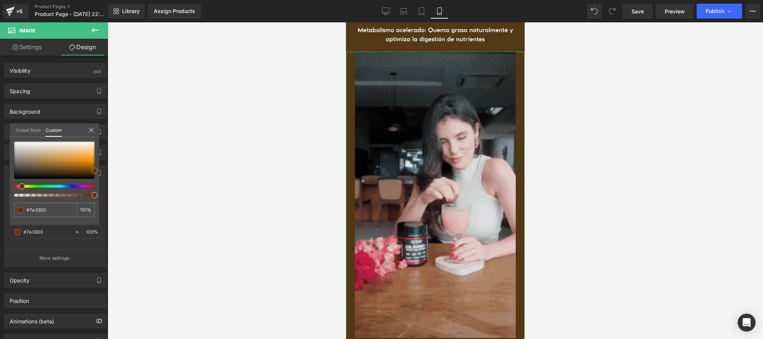
type input "#702e00"
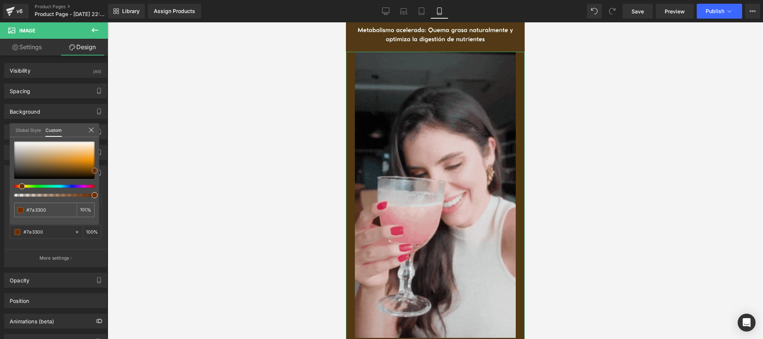
type input "#702e00"
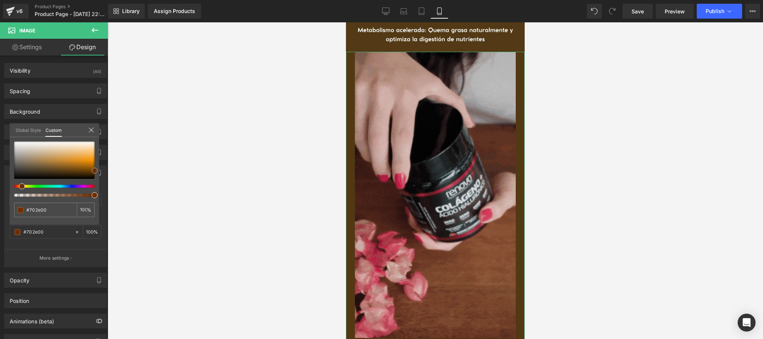
type input "#7c3503"
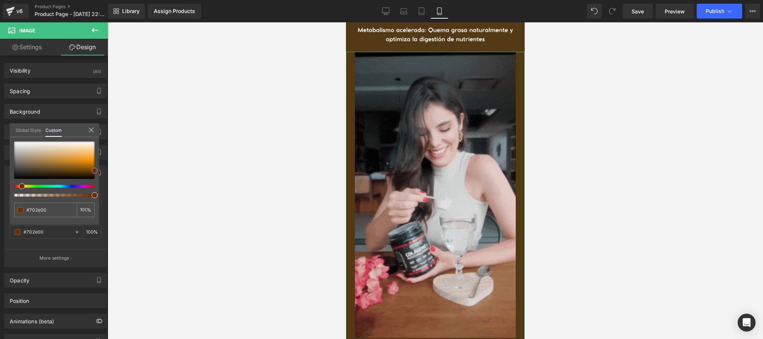
type input "#7c3503"
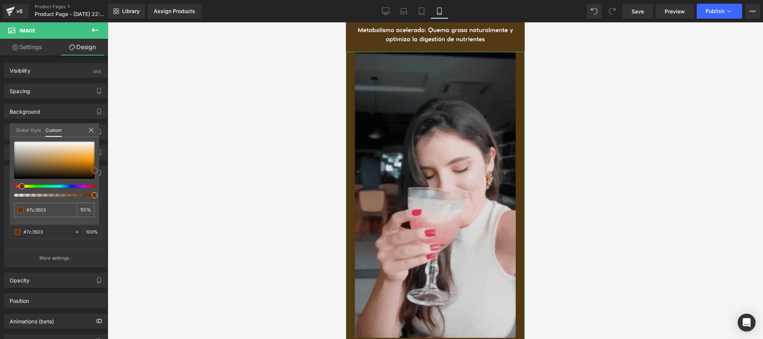
type input "#9b480c"
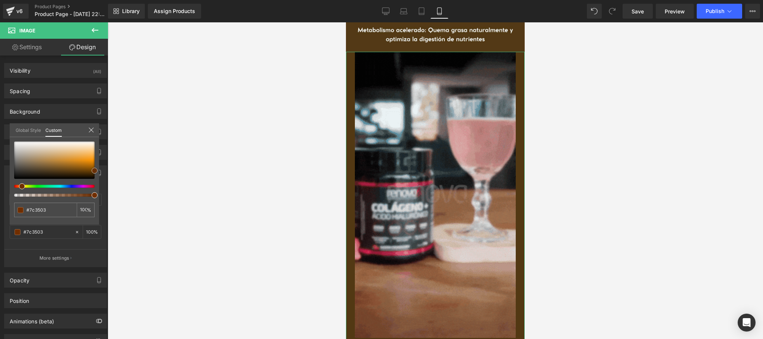
type input "#9b480c"
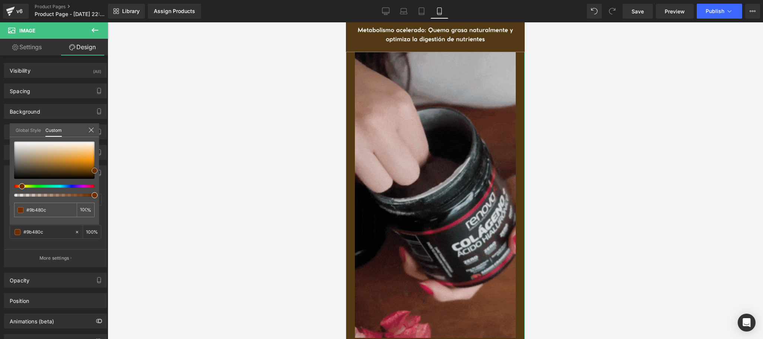
type input "#a95112"
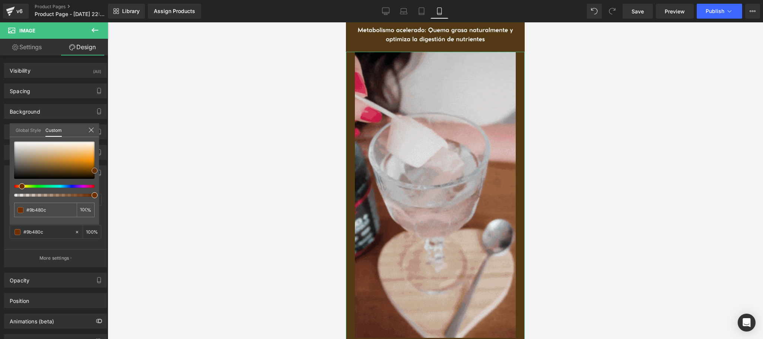
type input "#a95112"
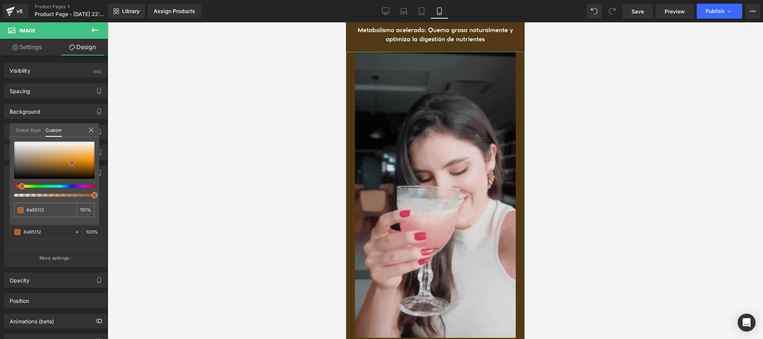
type input "#b85e1d"
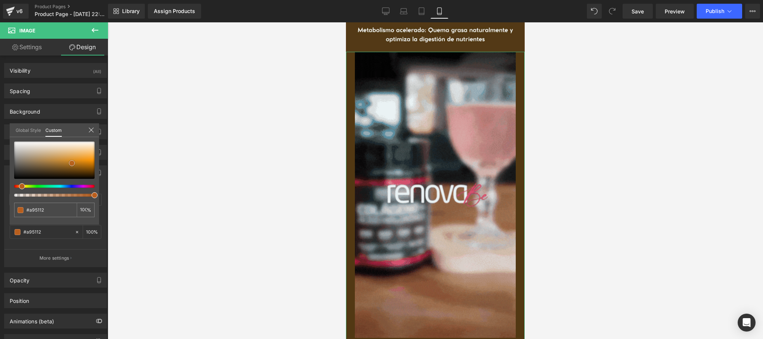
type input "#b85e1d"
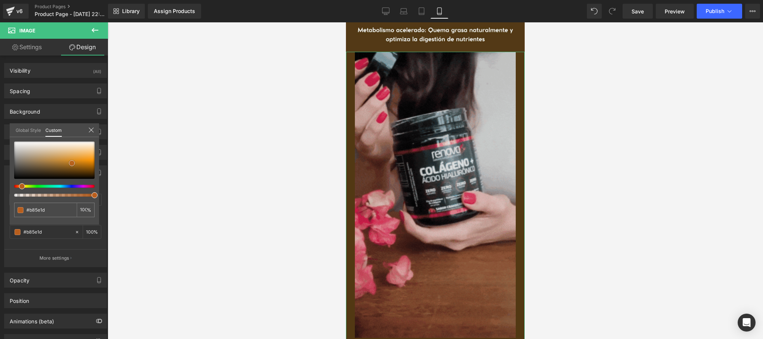
type input "#bf682b"
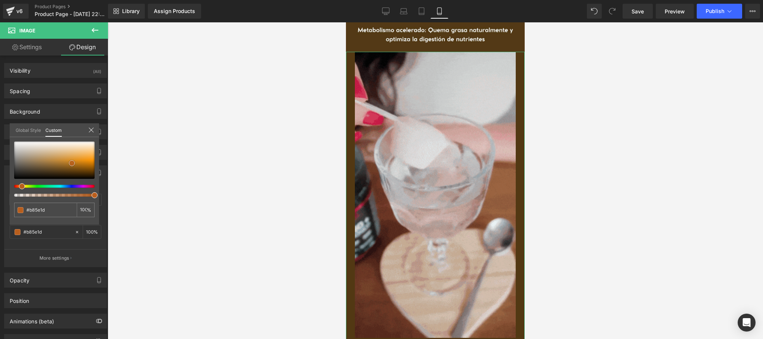
type input "#bf682b"
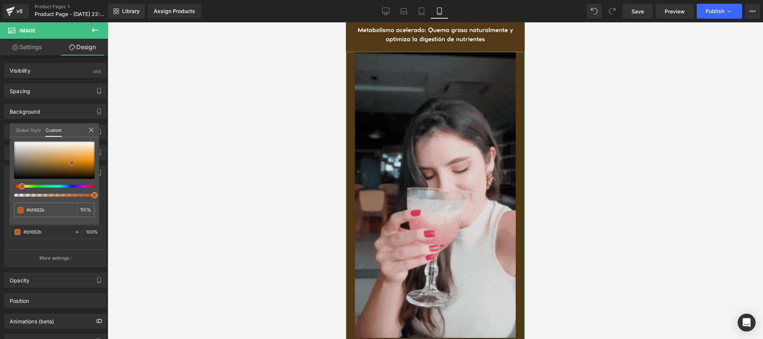
type input "#c17138"
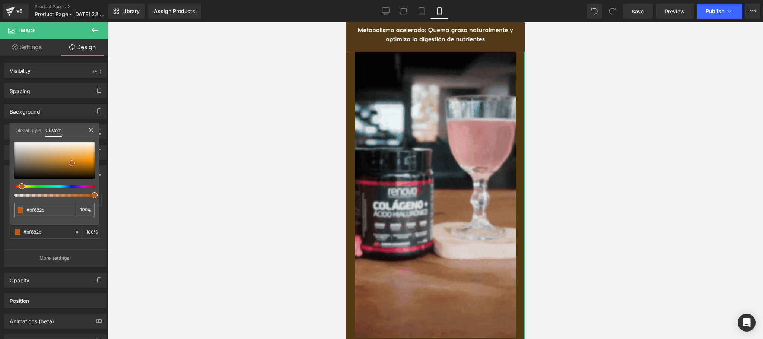
type input "#c17138"
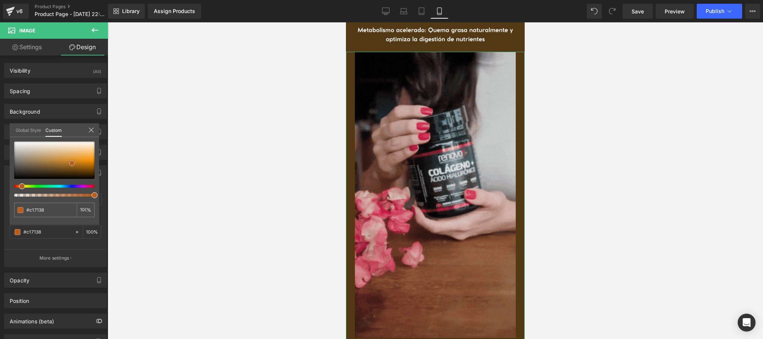
type input "#c37a46"
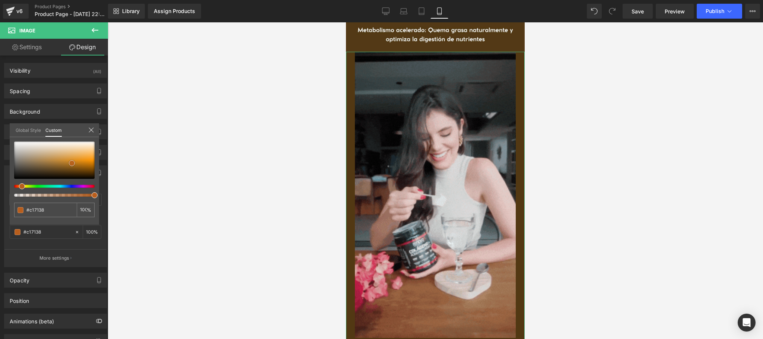
type input "#c37a46"
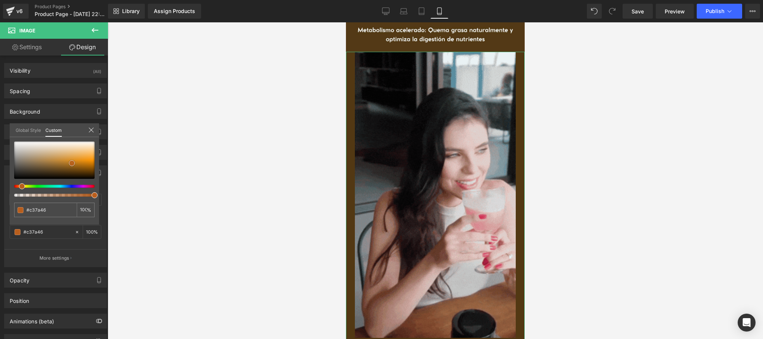
type input "#c07a48"
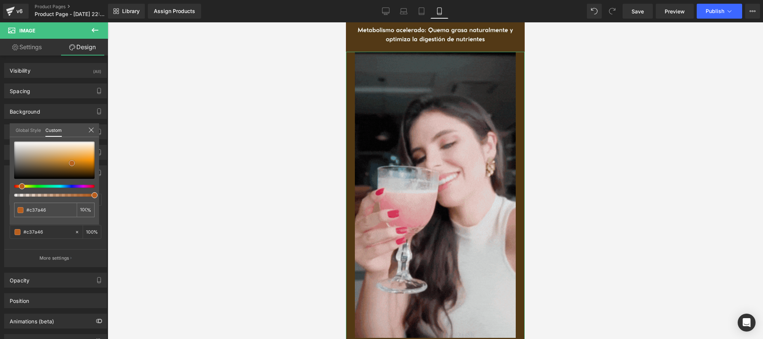
type input "#c07a48"
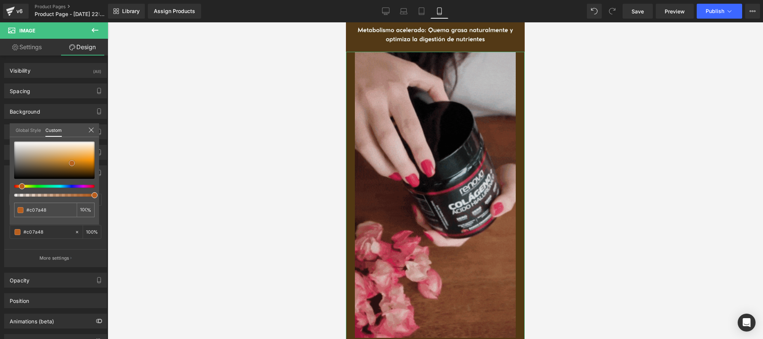
type input "#c28051"
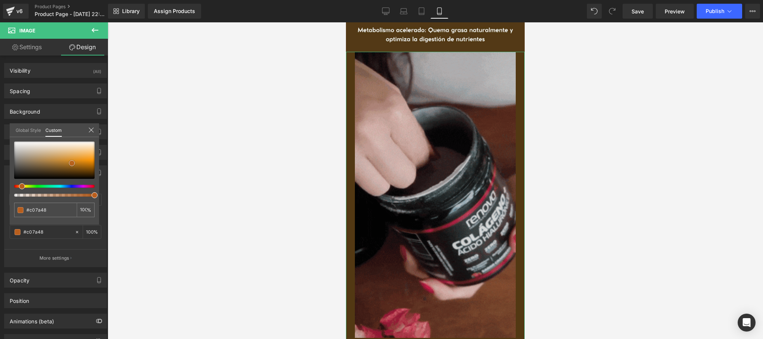
type input "#c28051"
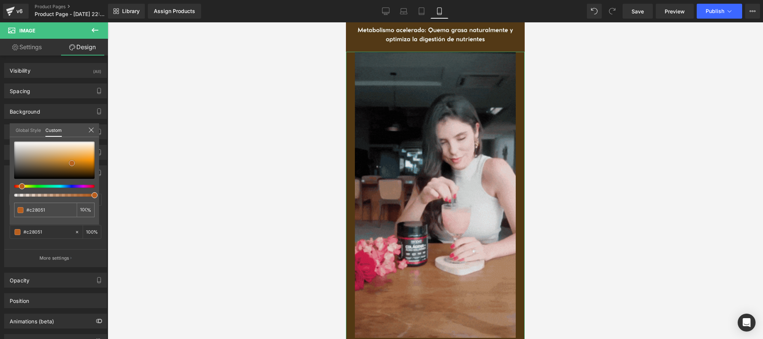
type input "#be8054"
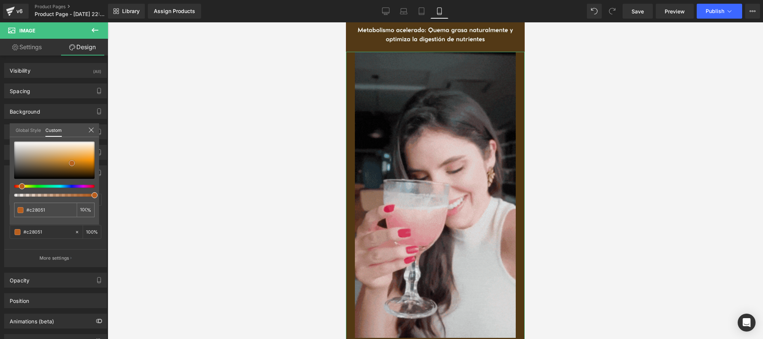
type input "#be8054"
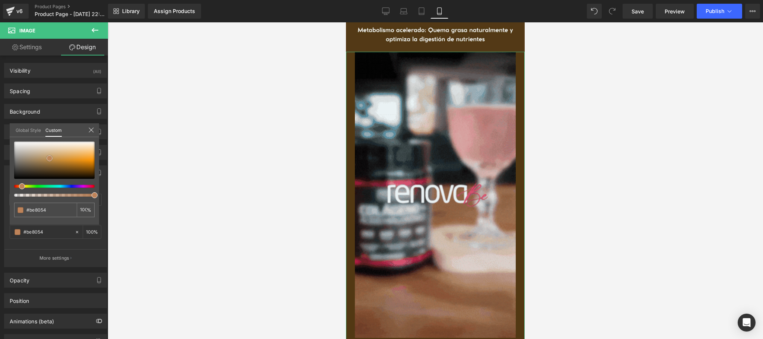
type input "#be8359"
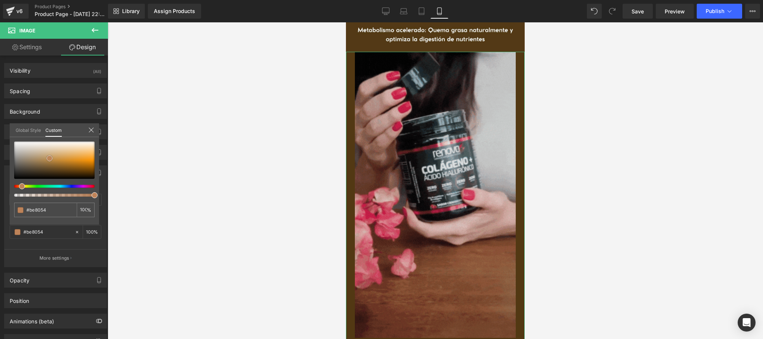
type input "#be8359"
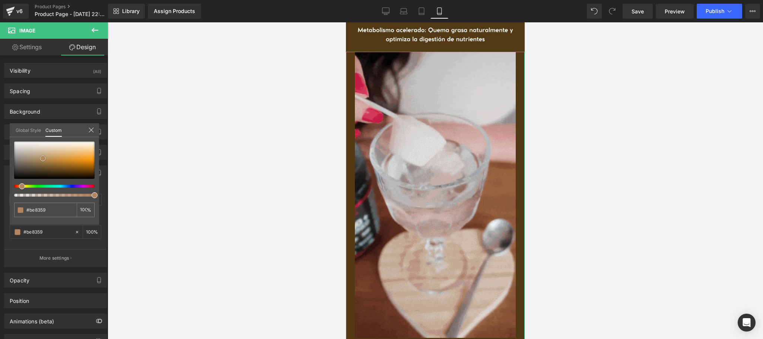
type input "#bd845a"
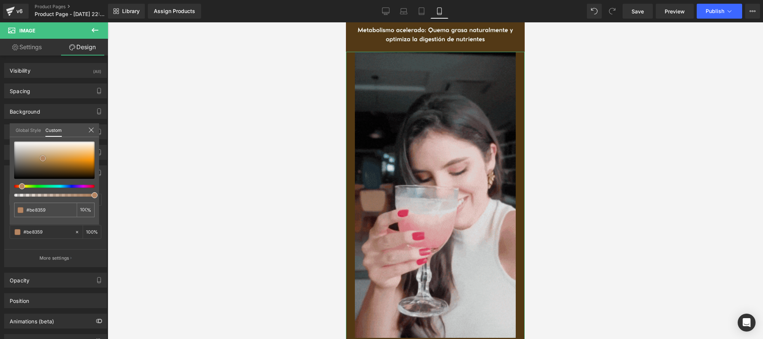
type input "#bd845a"
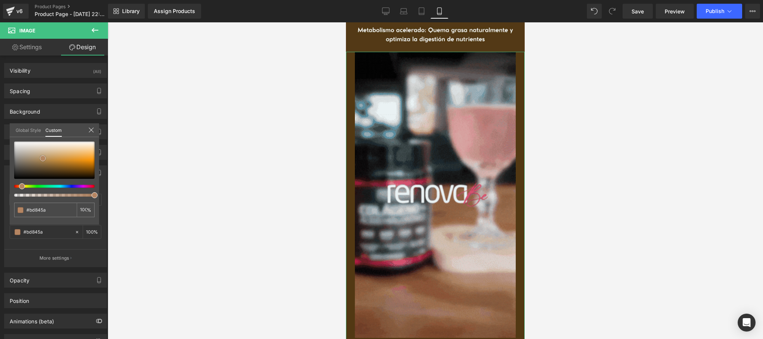
drag, startPoint x: 51, startPoint y: 162, endPoint x: 44, endPoint y: 160, distance: 7.2
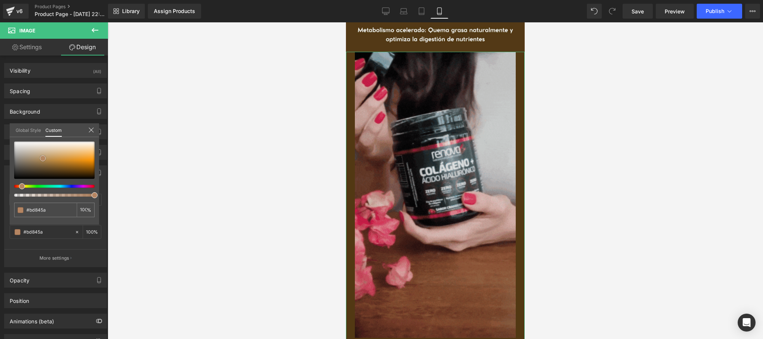
click at [44, 160] on span at bounding box center [43, 158] width 6 height 6
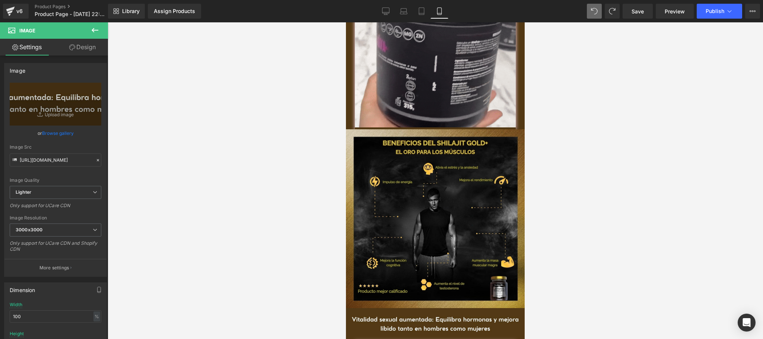
scroll to position [870, 0]
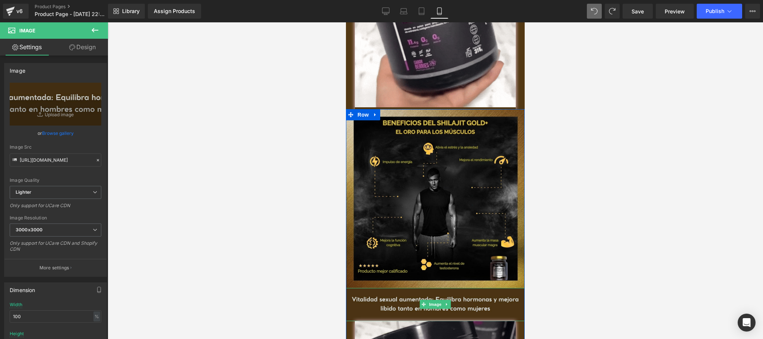
click at [404, 302] on img at bounding box center [435, 304] width 179 height 33
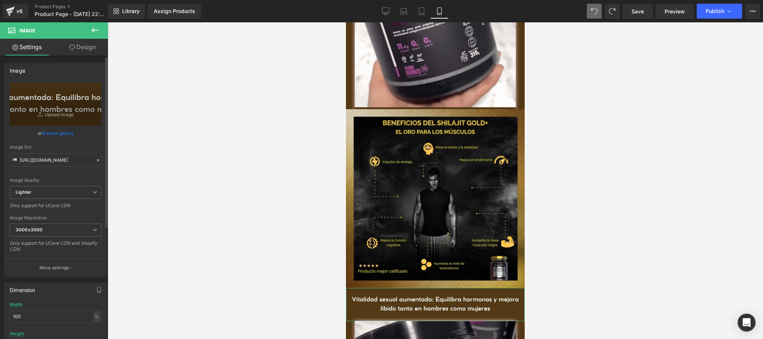
click at [52, 133] on link "Browse gallery" at bounding box center [58, 133] width 32 height 13
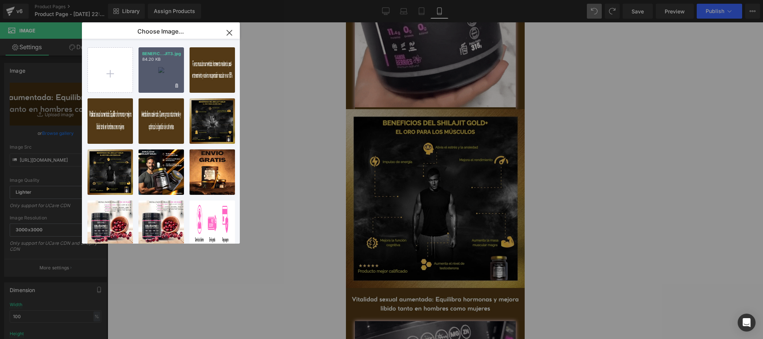
click at [156, 85] on div "BENEFIC...JIT3.jpg 84.20 KB" at bounding box center [161, 69] width 45 height 45
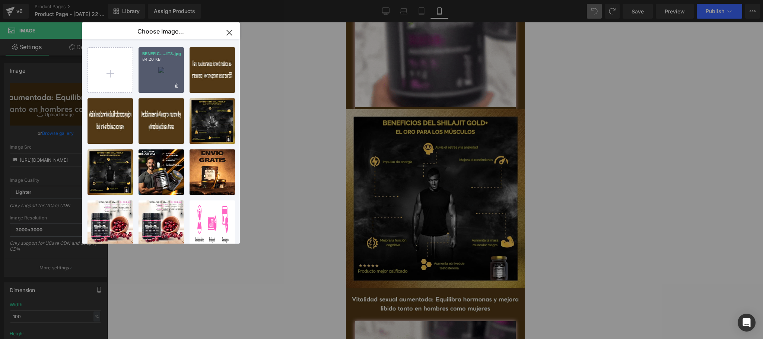
type input "https://ucarecdn.com/5a67551e-a985-45f1-b6a3-e4a1832521a1/-/format/auto/-/previ…"
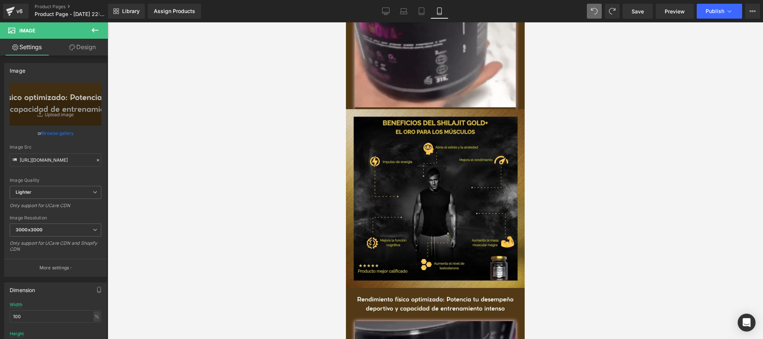
click at [213, 162] on div at bounding box center [436, 180] width 656 height 317
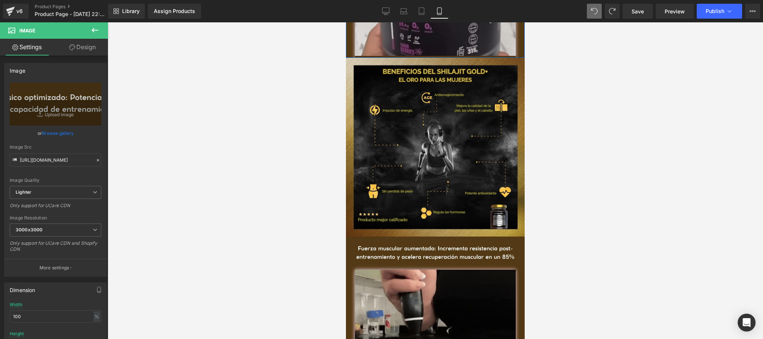
scroll to position [1317, 0]
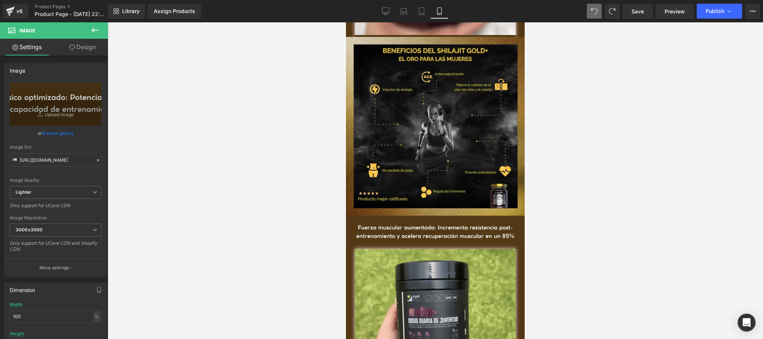
click at [237, 150] on div at bounding box center [436, 180] width 656 height 317
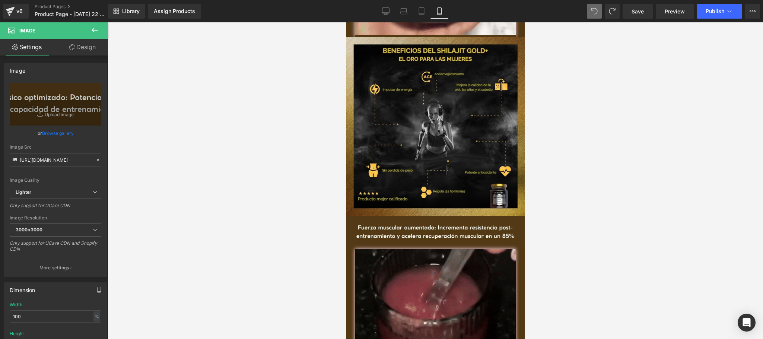
click at [77, 48] on link "Design" at bounding box center [83, 47] width 54 height 17
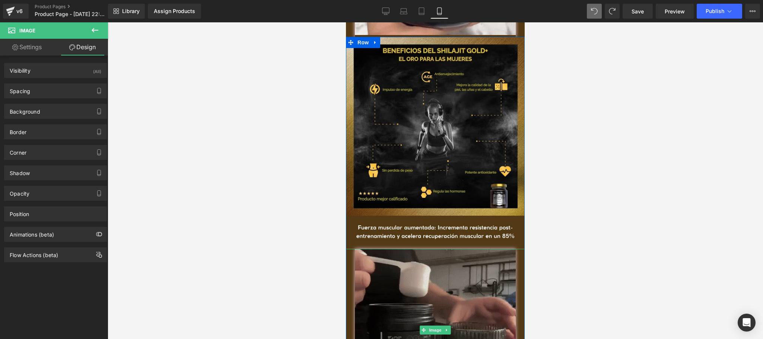
scroll to position [1466, 0]
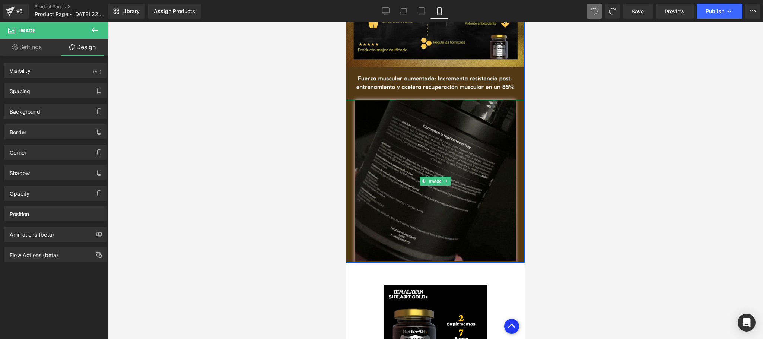
click at [349, 189] on div at bounding box center [435, 181] width 179 height 163
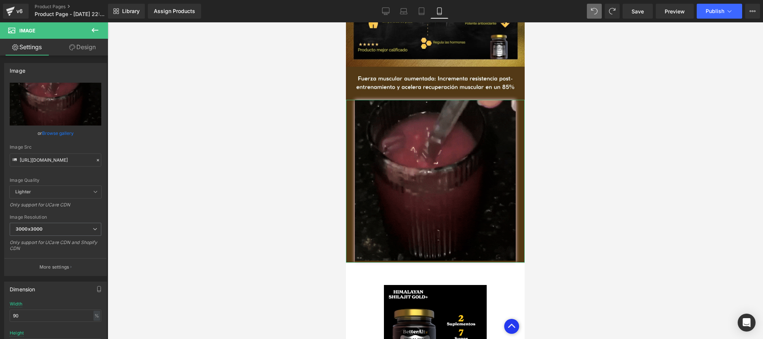
click at [92, 45] on link "Design" at bounding box center [83, 47] width 54 height 17
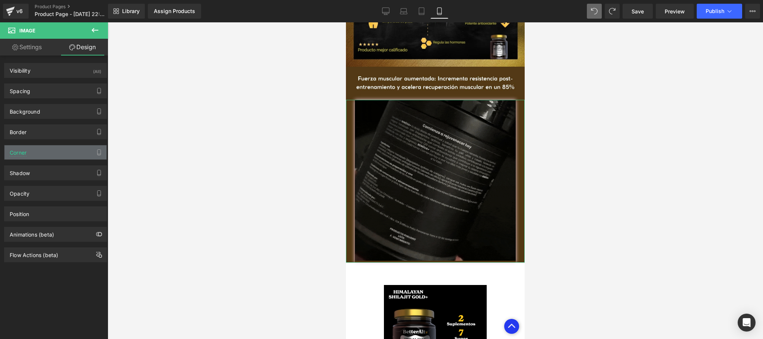
type input "#fcd8ef"
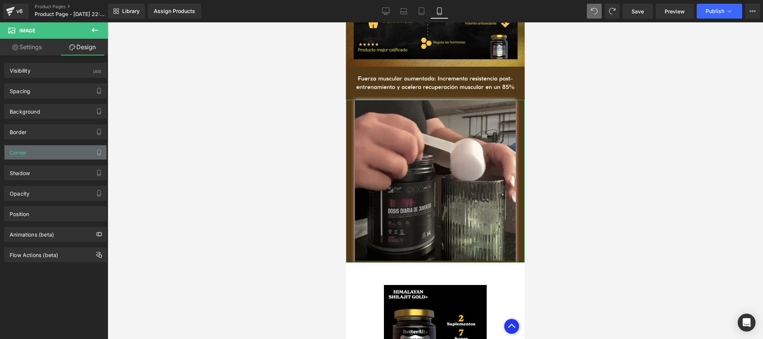
type input "100"
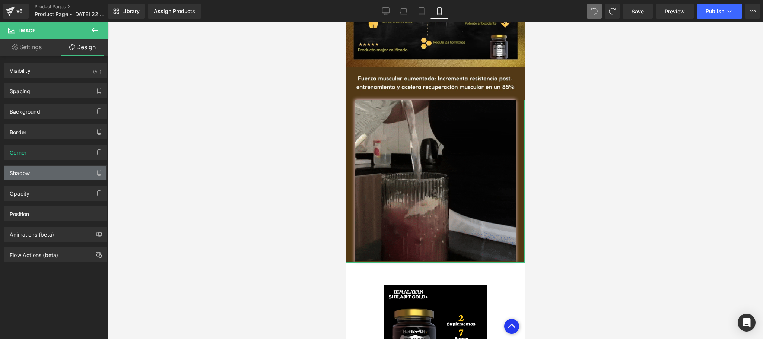
click at [40, 179] on div "Shadow" at bounding box center [55, 173] width 102 height 14
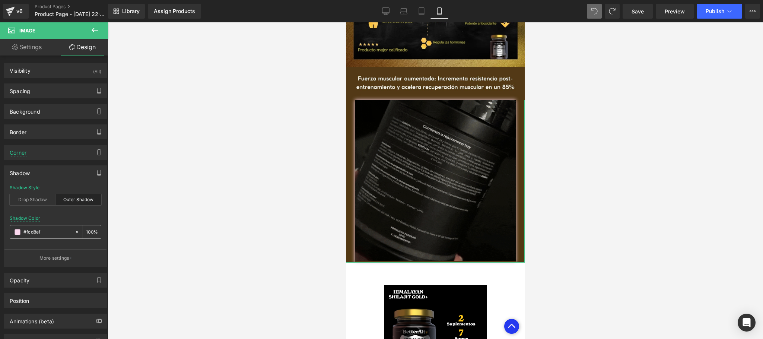
click at [18, 238] on div "#fcd8ef" at bounding box center [42, 231] width 64 height 13
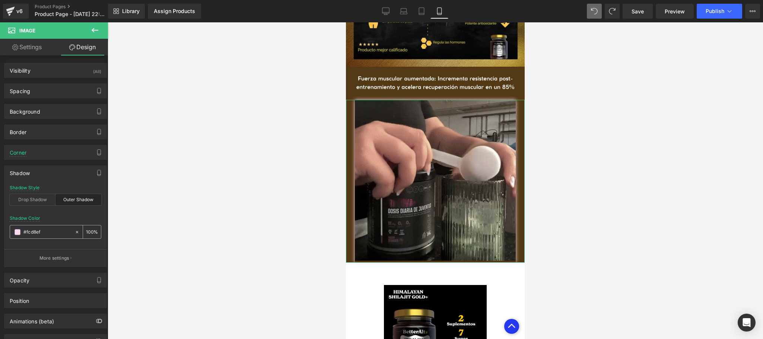
click at [18, 237] on div "#fcd8ef" at bounding box center [42, 231] width 64 height 13
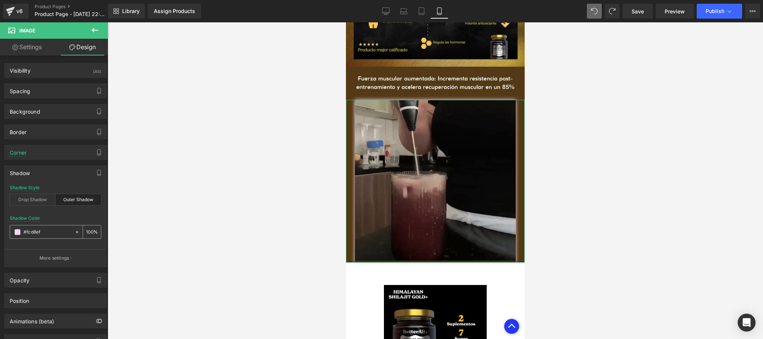
click at [17, 234] on span at bounding box center [18, 232] width 6 height 6
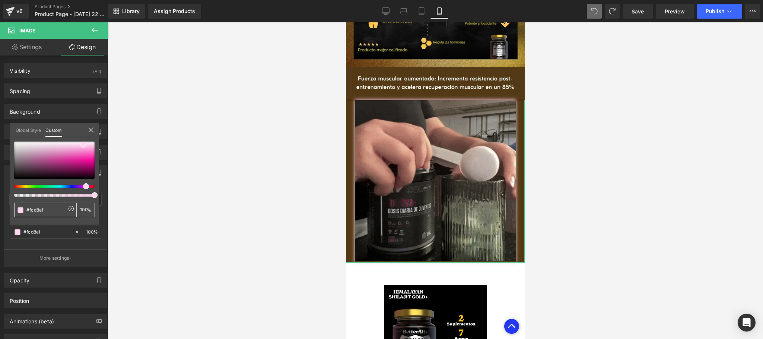
drag, startPoint x: 56, startPoint y: 211, endPoint x: 24, endPoint y: 212, distance: 32.0
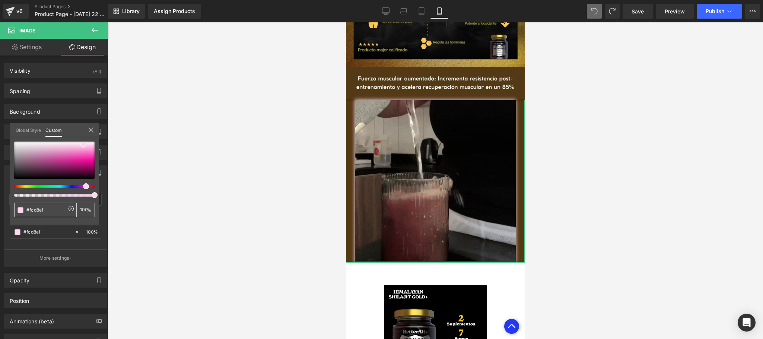
click at [24, 212] on div "#fcd8ef" at bounding box center [45, 210] width 63 height 15
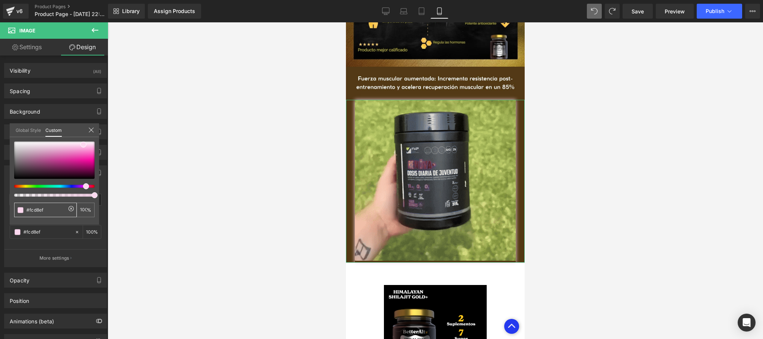
paste input "523813"
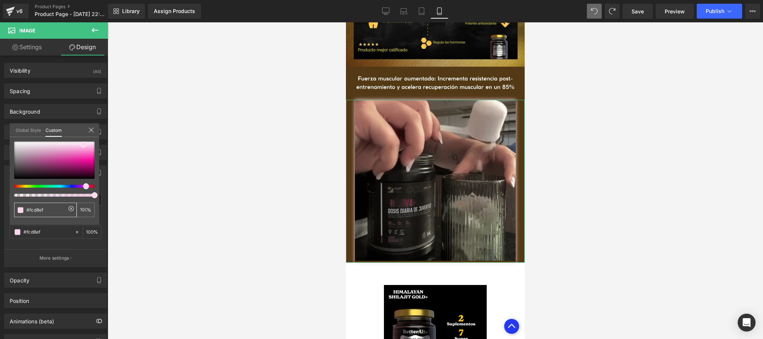
type input "#523813"
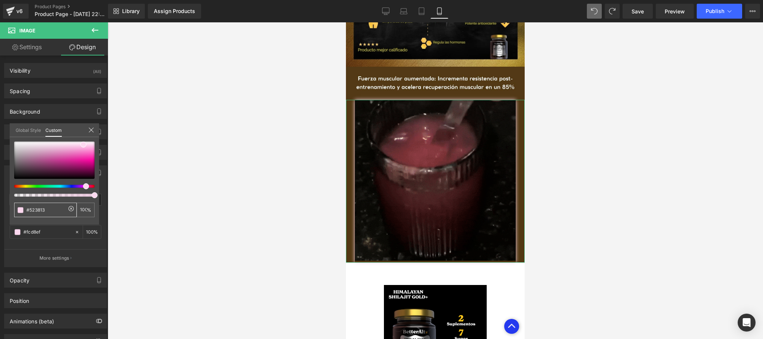
type input "#523813"
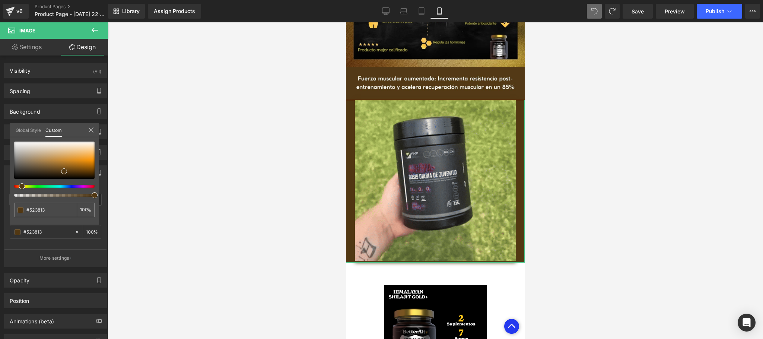
type input "#523813"
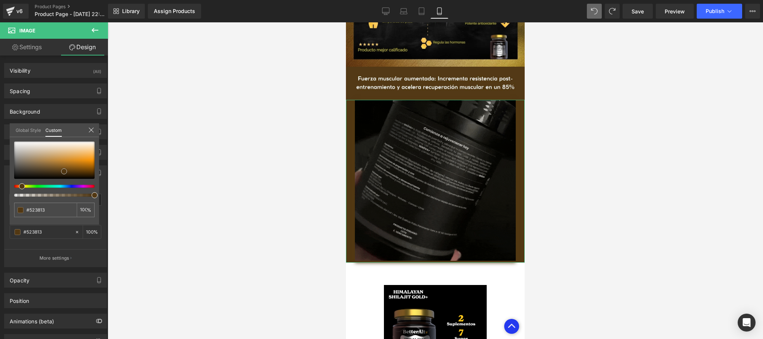
type input "#5a3d15"
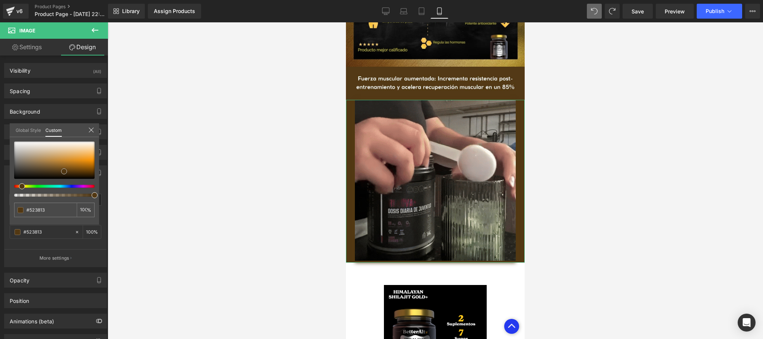
type input "#5a3d15"
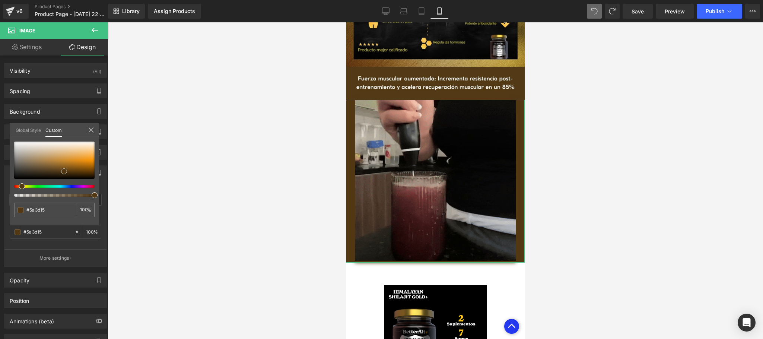
type input "#d48b25"
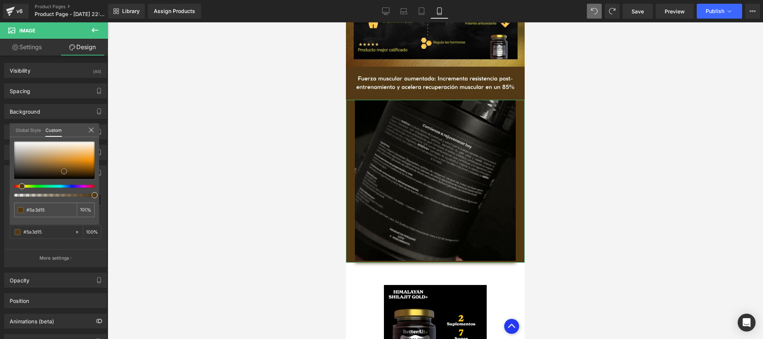
type input "#d48b25"
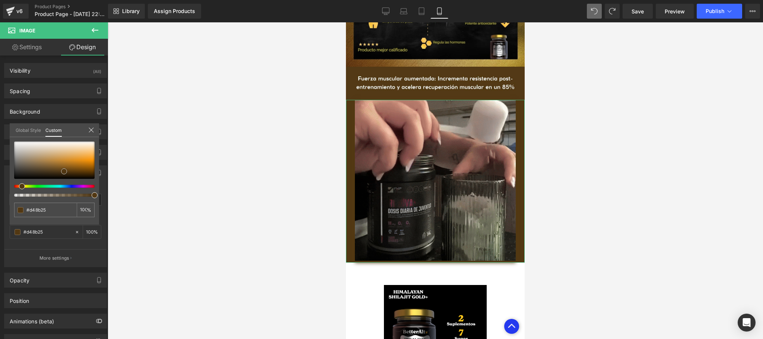
type input "#e4a752"
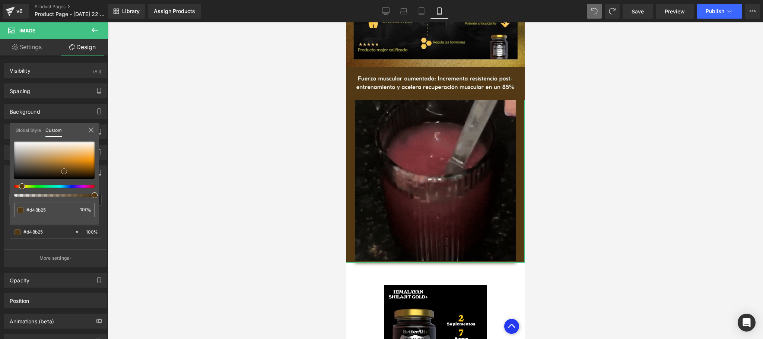
type input "#e4a752"
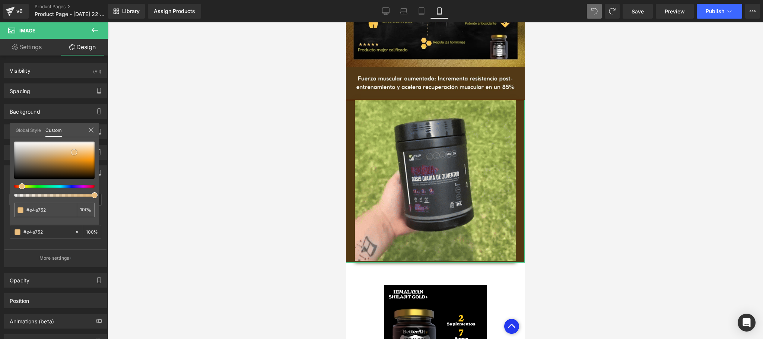
type input "#ebbe7e"
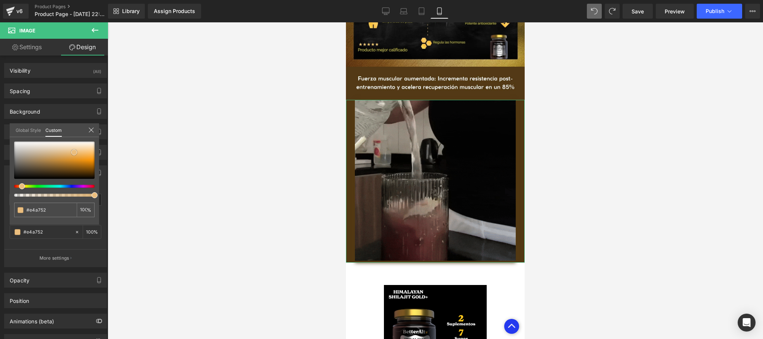
type input "#ebbe7e"
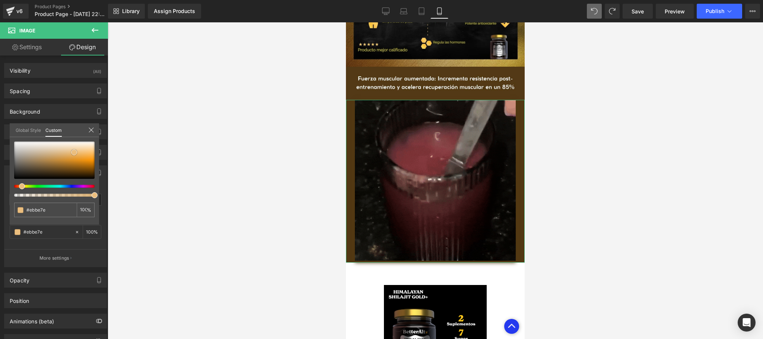
type input "#f3d6ae"
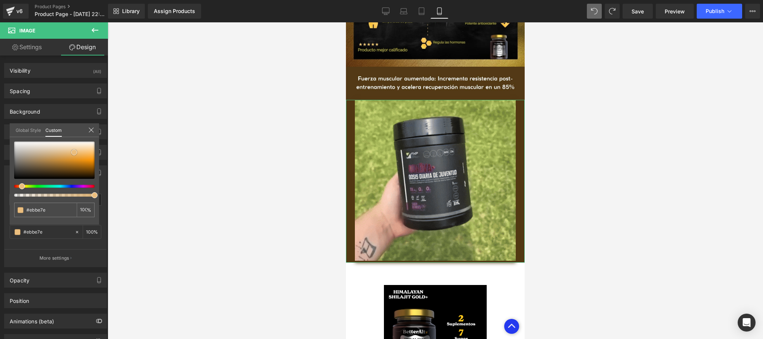
type input "#f3d6ae"
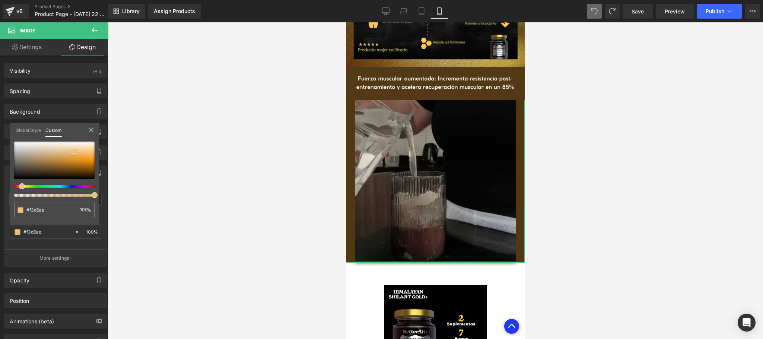
type input "#f6dfc0"
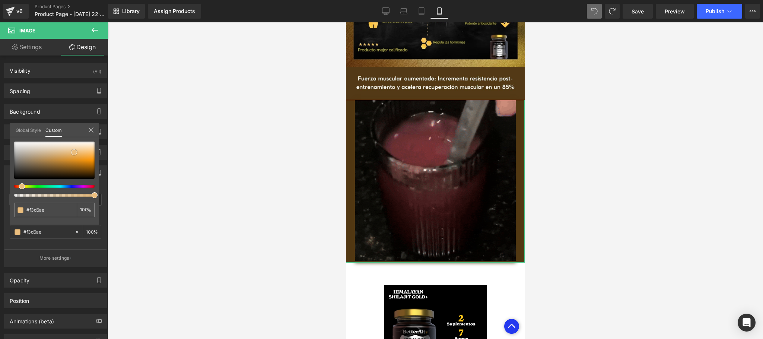
type input "#f6dfc0"
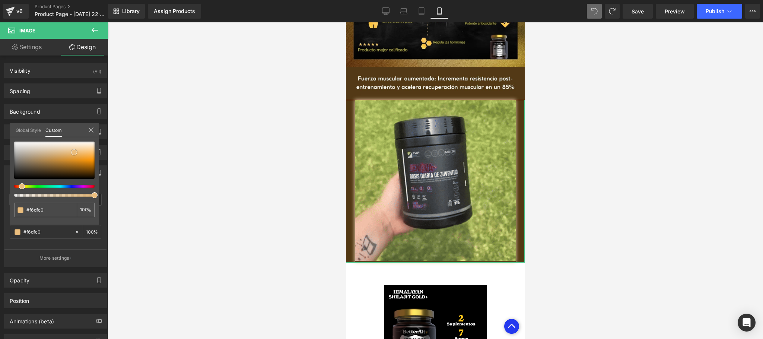
type input "#f7e5ce"
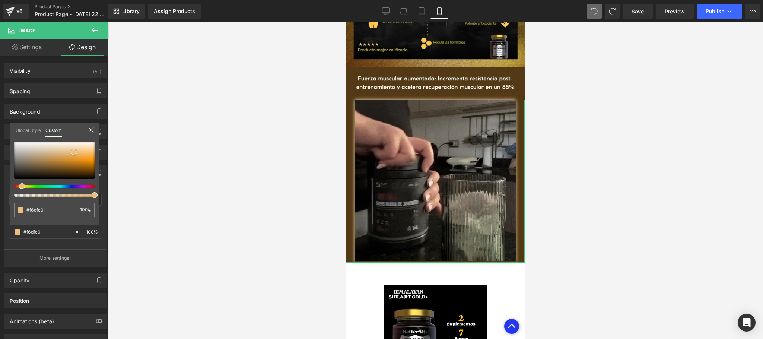
type input "#f7e5ce"
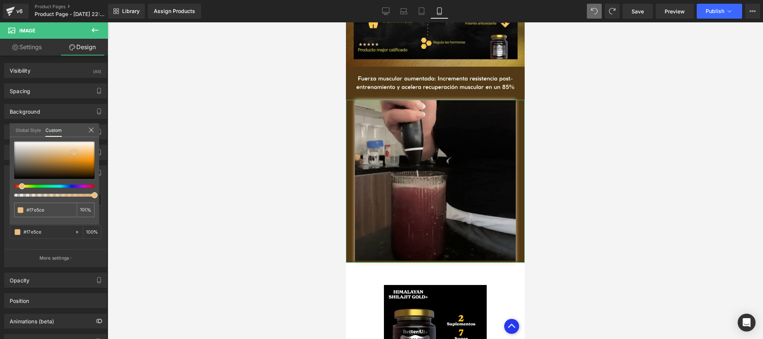
type input "#fbf1e4"
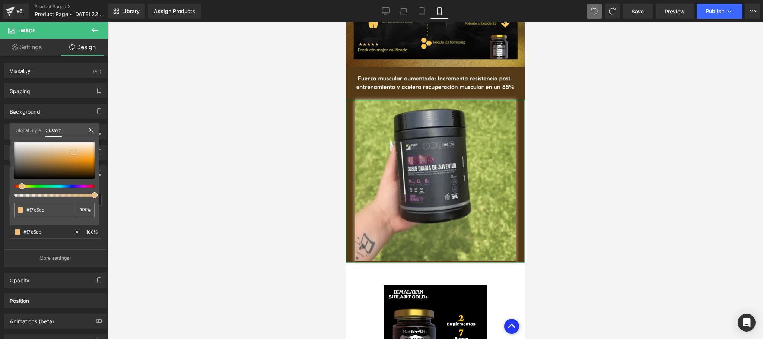
type input "#fbf1e4"
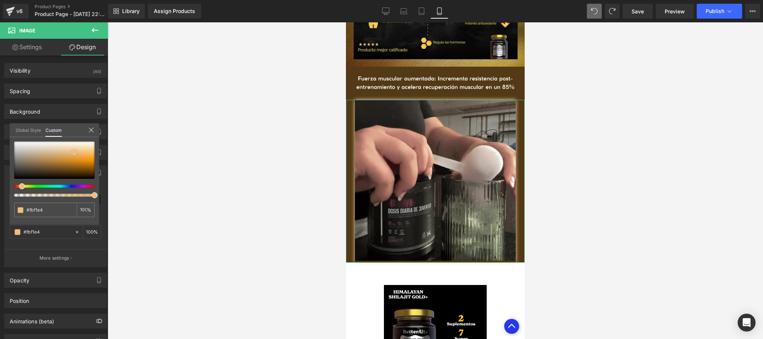
type input "#fdfaf6"
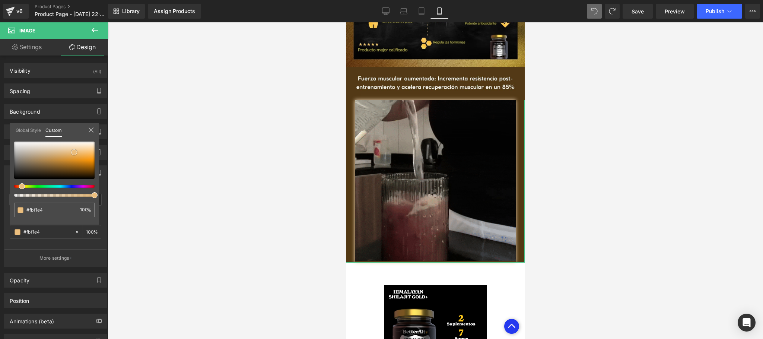
type input "#fdfaf6"
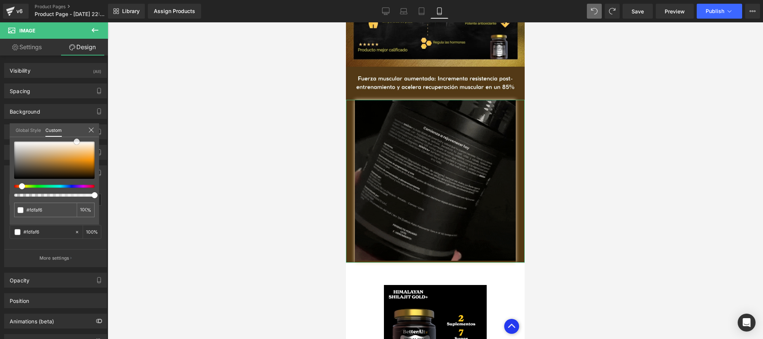
type input "#ffffff"
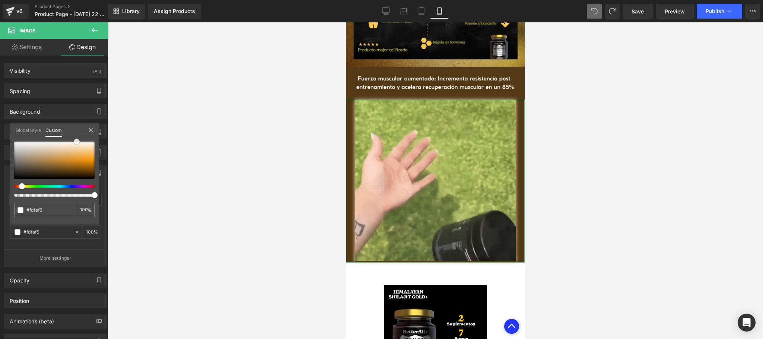
type input "#ffffff"
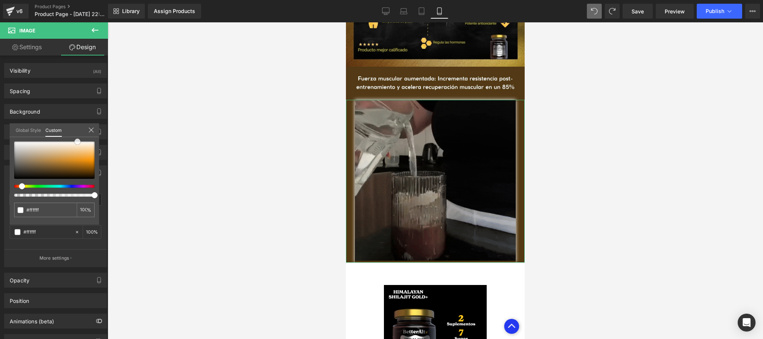
type input "#fdfaf6"
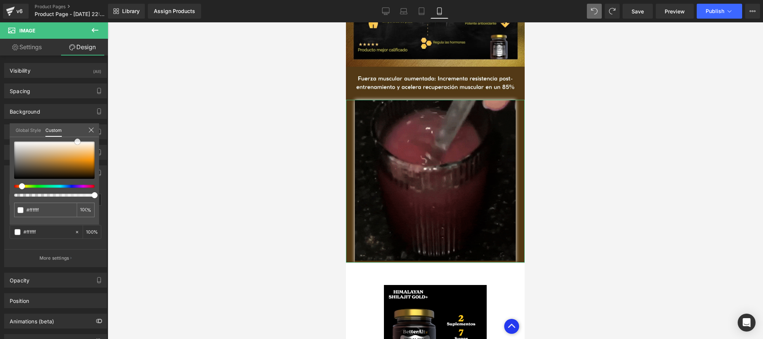
type input "#fdfaf6"
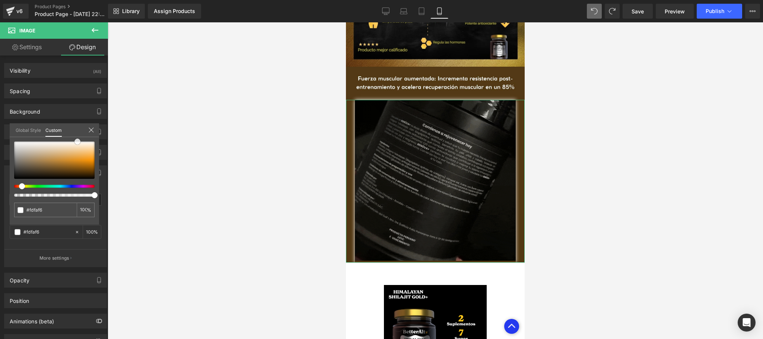
type input "#fbf2e9"
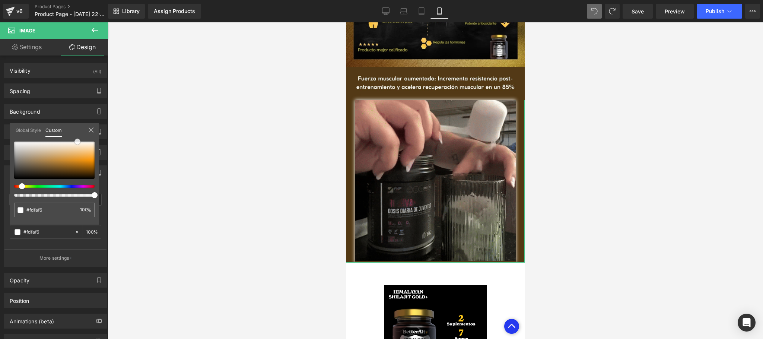
type input "#fbf2e9"
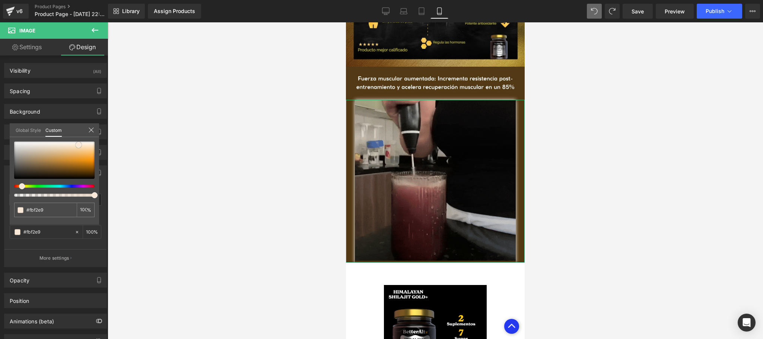
type input "#fbefe3"
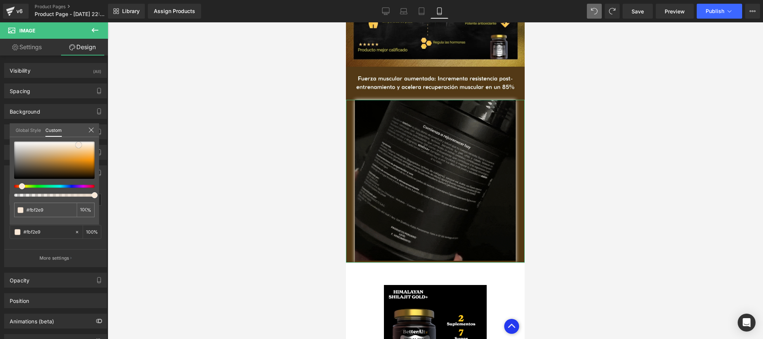
type input "#fbefe3"
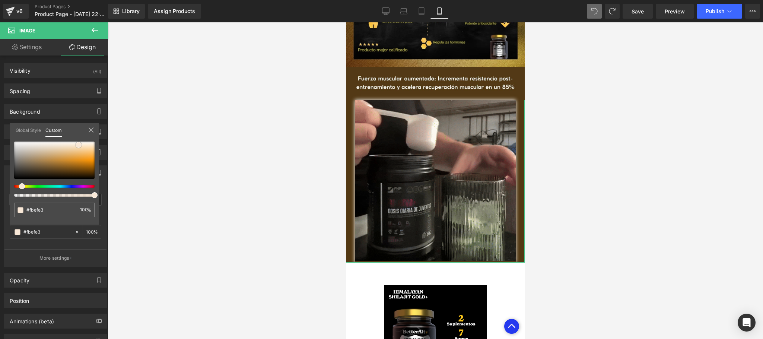
type input "#f9e8d7"
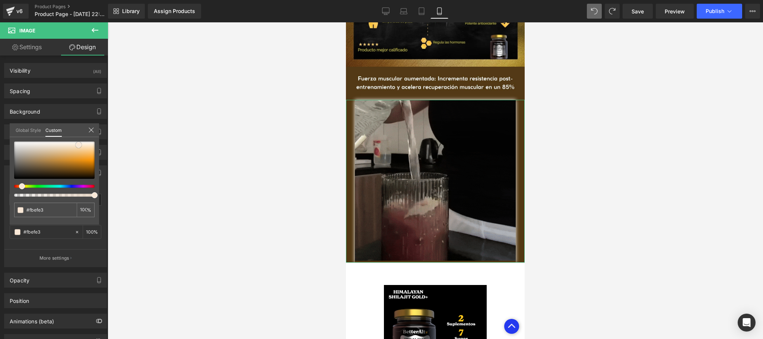
type input "#f9e8d7"
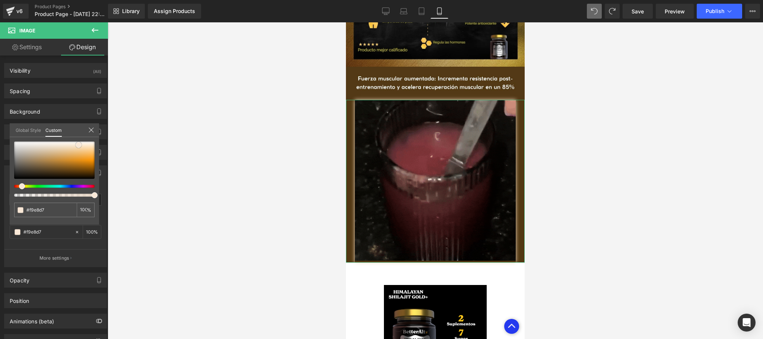
type input "#f7e0c8"
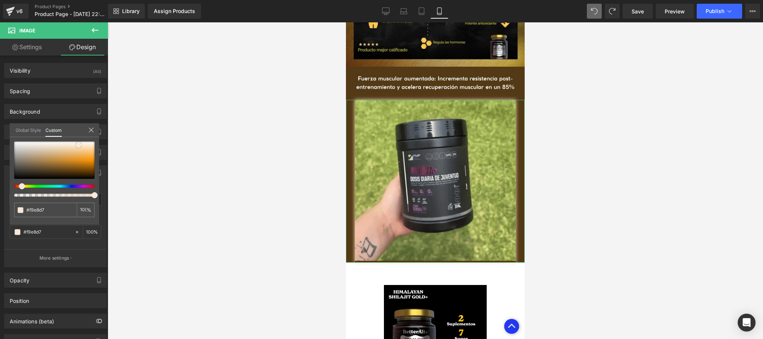
type input "#f7e0c8"
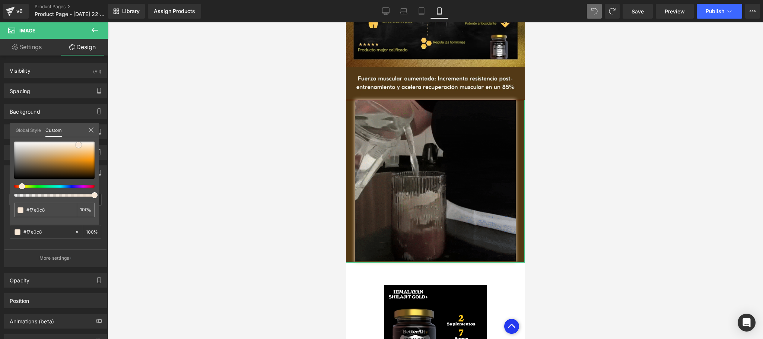
type input "#f6d9ba"
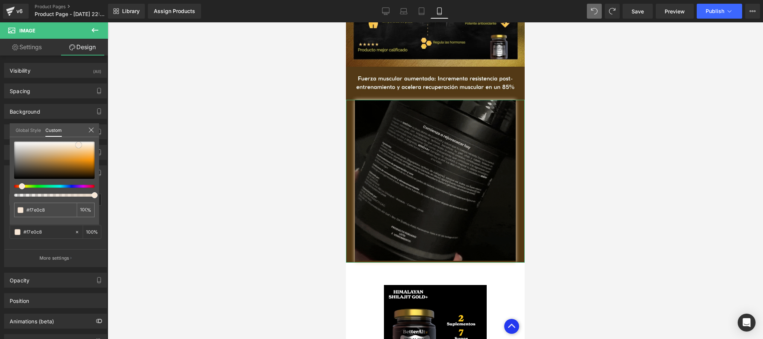
type input "#f6d9ba"
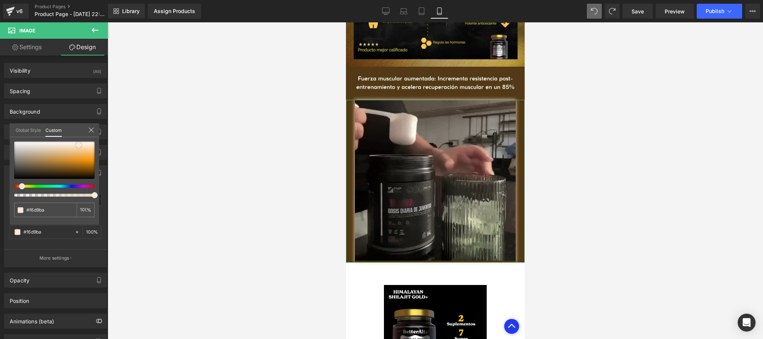
type input "#f3cca4"
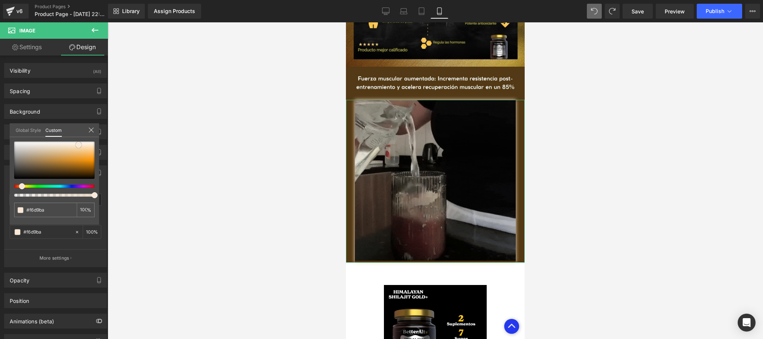
type input "#f3cca4"
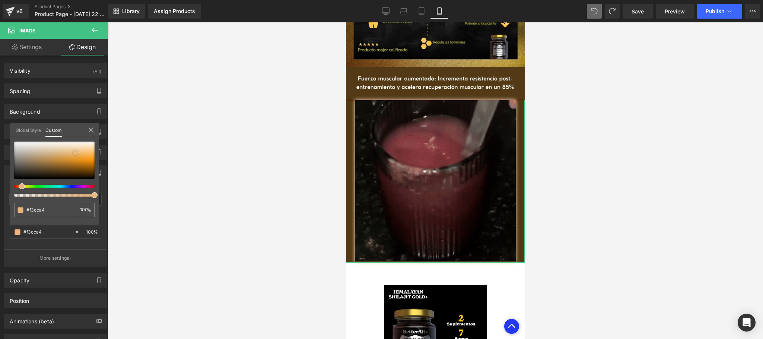
type input "#eeba85"
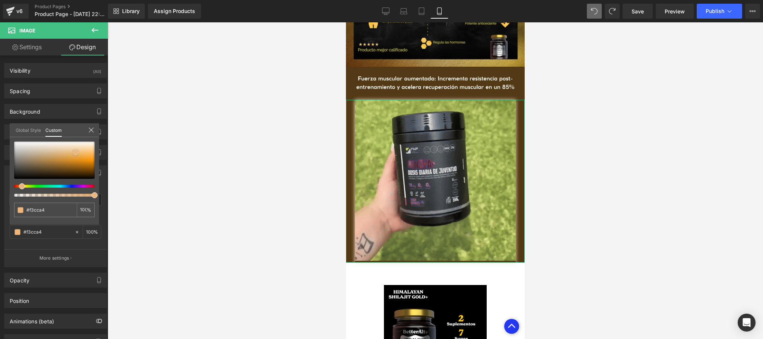
type input "#eeba85"
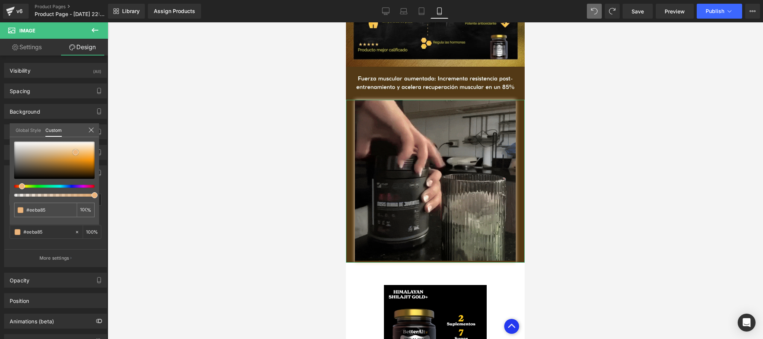
type input "#edb57c"
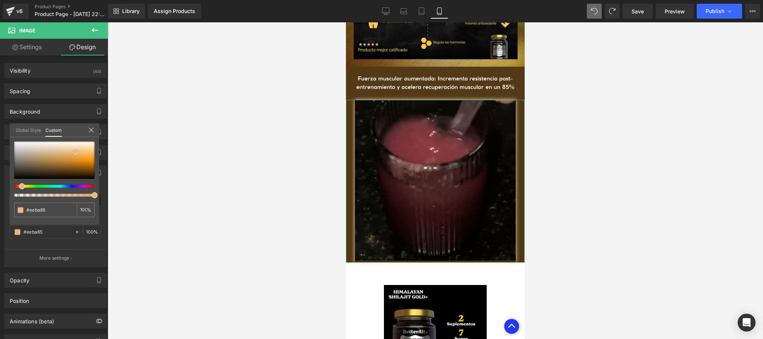
type input "#edb57c"
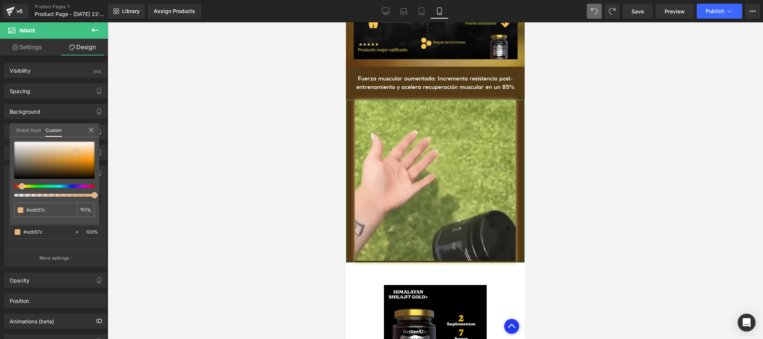
type input "#ebad6f"
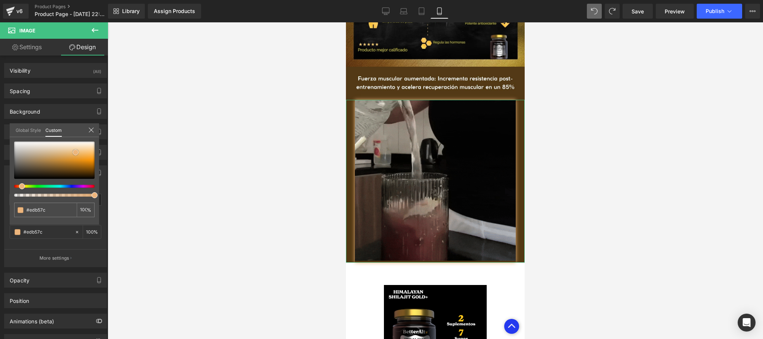
type input "#ebad6f"
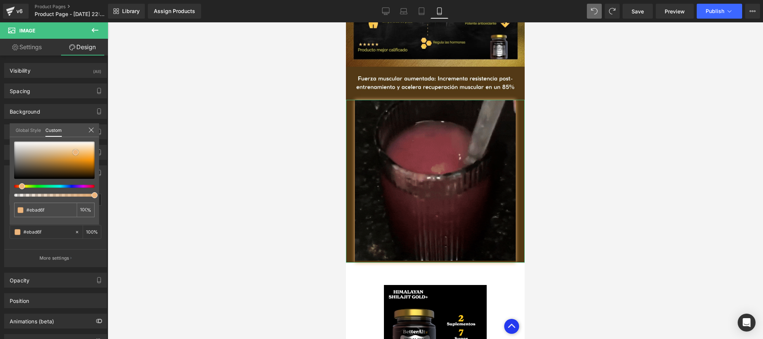
type input "#eaaa6a"
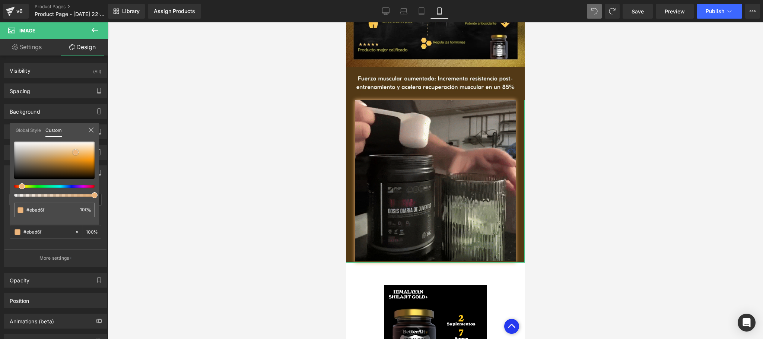
type input "#eaaa6a"
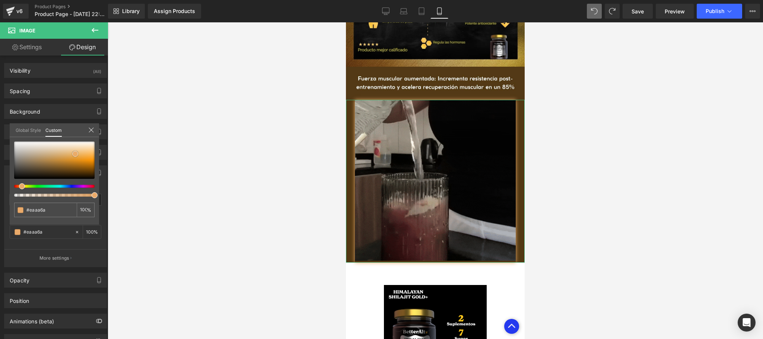
type input "#e9aa6b"
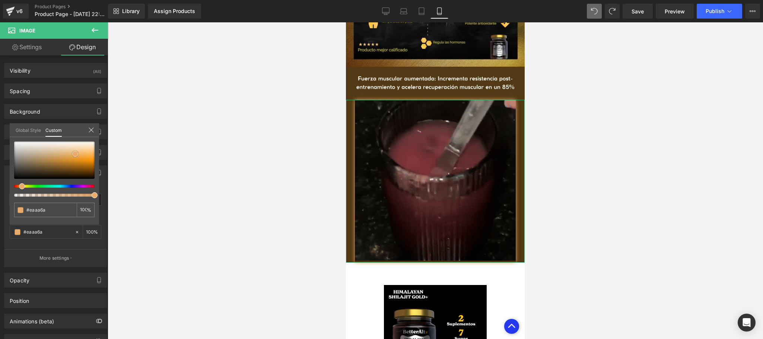
type input "#e9aa6b"
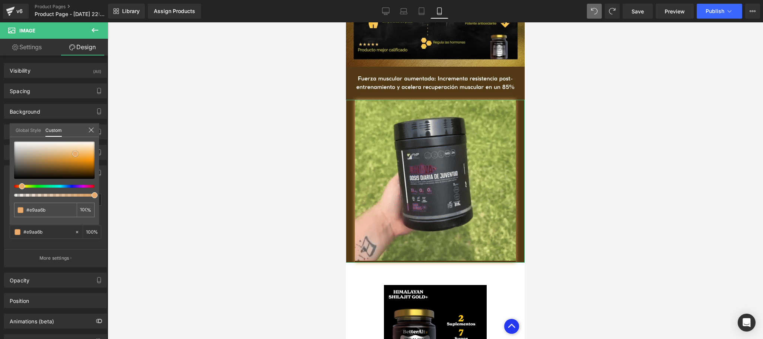
drag, startPoint x: 61, startPoint y: 171, endPoint x: 73, endPoint y: 153, distance: 20.8
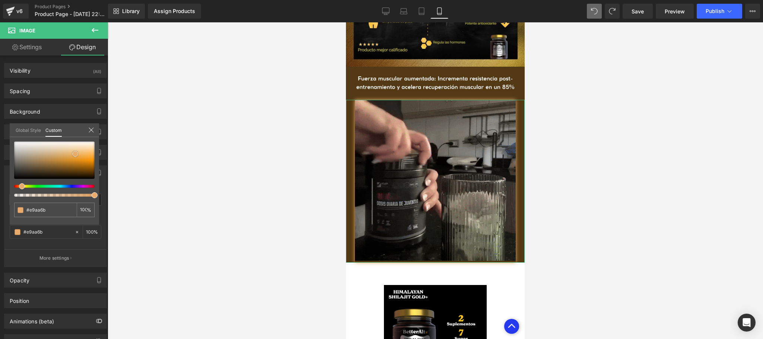
click at [73, 153] on span at bounding box center [75, 154] width 6 height 6
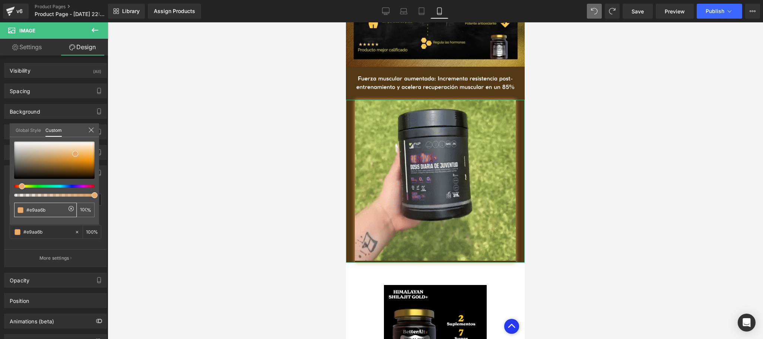
click at [54, 214] on input "#e9aa6b" at bounding box center [45, 210] width 39 height 8
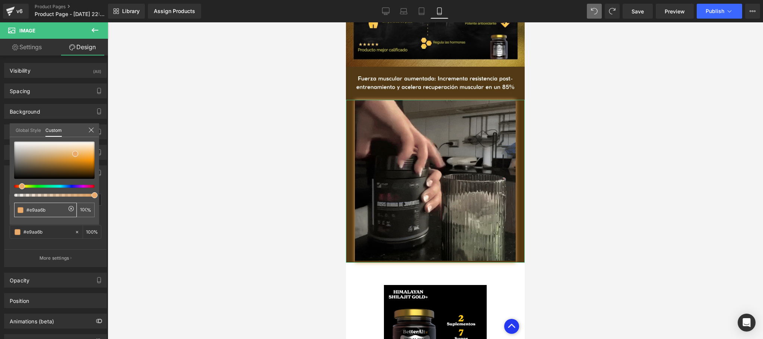
click at [54, 214] on input "#e9aa6b" at bounding box center [45, 210] width 39 height 8
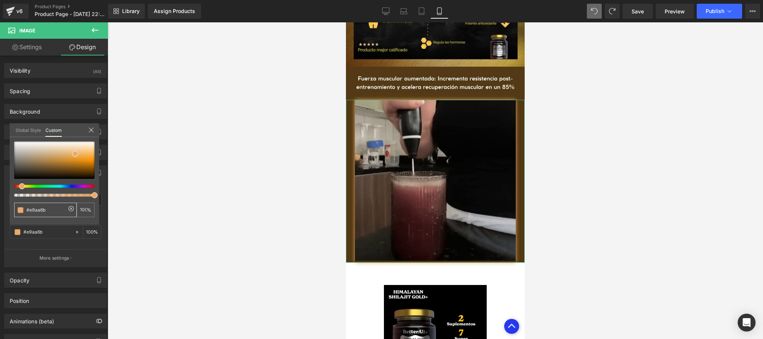
click at [54, 214] on input "#e9aa6b" at bounding box center [45, 210] width 39 height 8
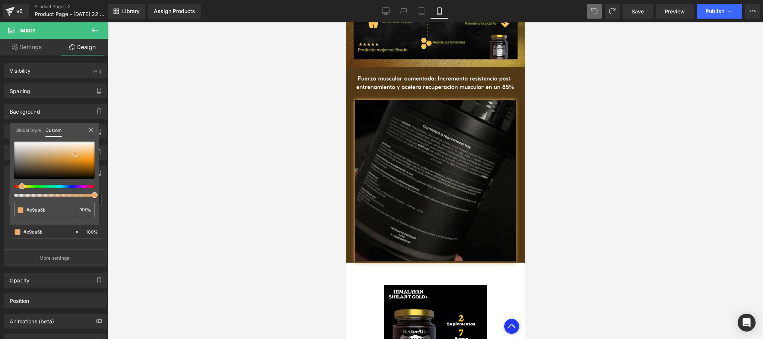
click at [207, 182] on div at bounding box center [436, 180] width 656 height 317
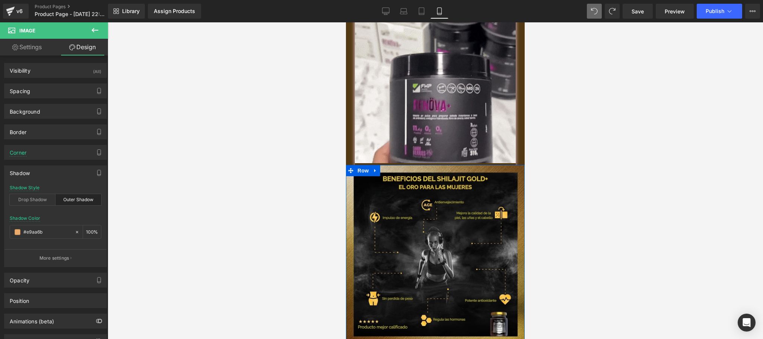
scroll to position [1168, 0]
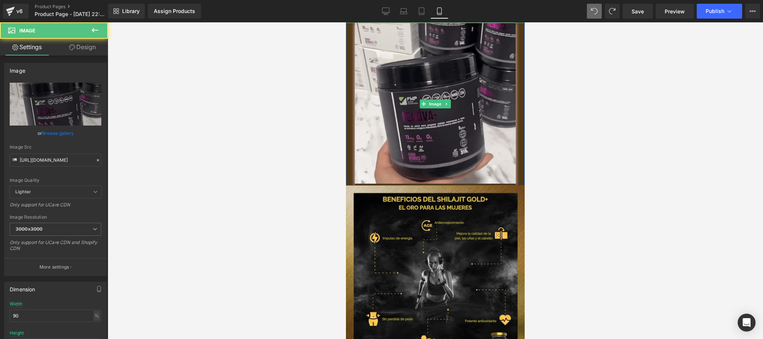
click at [348, 91] on div at bounding box center [435, 104] width 179 height 163
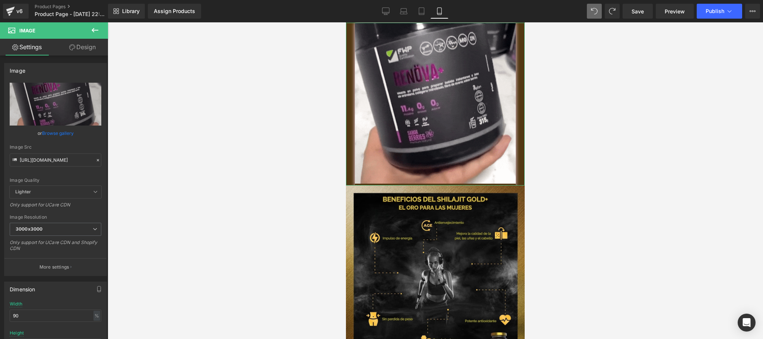
click at [102, 54] on link "Design" at bounding box center [83, 47] width 54 height 17
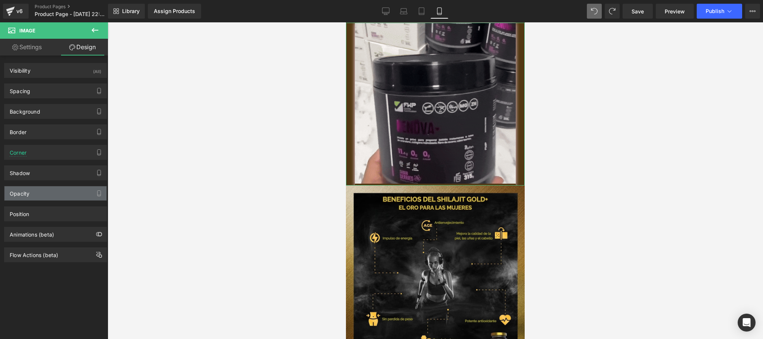
type input "#fcd8ef"
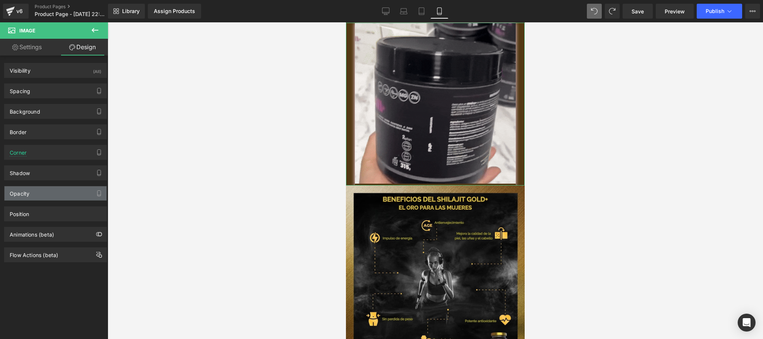
type input "100"
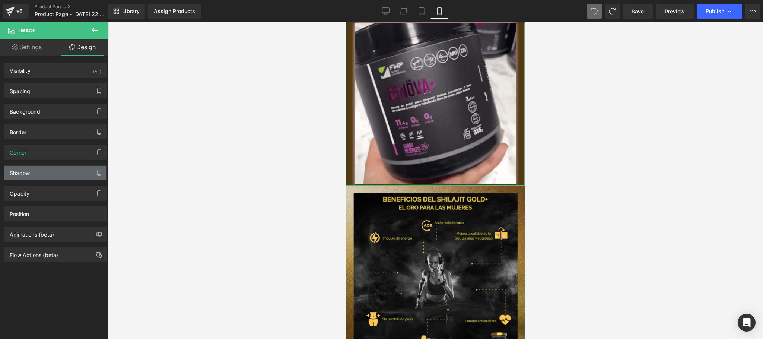
click at [49, 172] on div "Shadow" at bounding box center [55, 173] width 102 height 14
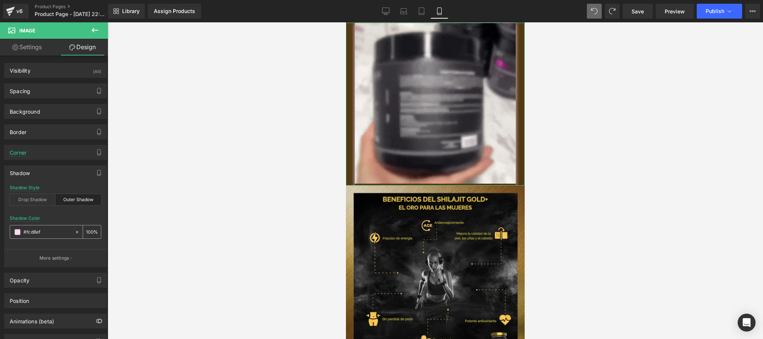
click at [38, 232] on input "#fcd8ef" at bounding box center [47, 232] width 48 height 8
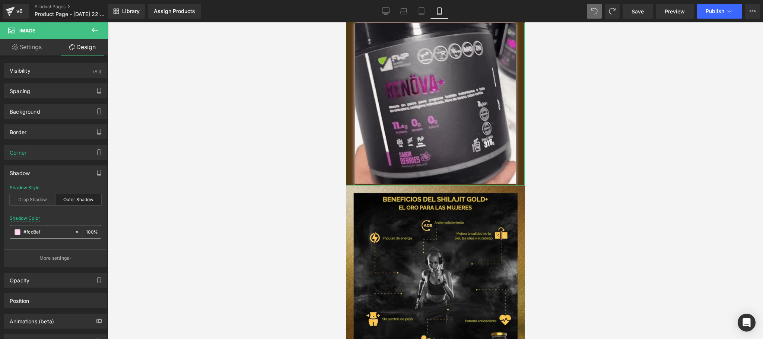
paste input "e9aa6b"
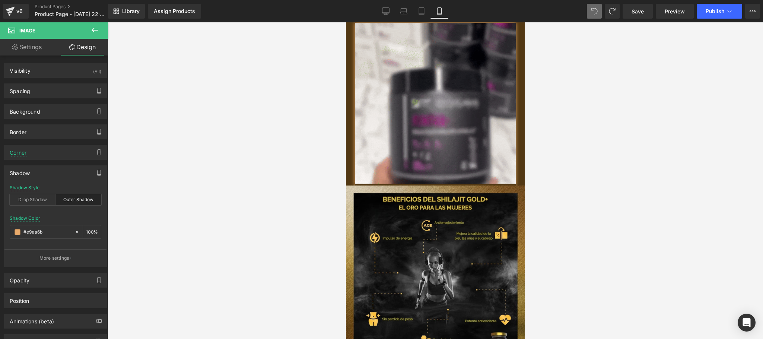
type input "#e9aa6b"
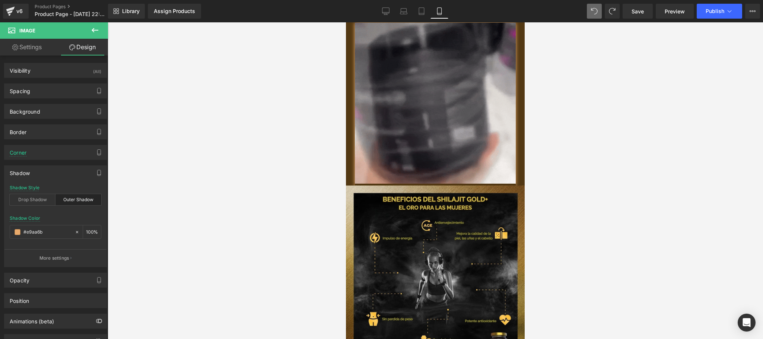
click at [218, 197] on div at bounding box center [436, 180] width 656 height 317
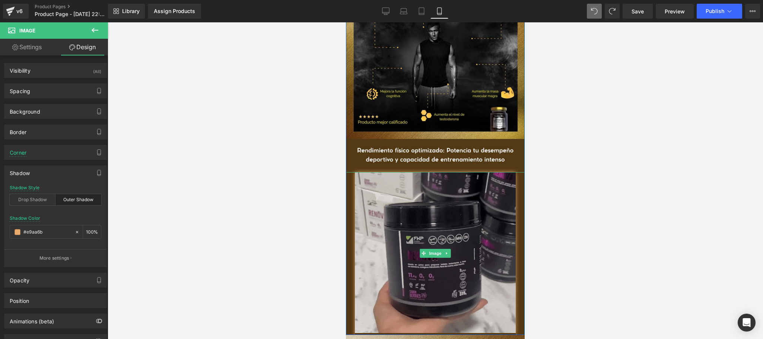
scroll to position [721, 0]
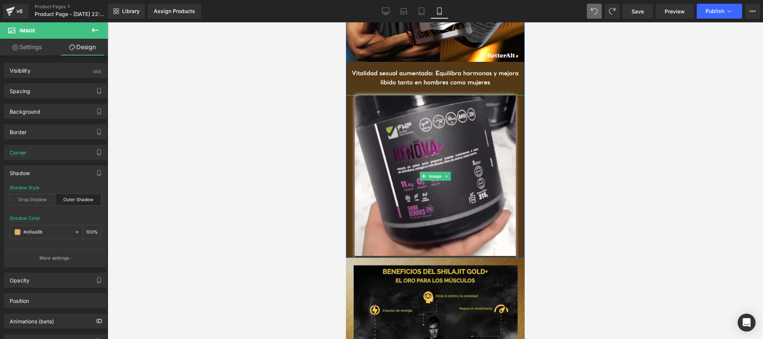
click at [349, 104] on div at bounding box center [435, 176] width 179 height 163
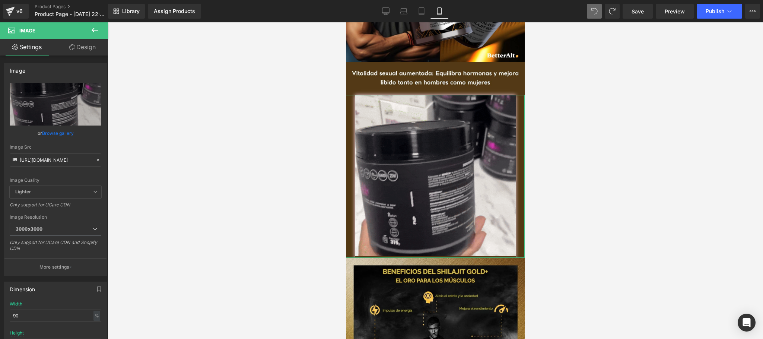
click at [70, 49] on icon at bounding box center [72, 47] width 6 height 6
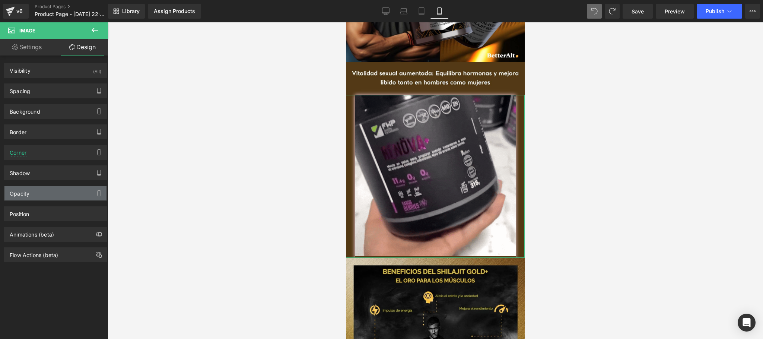
type input "#fcd8ef"
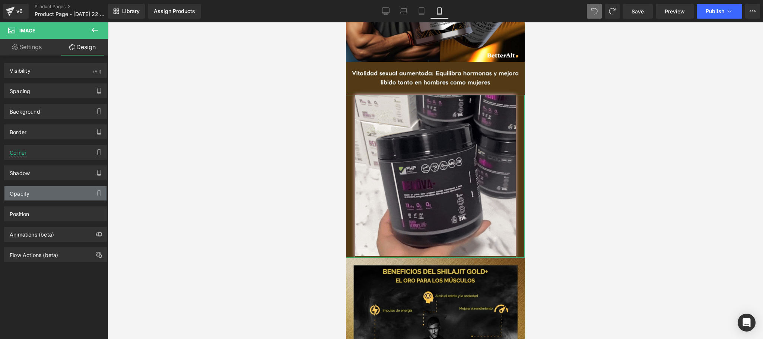
type input "100"
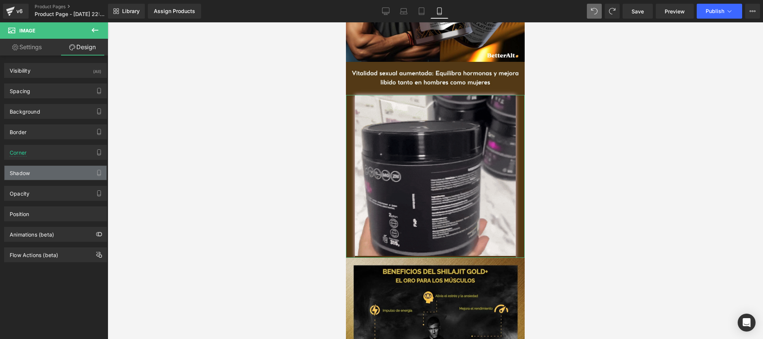
click at [51, 178] on div "Shadow" at bounding box center [55, 173] width 102 height 14
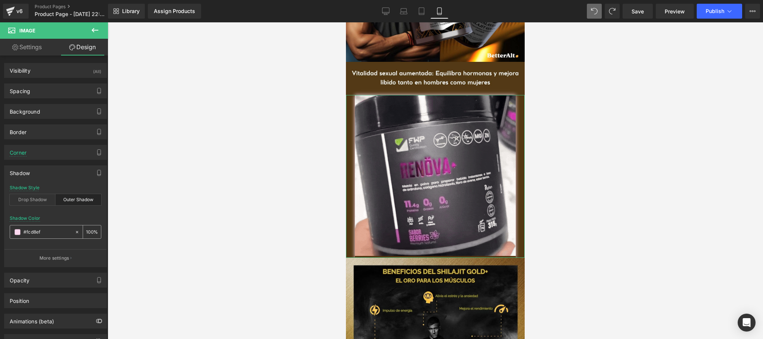
click at [56, 234] on input "#fcd8ef" at bounding box center [47, 232] width 48 height 8
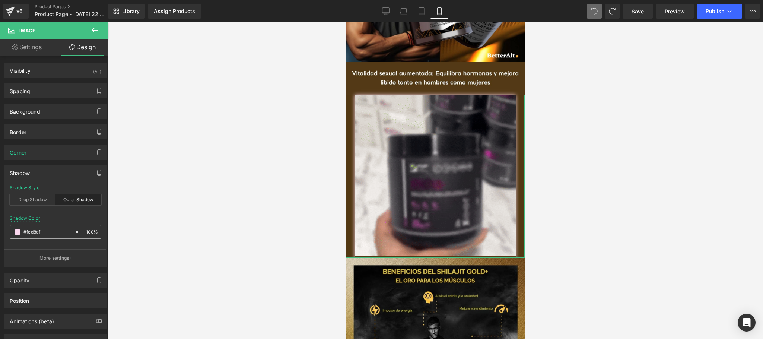
paste input "e9aa6b"
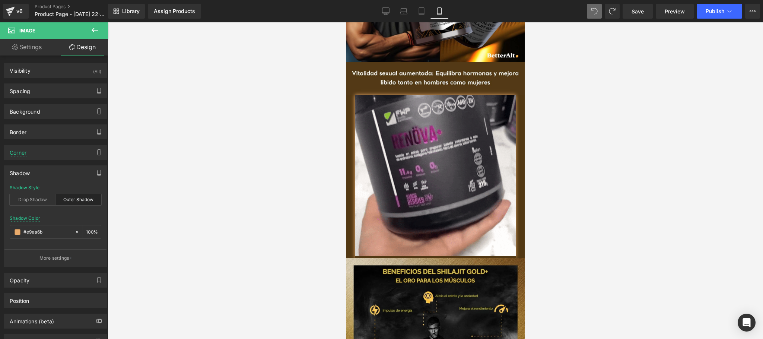
type input "#e9aa6b"
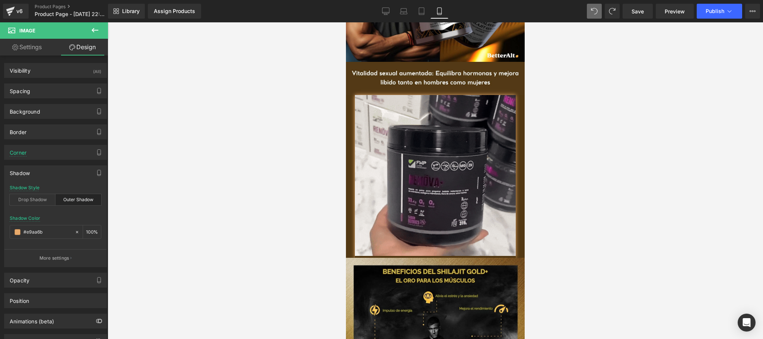
click at [185, 177] on div at bounding box center [436, 180] width 656 height 317
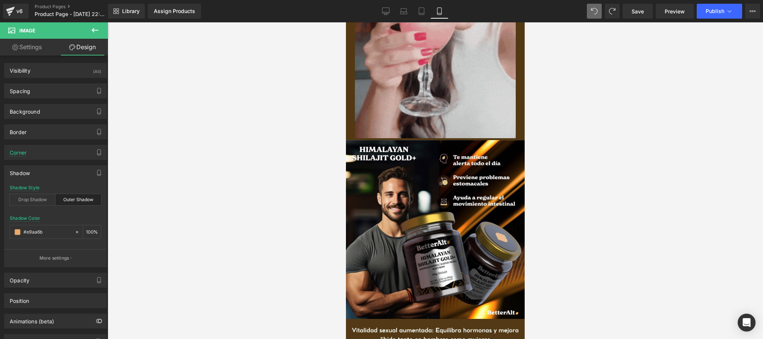
scroll to position [422, 0]
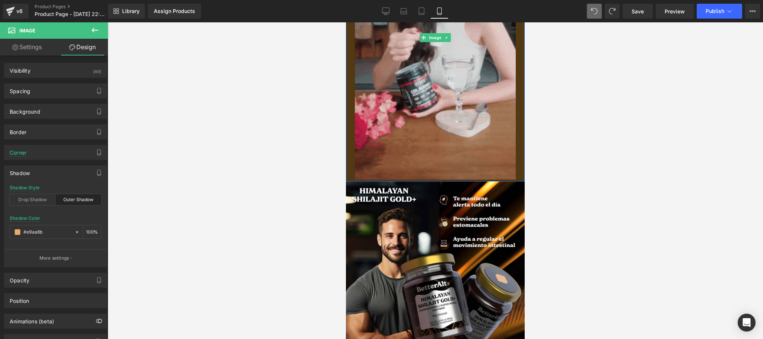
click at [348, 116] on div at bounding box center [435, 37] width 179 height 288
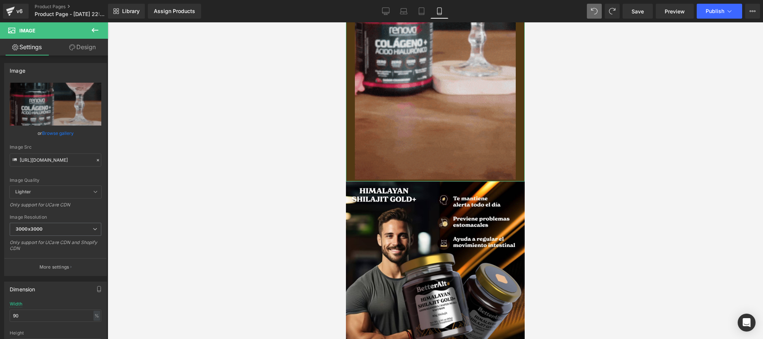
click at [83, 51] on link "Design" at bounding box center [83, 47] width 54 height 17
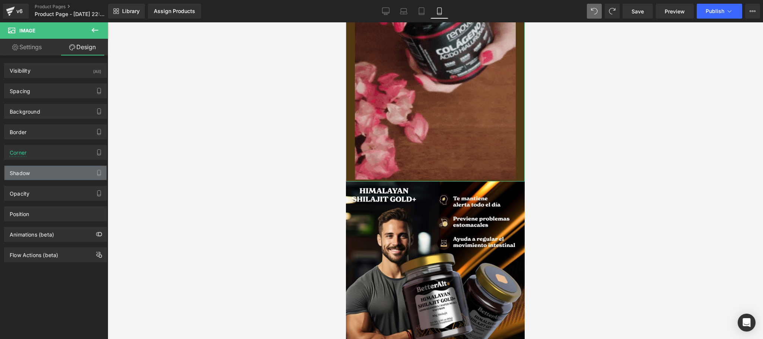
type input "#bd845a"
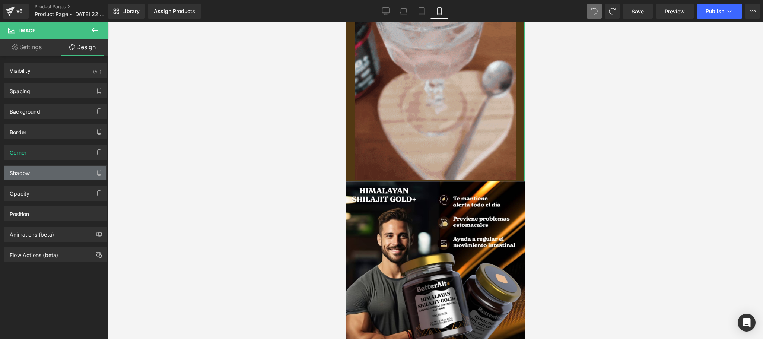
type input "100"
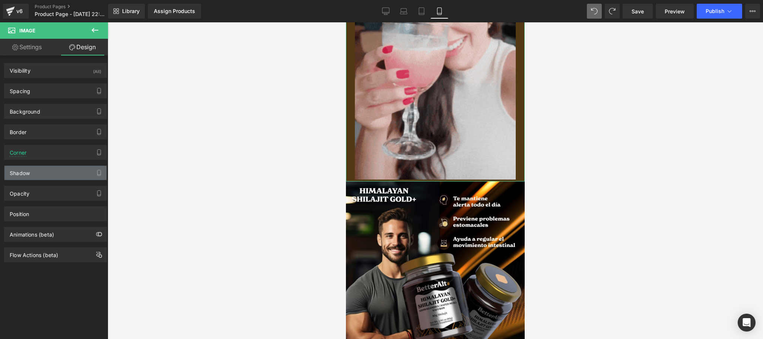
click at [50, 174] on div "Shadow" at bounding box center [55, 173] width 102 height 14
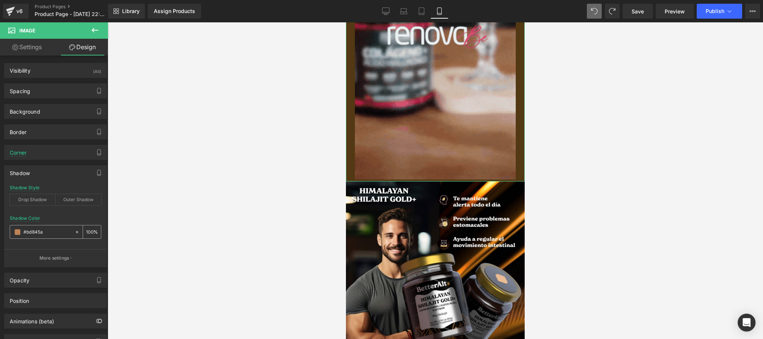
click at [45, 238] on div "#bd845a" at bounding box center [42, 231] width 64 height 13
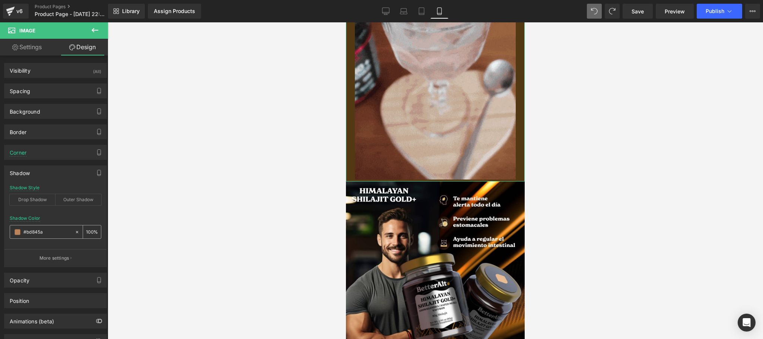
click at [45, 234] on input "#bd845a" at bounding box center [47, 232] width 48 height 8
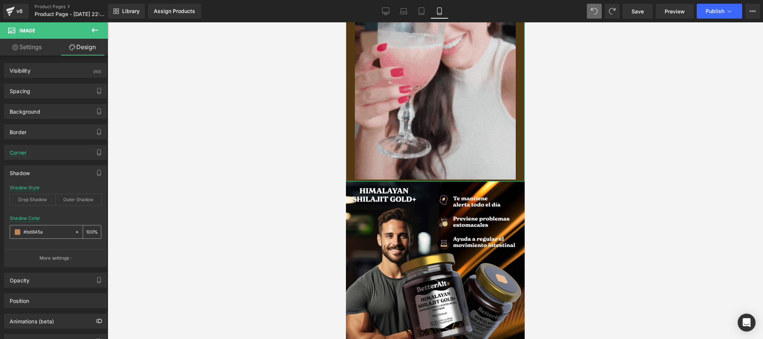
click at [45, 234] on input "#bd845a" at bounding box center [47, 232] width 48 height 8
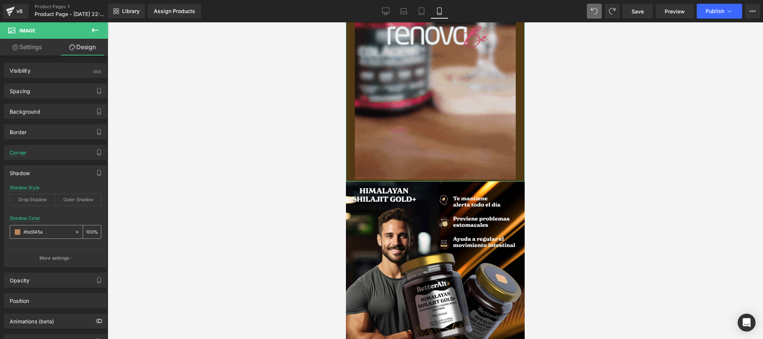
paste input "e9aa6b"
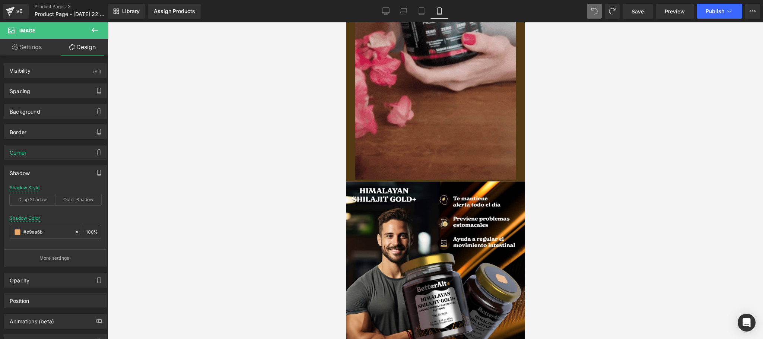
type input "#e9aa6b"
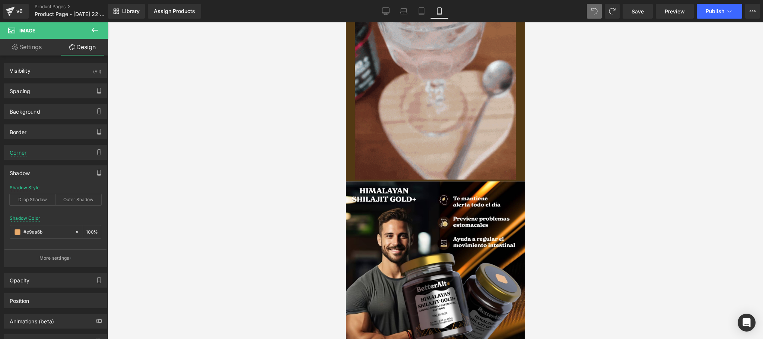
click at [194, 175] on div at bounding box center [436, 180] width 656 height 317
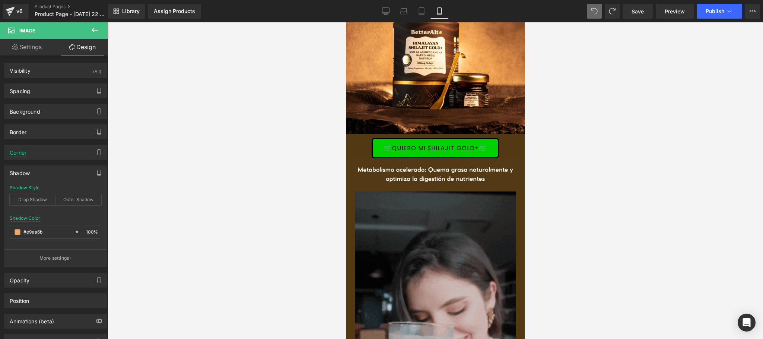
scroll to position [274, 0]
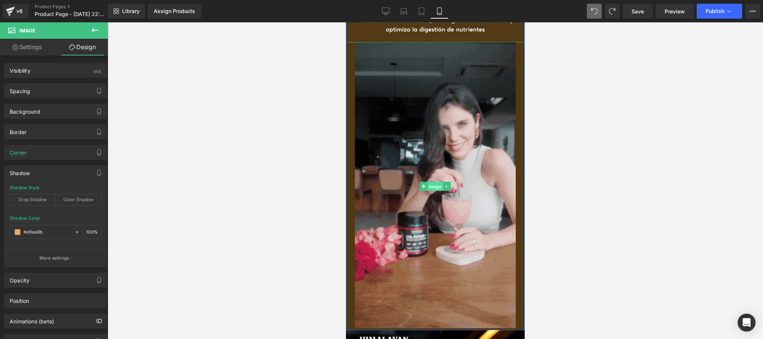
click at [428, 182] on span "Image" at bounding box center [436, 186] width 16 height 9
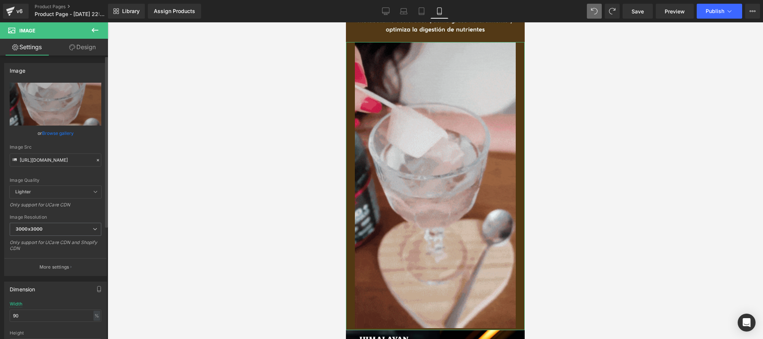
click at [95, 159] on icon at bounding box center [97, 160] width 5 height 5
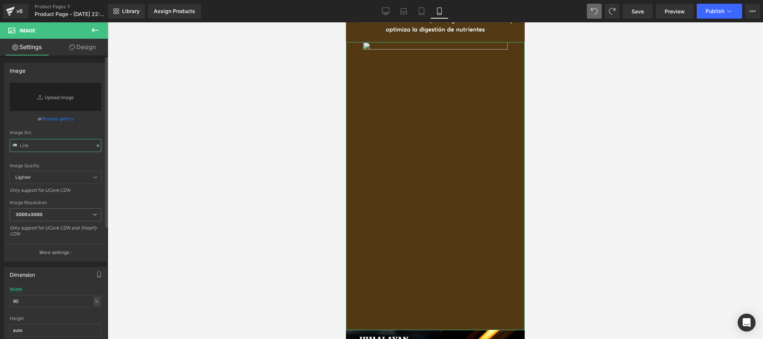
click at [70, 145] on input "text" at bounding box center [56, 145] width 92 height 13
paste input "https://media4.giphy.com/media/v1.Y2lkPTc5MGI3NjExbnN5eWgwZDFtYmxtZG9ueHppZ2tud…"
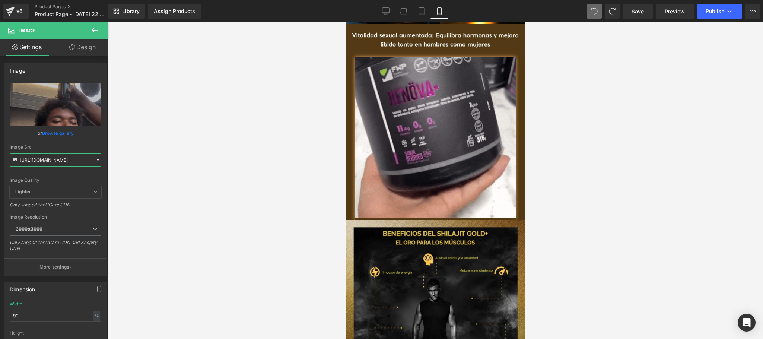
scroll to position [674, 0]
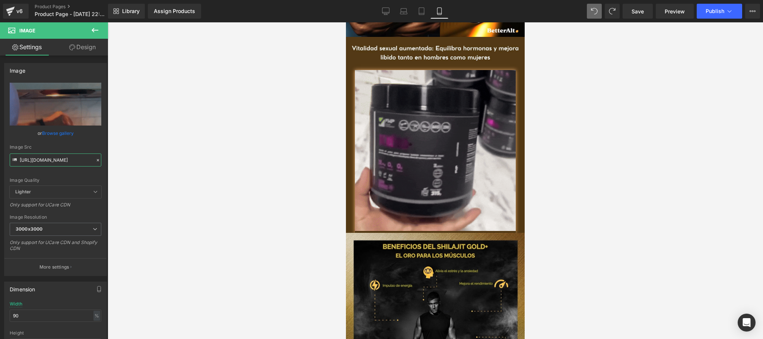
type input "https://media4.giphy.com/media/v1.Y2lkPTc5MGI3NjExbnN5eWgwZDFtYmxtZG9ueHppZ2tud…"
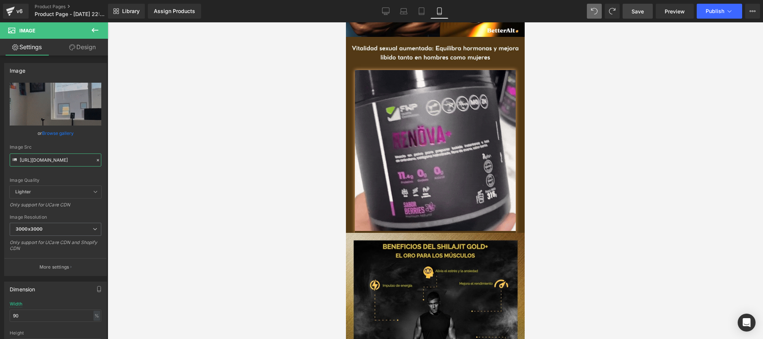
scroll to position [0, 0]
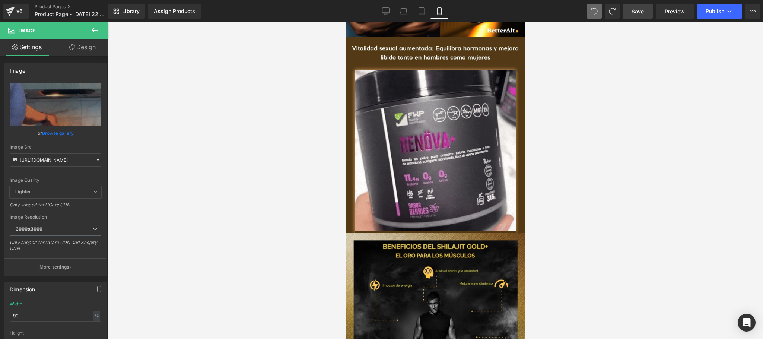
click at [635, 14] on span "Save" at bounding box center [638, 11] width 12 height 8
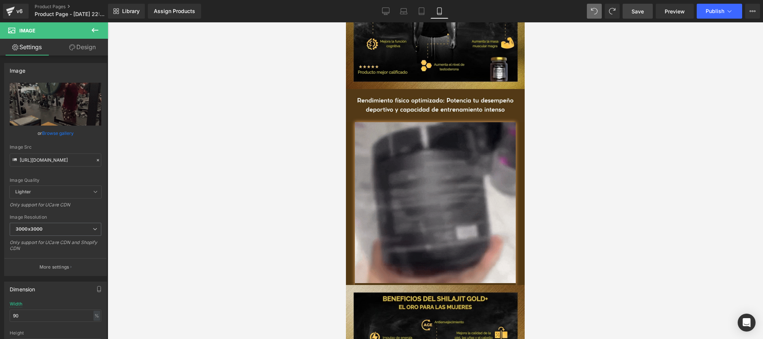
scroll to position [1014, 0]
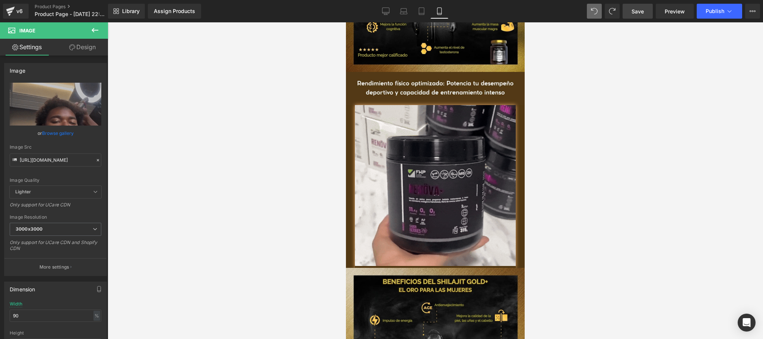
drag, startPoint x: 521, startPoint y: 139, endPoint x: 773, endPoint y: 29, distance: 274.6
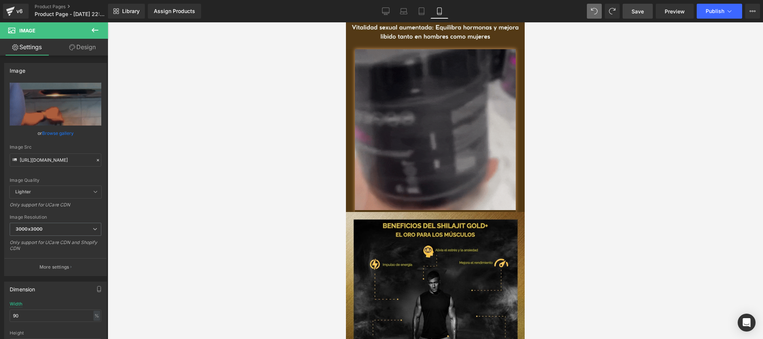
scroll to position [716, 0]
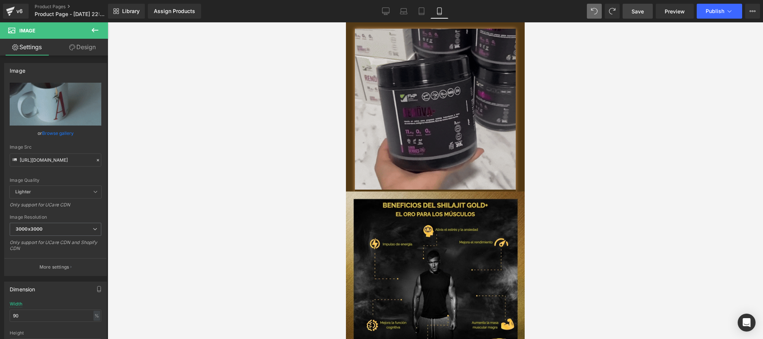
click at [439, 124] on img at bounding box center [435, 110] width 161 height 163
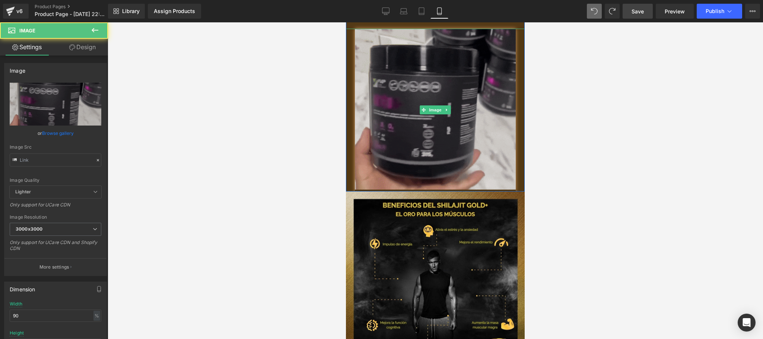
type input "https://media3.giphy.com/media/v1.Y2lkPTc5MGI3NjExMzcycmEydW9rMmN4a2ZzOTJpaW4za…"
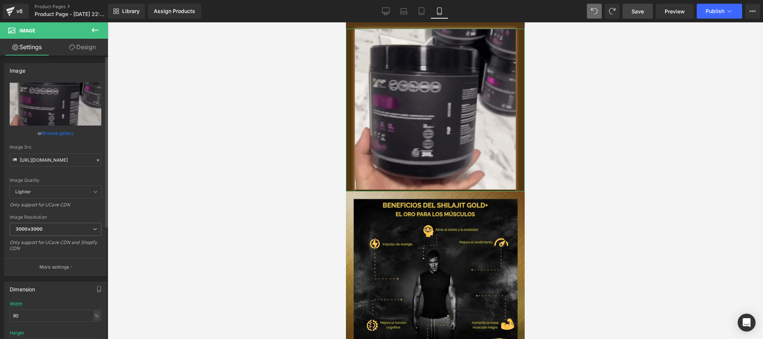
click at [96, 160] on icon at bounding box center [97, 160] width 5 height 5
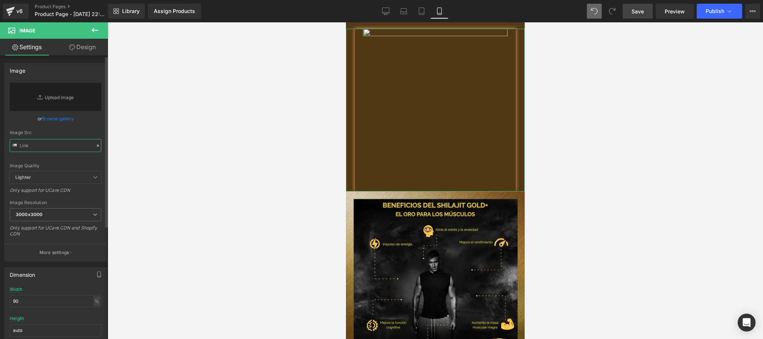
click at [69, 145] on input "text" at bounding box center [56, 145] width 92 height 13
paste input "https://media2.giphy.com/media/v1.Y2lkPTc5MGI3NjExbTY0ZnJib2JhcWNiYTZjeTR6aDNqb…"
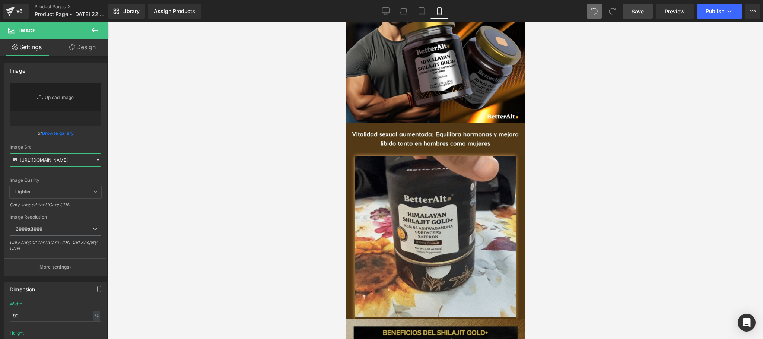
scroll to position [567, 0]
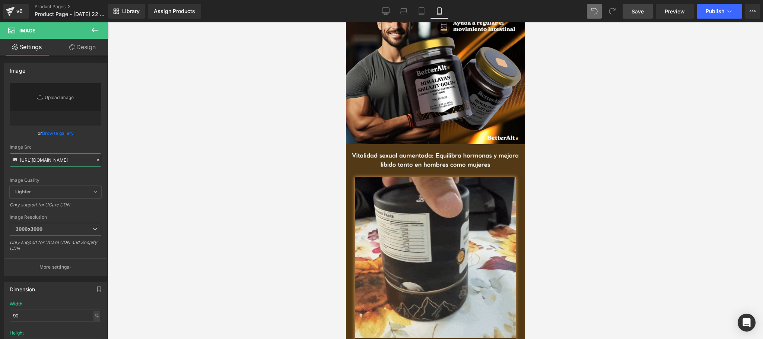
type input "https://media2.giphy.com/media/v1.Y2lkPTc5MGI3NjExbTY0ZnJib2JhcWNiYTZjeTR6aDNqb…"
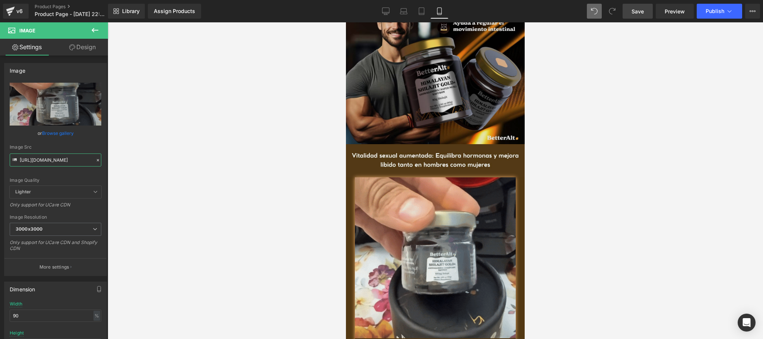
scroll to position [0, 0]
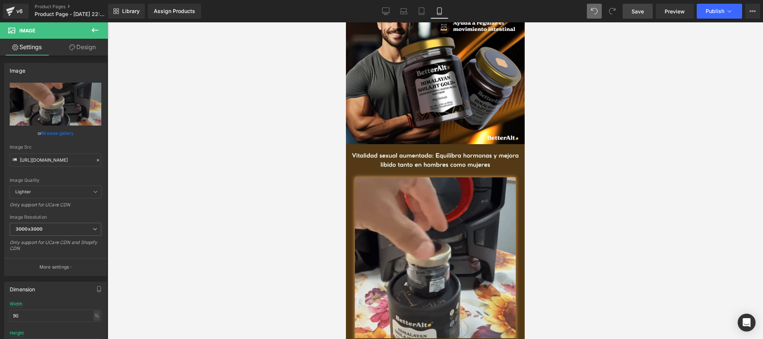
click at [634, 12] on span "Save" at bounding box center [638, 11] width 12 height 8
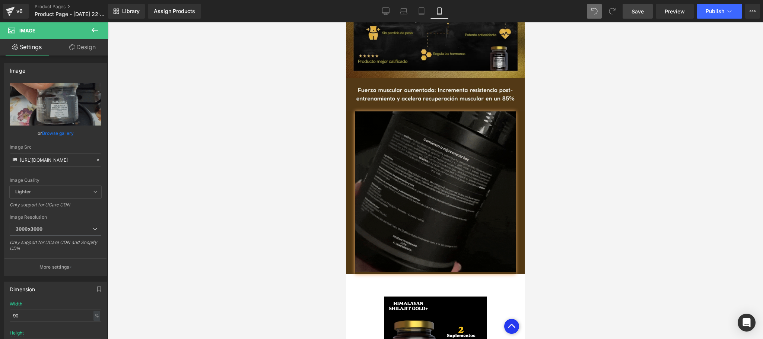
scroll to position [1404, 0]
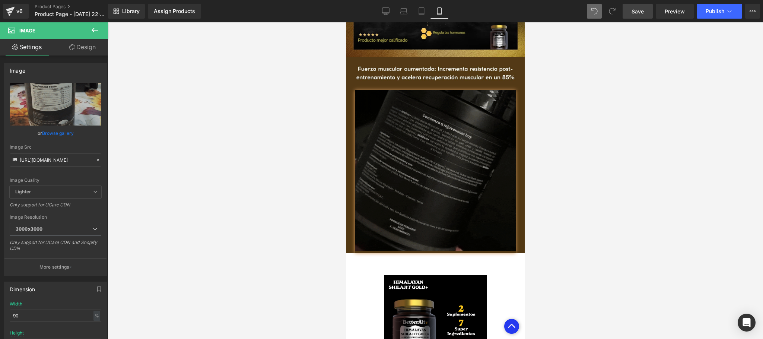
click at [433, 155] on img at bounding box center [435, 171] width 161 height 163
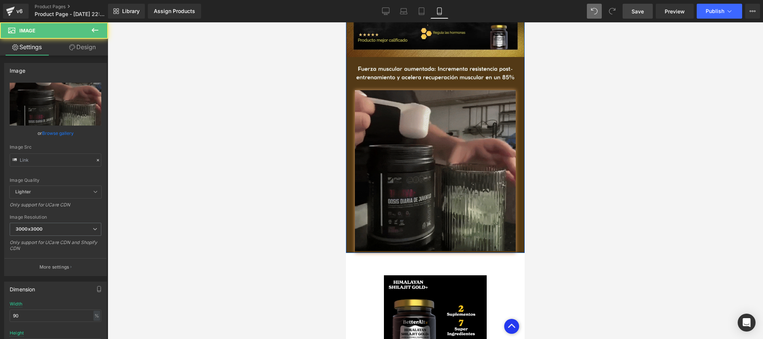
type input "[URL][DOMAIN_NAME]"
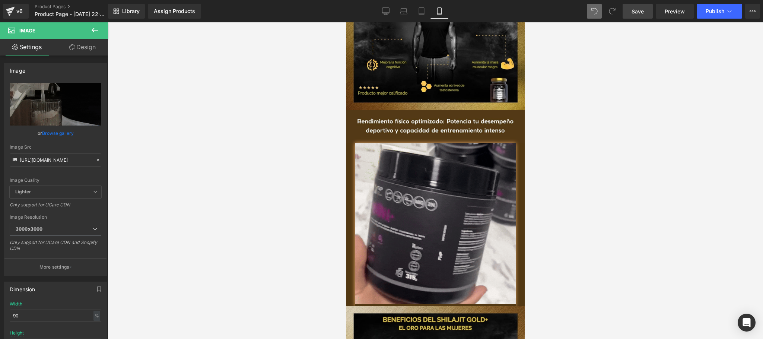
scroll to position [957, 0]
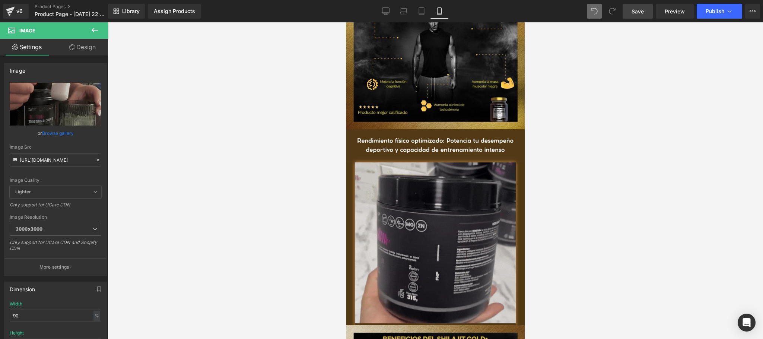
click at [425, 243] on img at bounding box center [435, 243] width 161 height 163
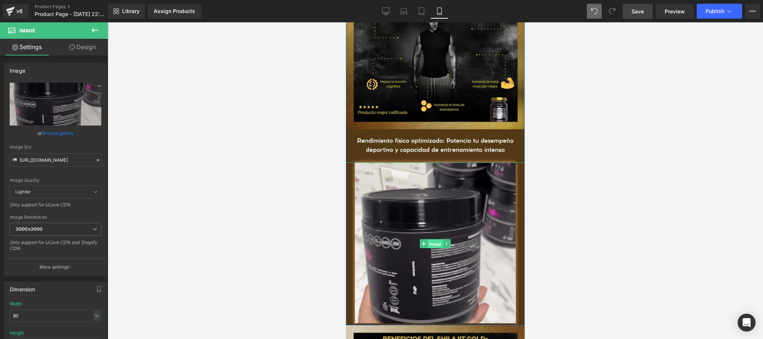
click at [430, 240] on span "Image" at bounding box center [436, 244] width 16 height 9
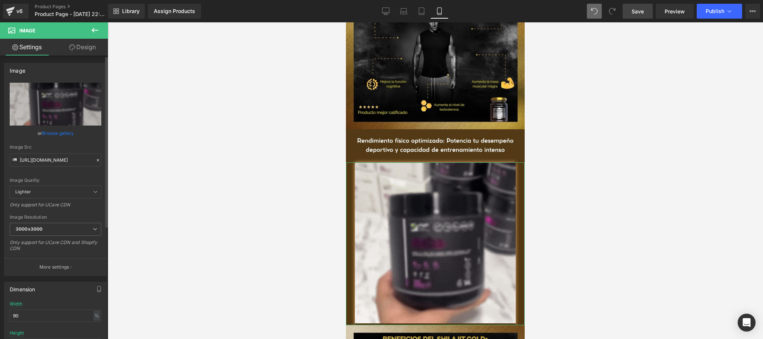
click at [97, 160] on icon at bounding box center [98, 160] width 2 height 2
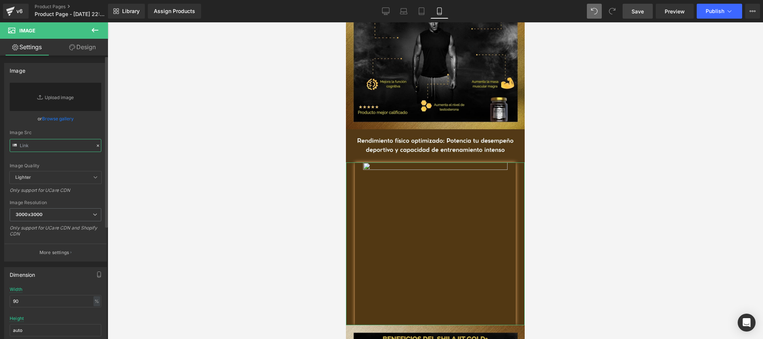
click at [65, 150] on input "text" at bounding box center [56, 145] width 92 height 13
paste input "https://media0.giphy.com/media/v1.Y2lkPTc5MGI3NjExbGg3d3Byb2I1Mm83aDQycTdyY210d…"
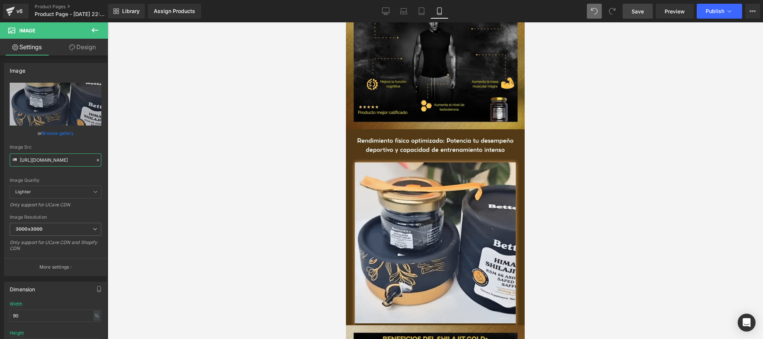
type input "https://media0.giphy.com/media/v1.Y2lkPTc5MGI3NjExbGg3d3Byb2I1Mm83aDQycTdyY210d…"
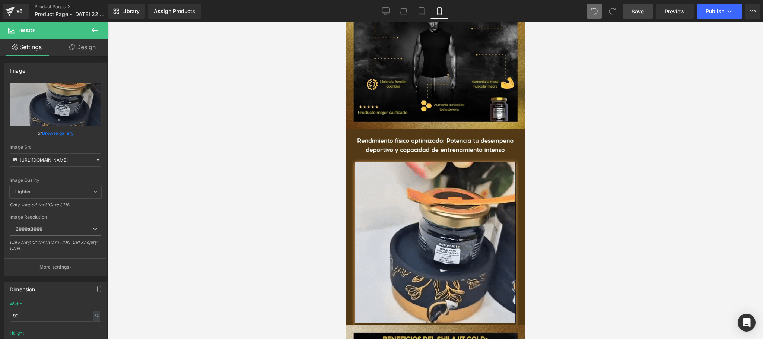
click at [637, 16] on link "Save" at bounding box center [638, 11] width 30 height 15
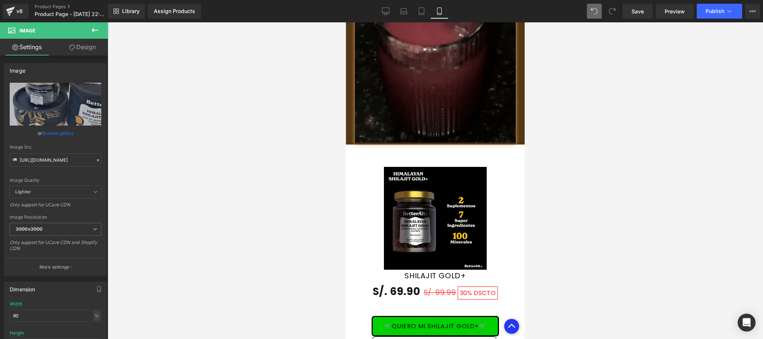
scroll to position [1363, 0]
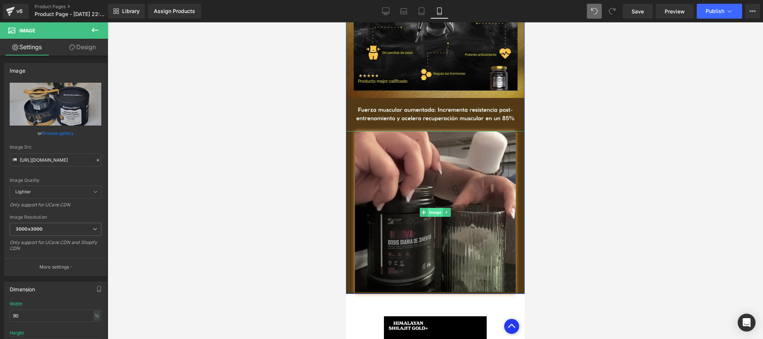
click at [428, 208] on span "Image" at bounding box center [436, 212] width 16 height 9
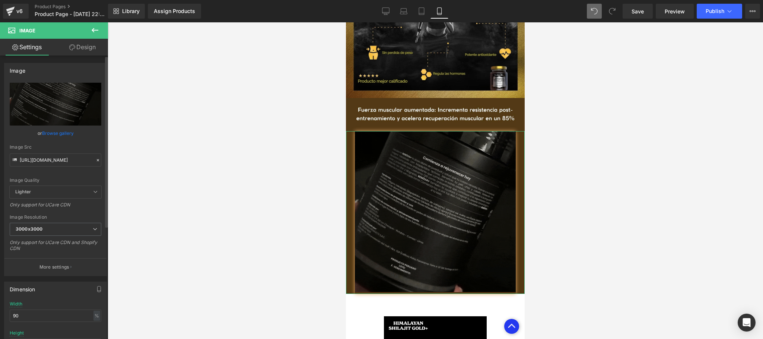
click at [95, 161] on icon at bounding box center [97, 160] width 5 height 5
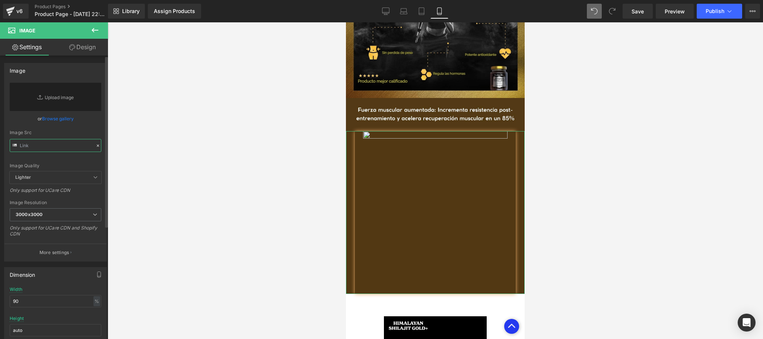
click at [51, 150] on input "text" at bounding box center [56, 145] width 92 height 13
paste input "https://media1.giphy.com/media/v1.Y2lkPTc5MGI3NjExbG15dWp6ZHBydXZ6OTNjNTNtZWg3c…"
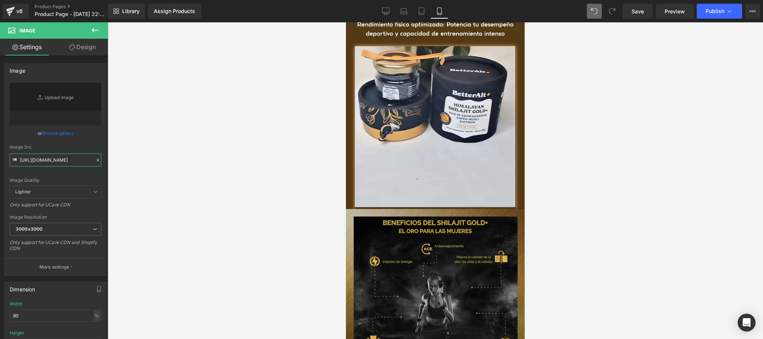
scroll to position [1065, 0]
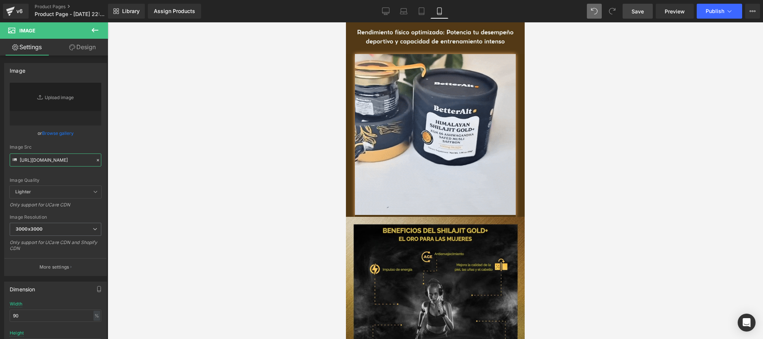
type input "https://media1.giphy.com/media/v1.Y2lkPTc5MGI3NjExbG15dWp6ZHBydXZ6OTNjNTNtZWg3c…"
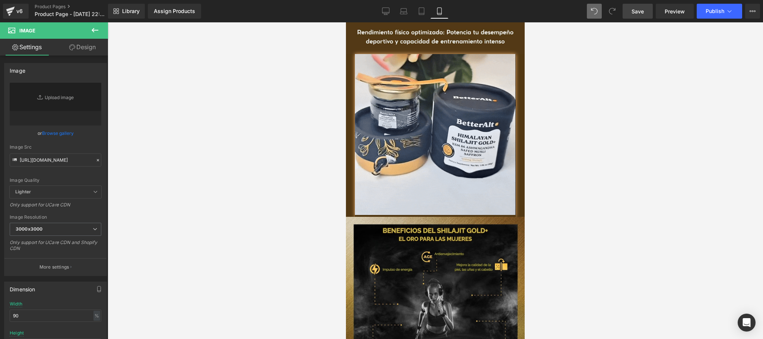
click at [632, 14] on span "Save" at bounding box center [638, 11] width 12 height 8
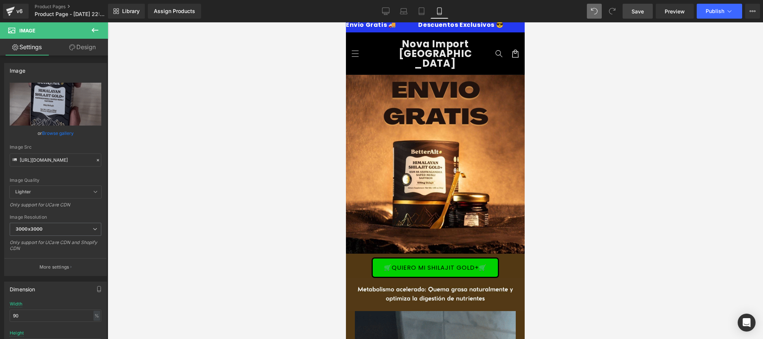
scroll to position [0, 0]
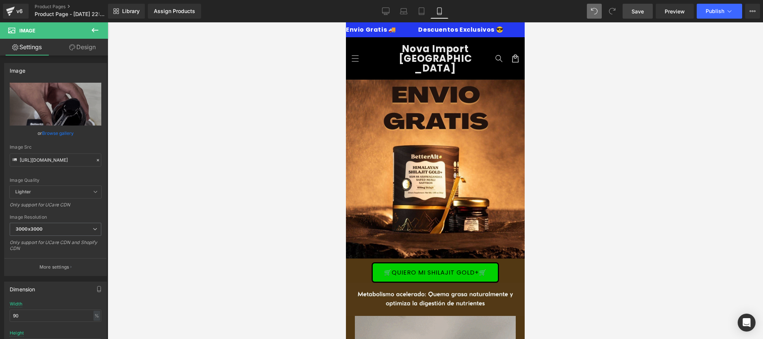
click at [644, 16] on link "Save" at bounding box center [638, 11] width 30 height 15
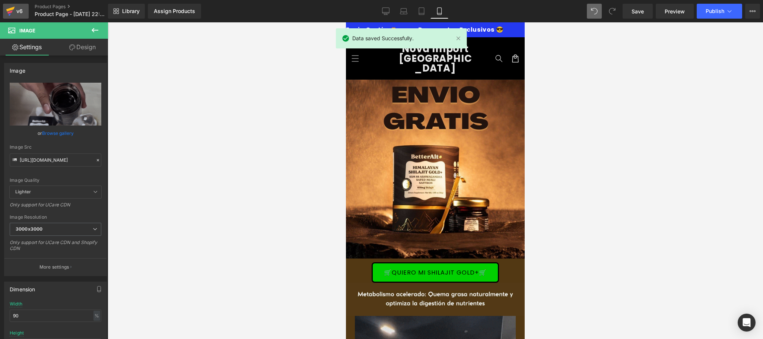
click at [26, 16] on link "v6" at bounding box center [16, 11] width 26 height 15
